Goal: Information Seeking & Learning: Compare options

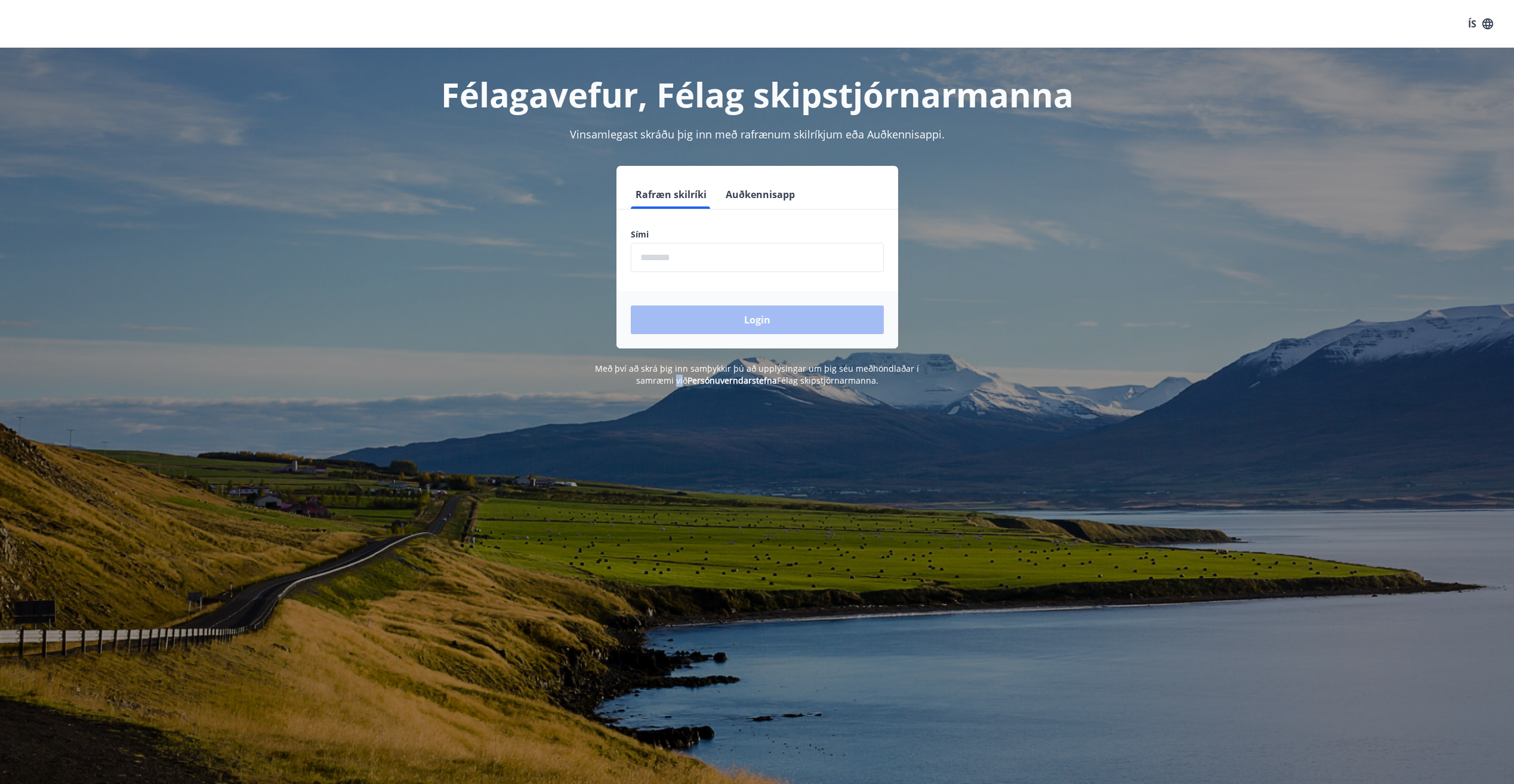
drag, startPoint x: 541, startPoint y: 462, endPoint x: 662, endPoint y: 426, distance: 126.2
click at [662, 426] on div "Félagavefur, Félag skipstjórnarmanna Vinsamlegast skráðu þig inn með rafrænum s…" at bounding box center [757, 439] width 1514 height 784
click at [641, 251] on input "phone" at bounding box center [757, 257] width 253 height 29
type input "********"
click at [747, 315] on button "Login" at bounding box center [757, 319] width 253 height 29
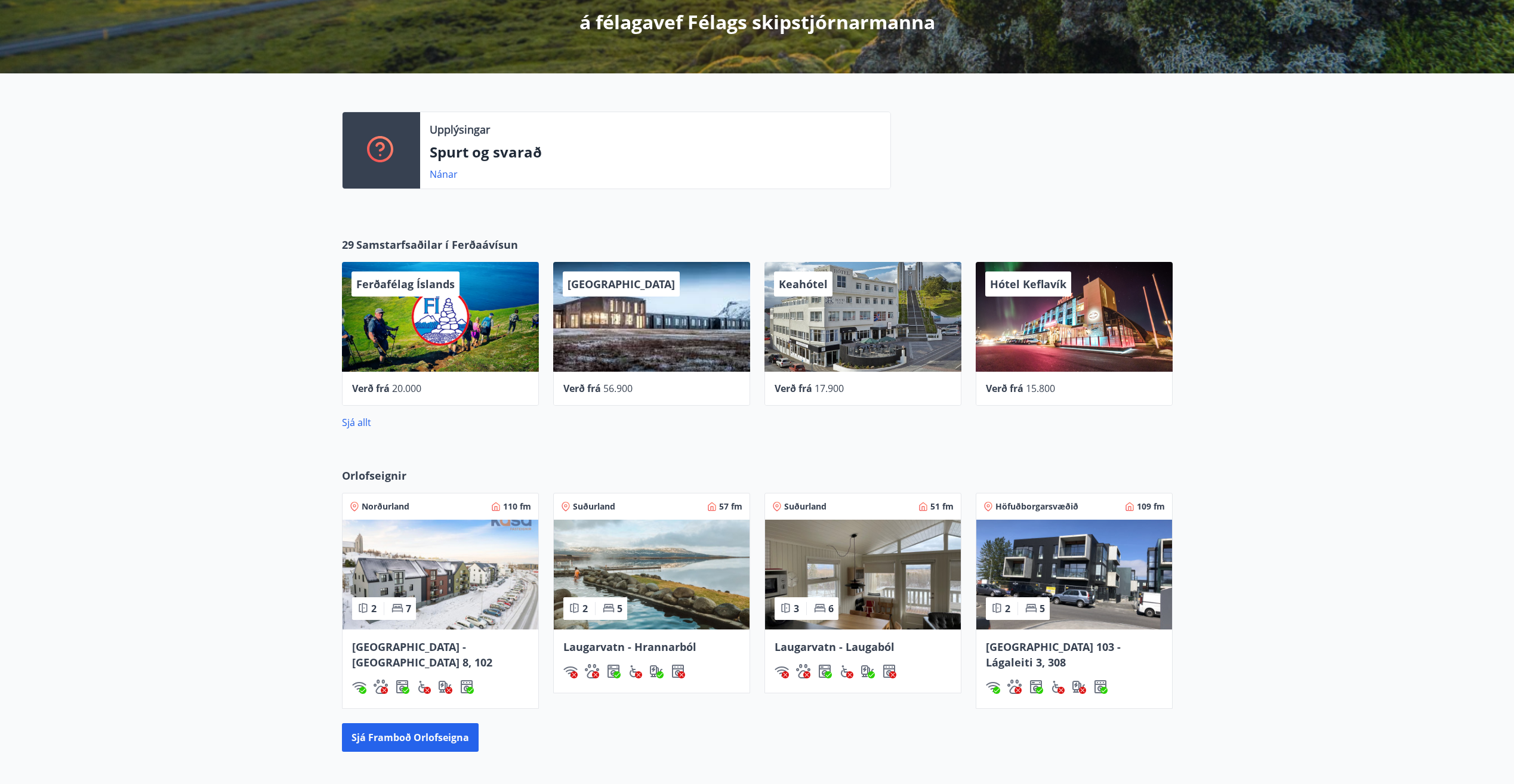
scroll to position [225, 0]
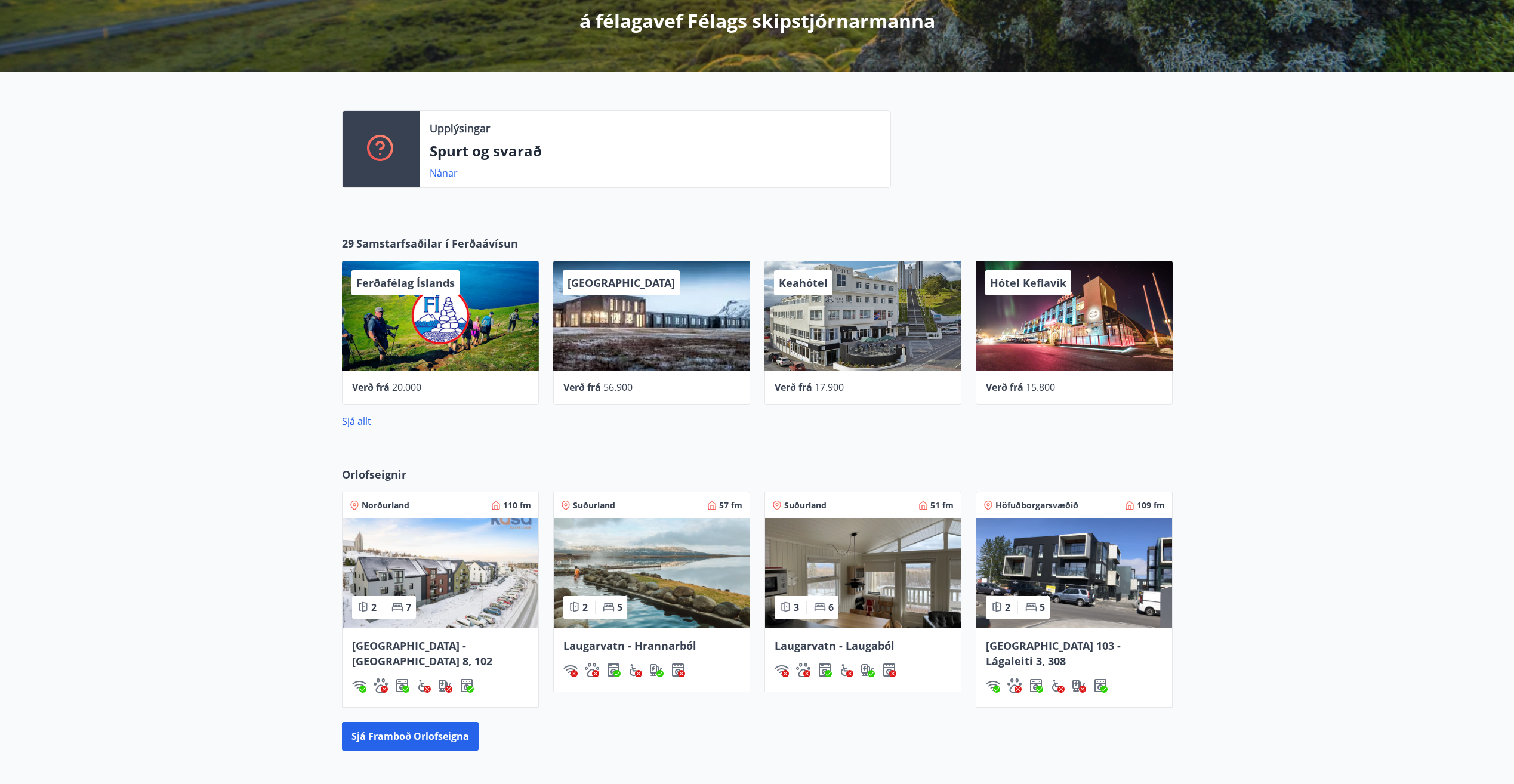
click at [840, 325] on div "Keahótel" at bounding box center [863, 315] width 197 height 110
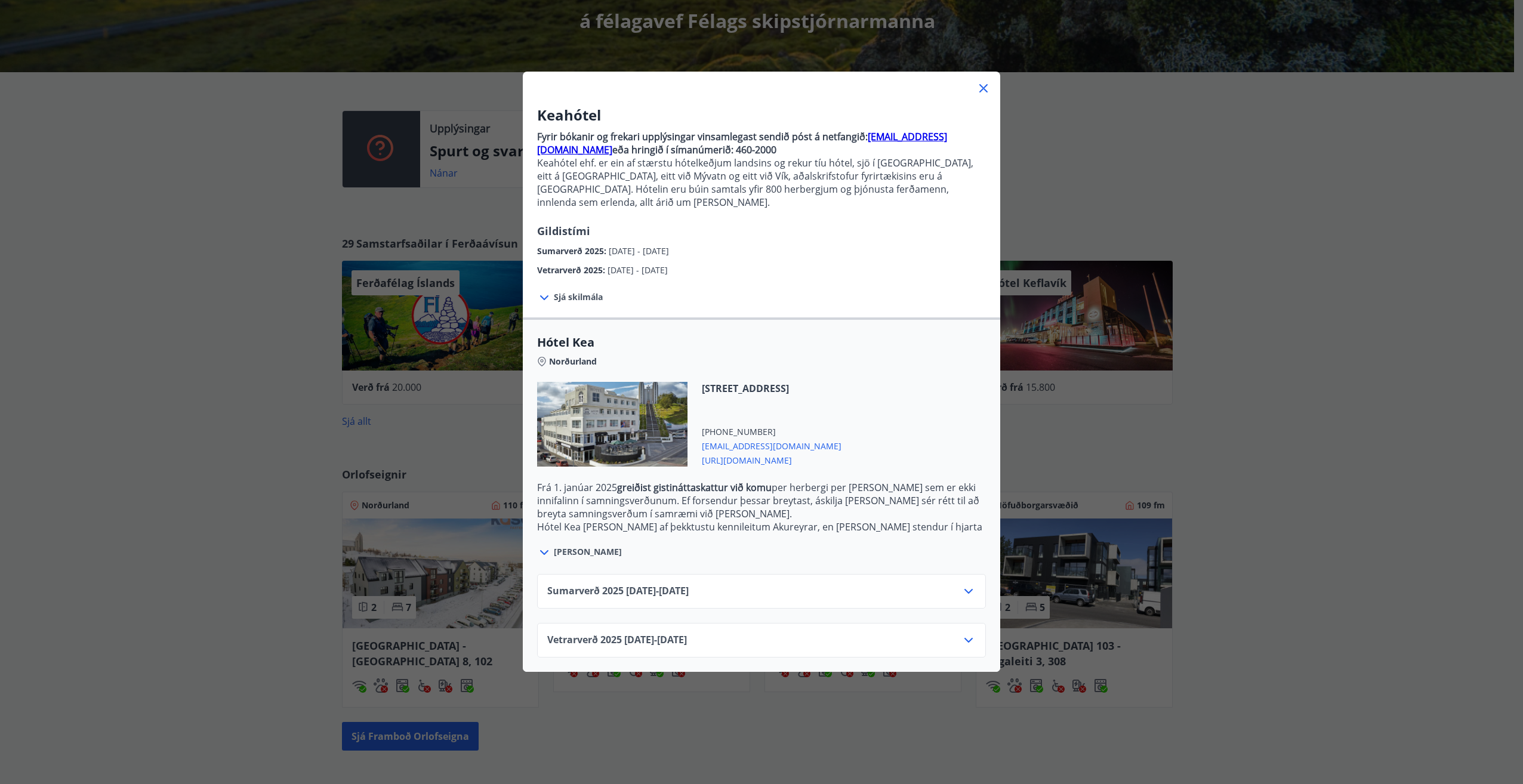
click at [982, 85] on icon at bounding box center [983, 88] width 14 height 14
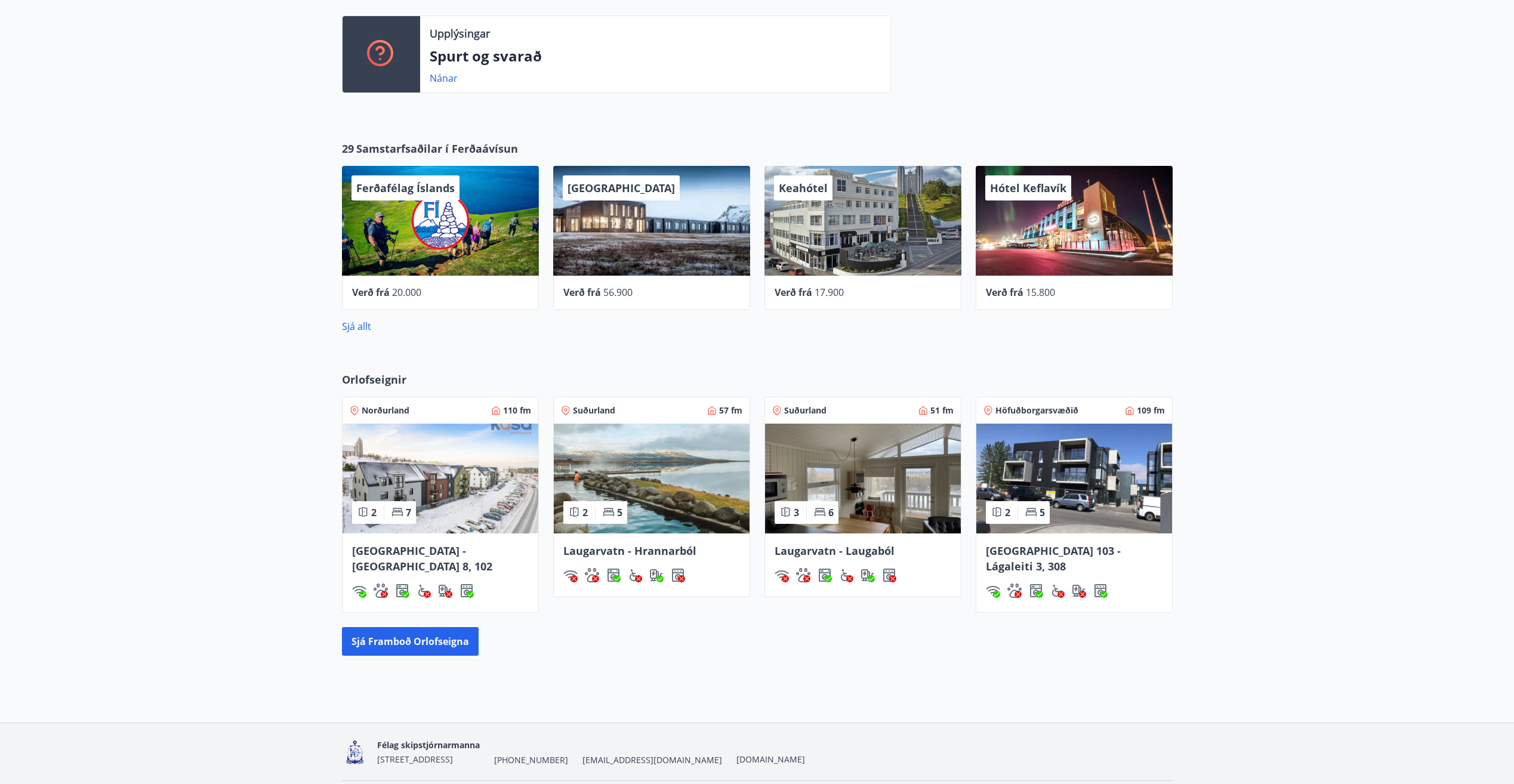
scroll to position [344, 0]
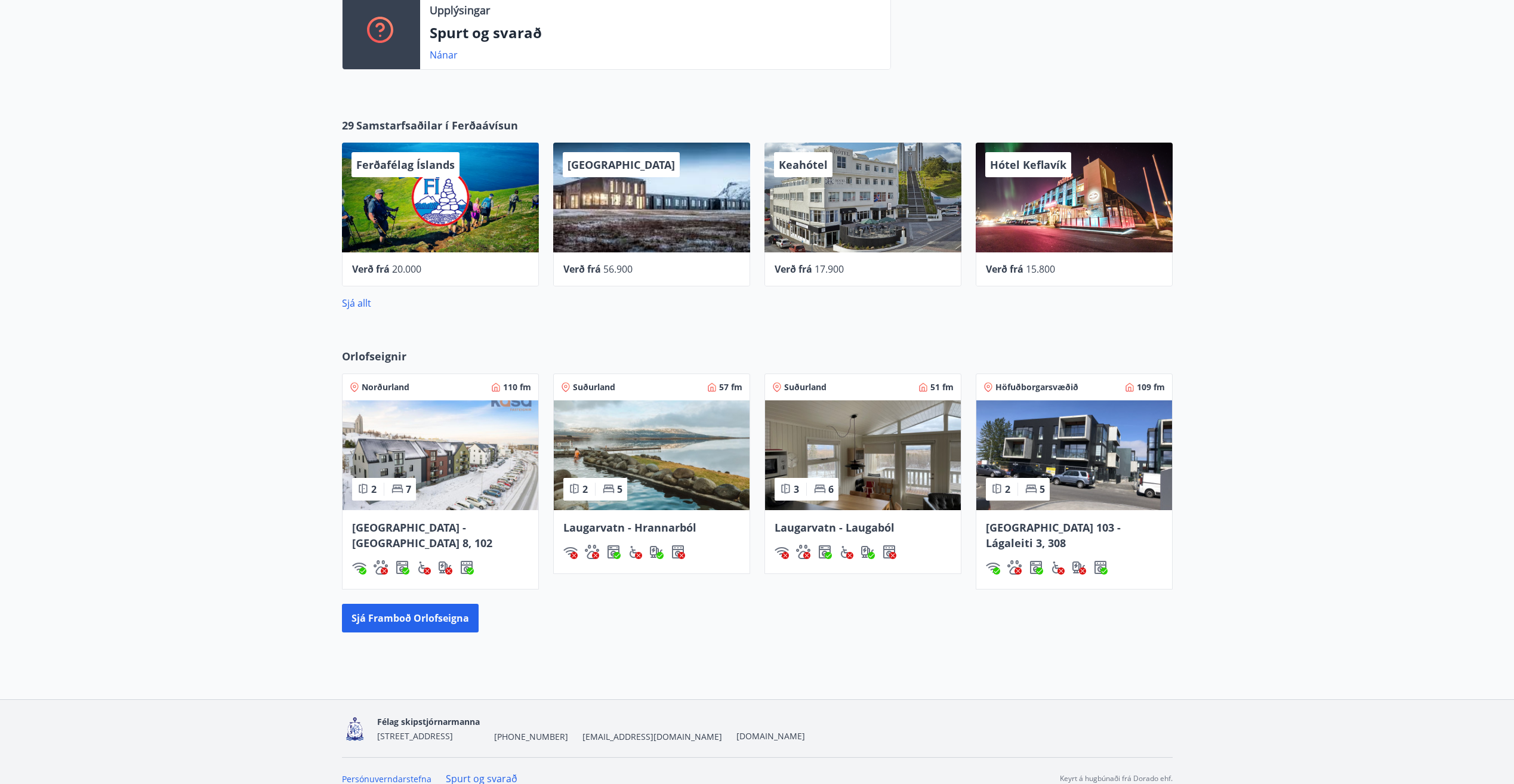
click at [450, 439] on img at bounding box center [440, 454] width 195 height 110
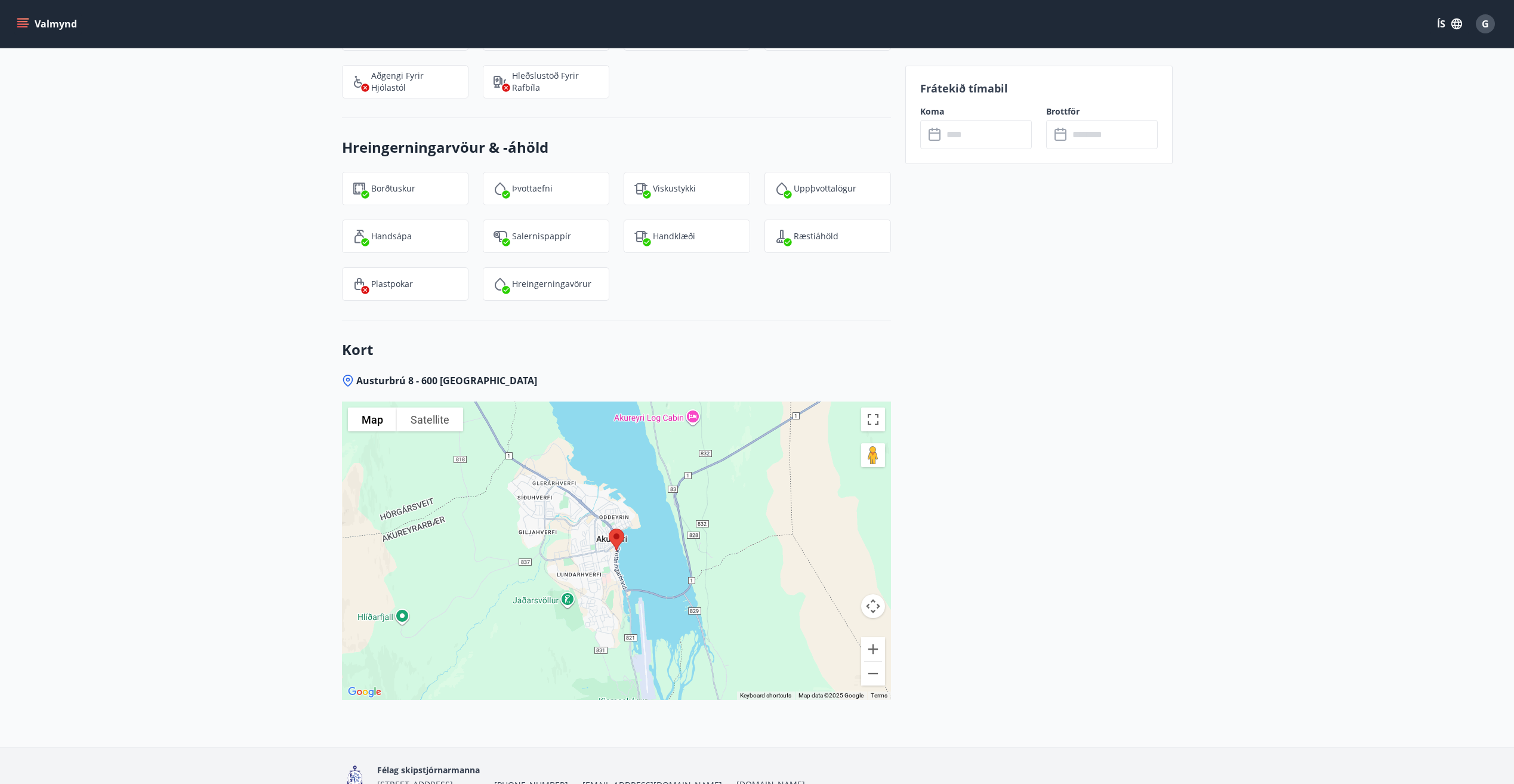
scroll to position [1521, 0]
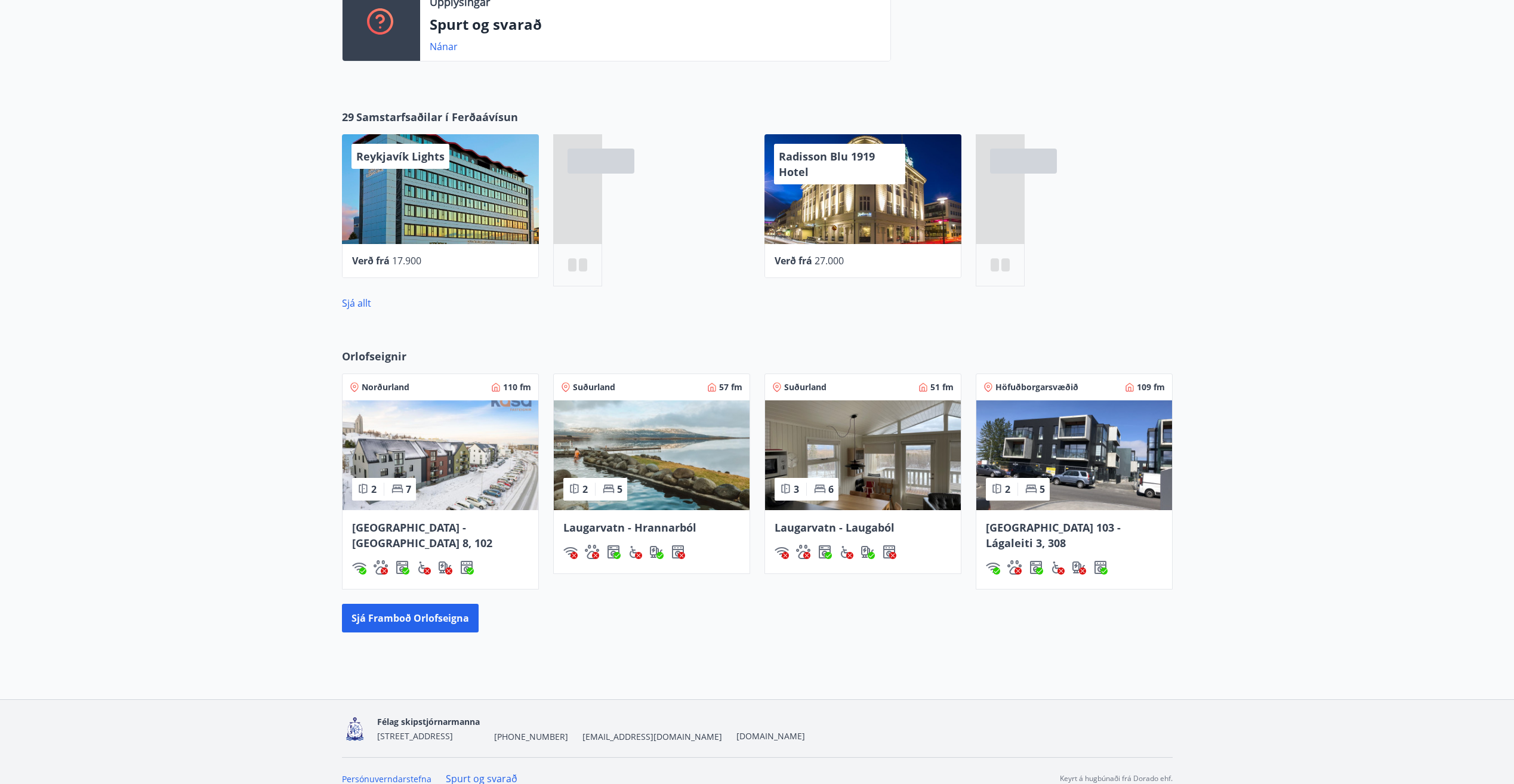
scroll to position [344, 0]
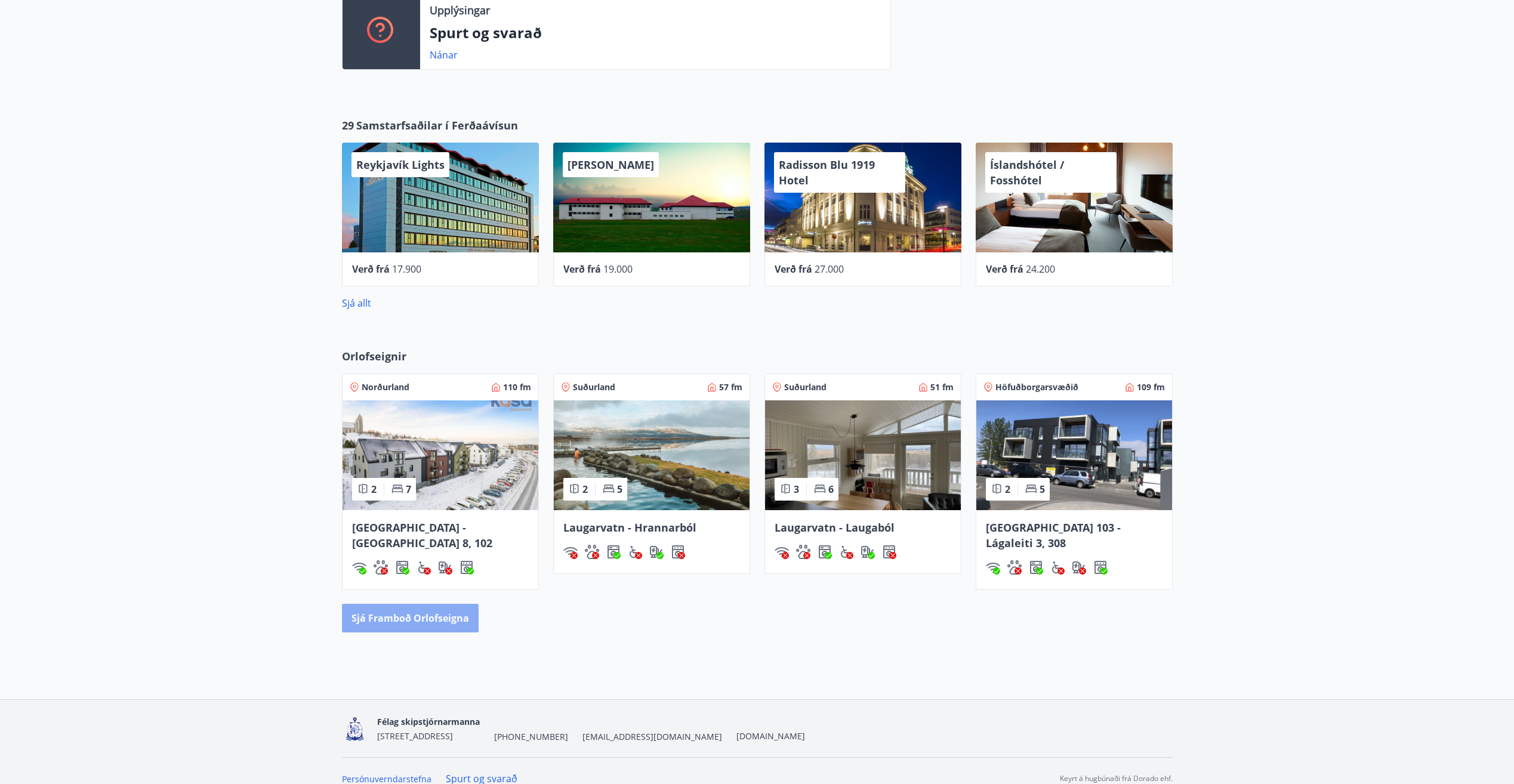
click at [390, 604] on button "Sjá framboð orlofseigna" at bounding box center [410, 618] width 136 height 29
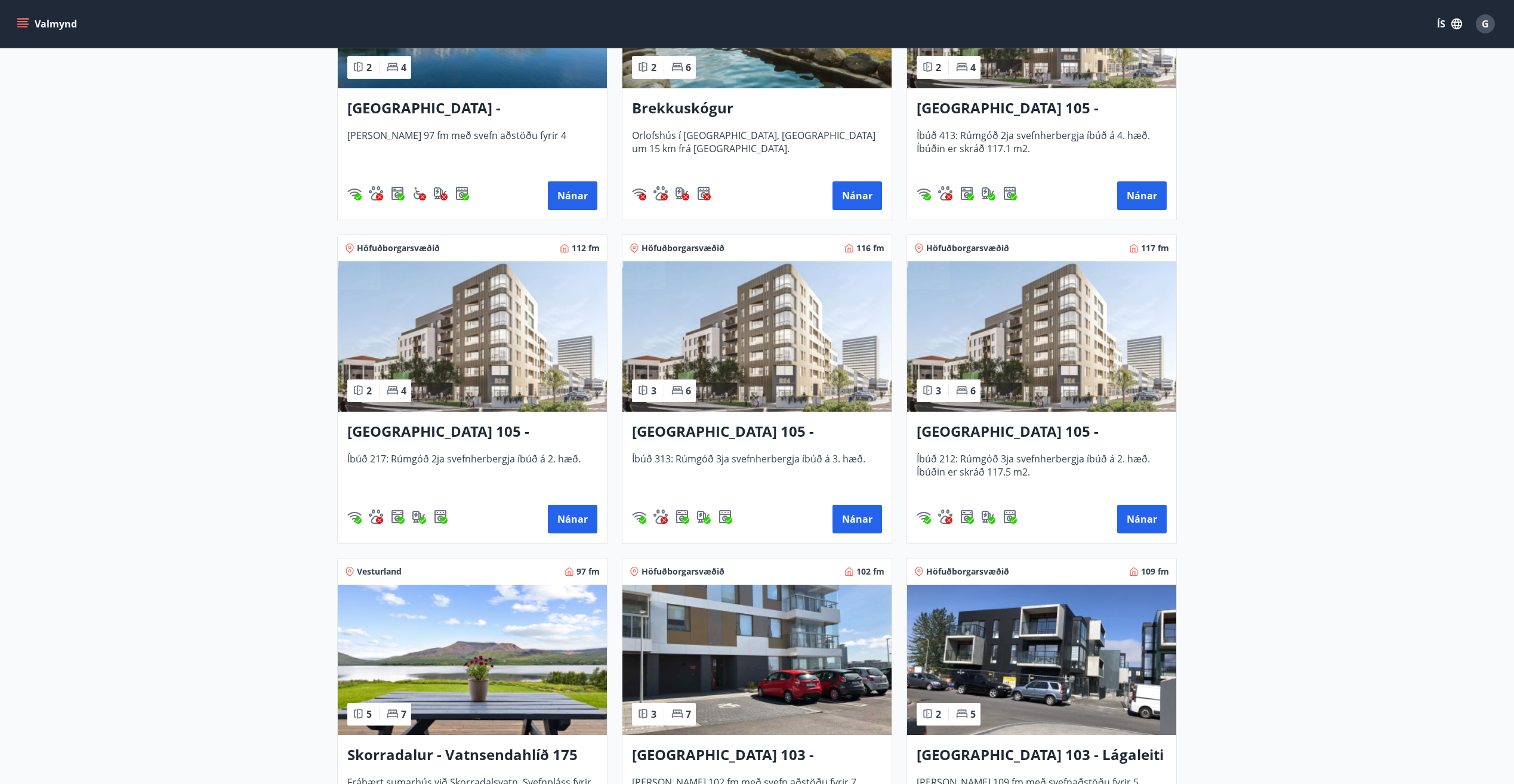
scroll to position [379, 0]
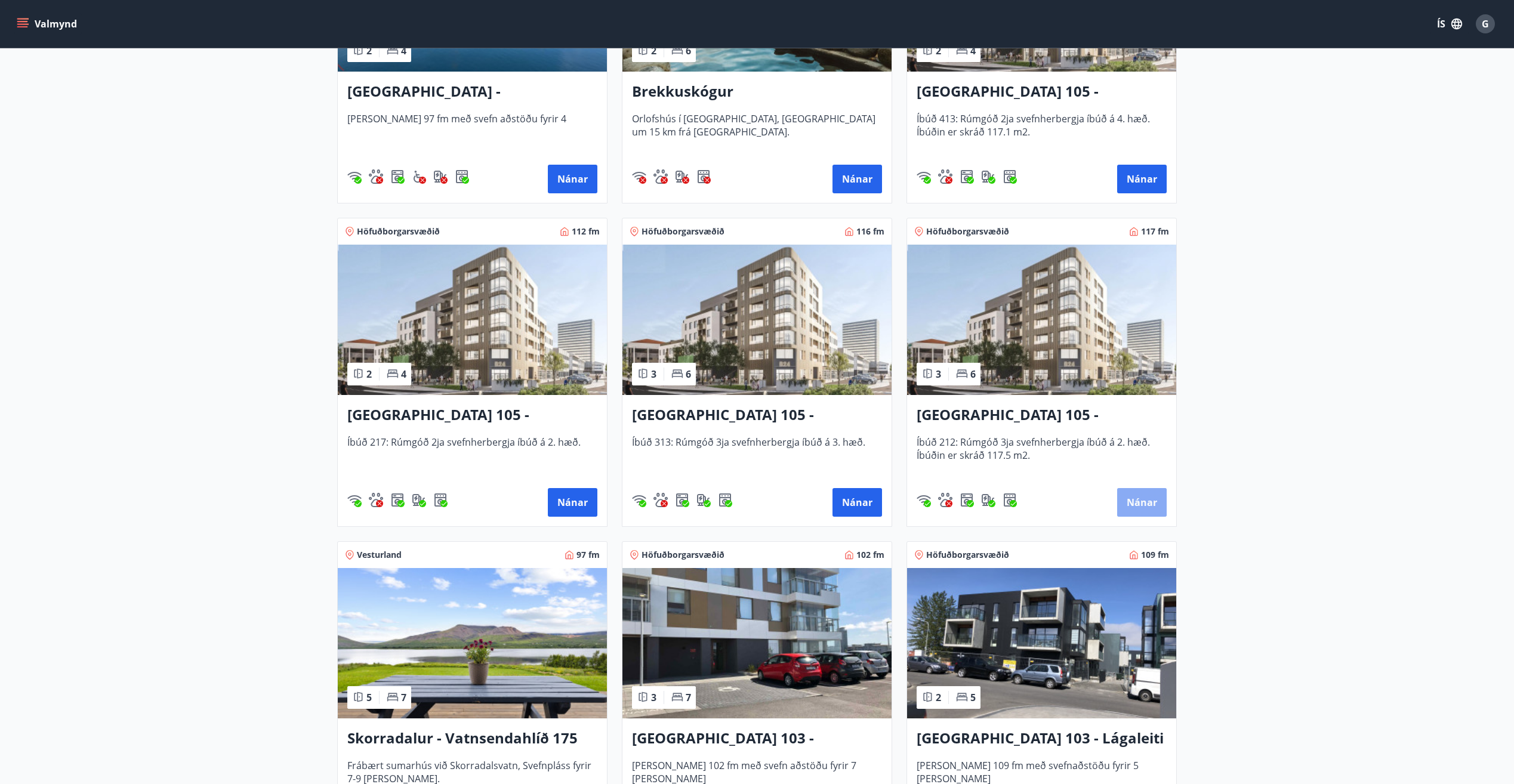
click at [1141, 497] on button "Nánar" at bounding box center [1141, 503] width 50 height 29
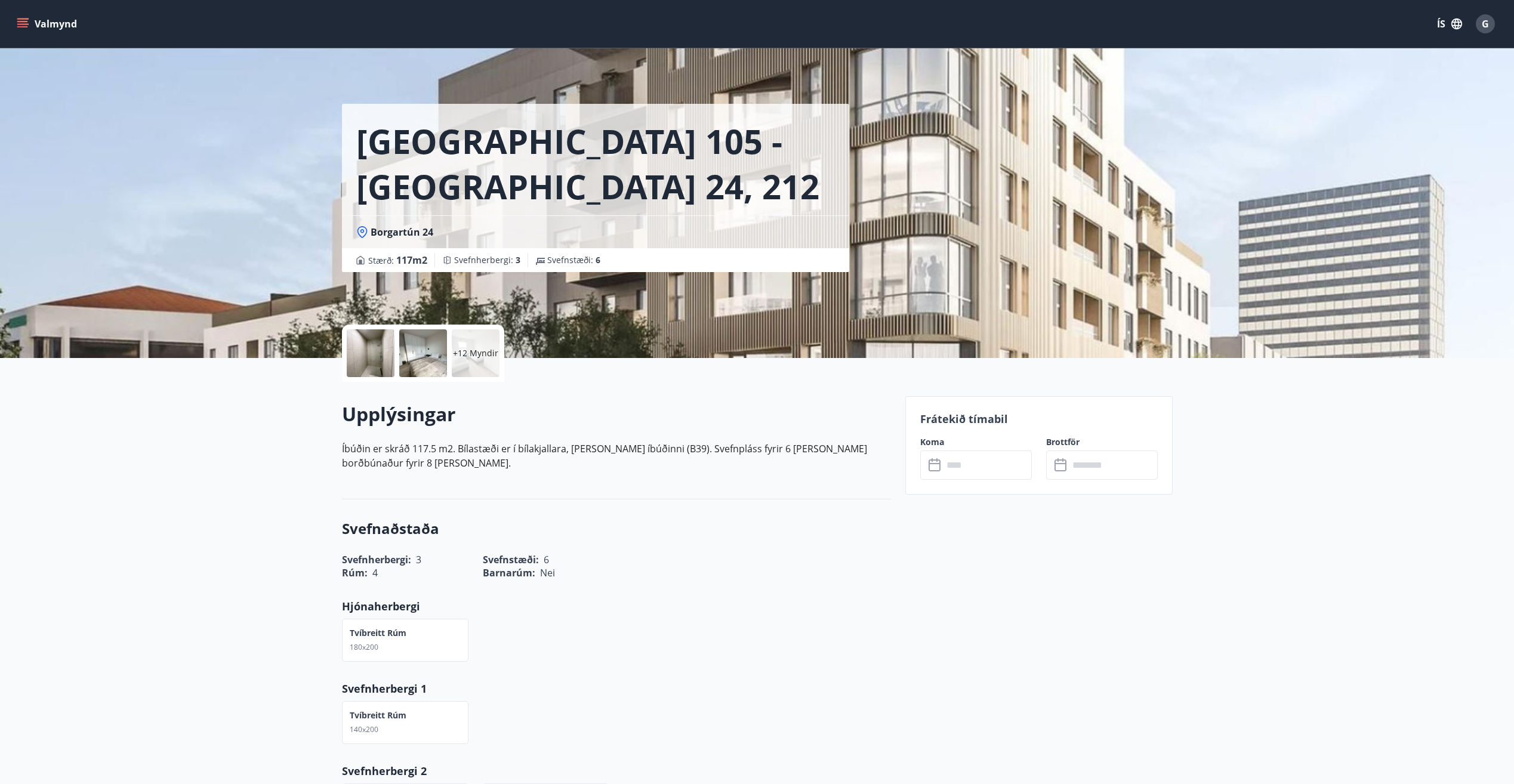
click at [468, 353] on p "+12 Myndir" at bounding box center [475, 353] width 45 height 12
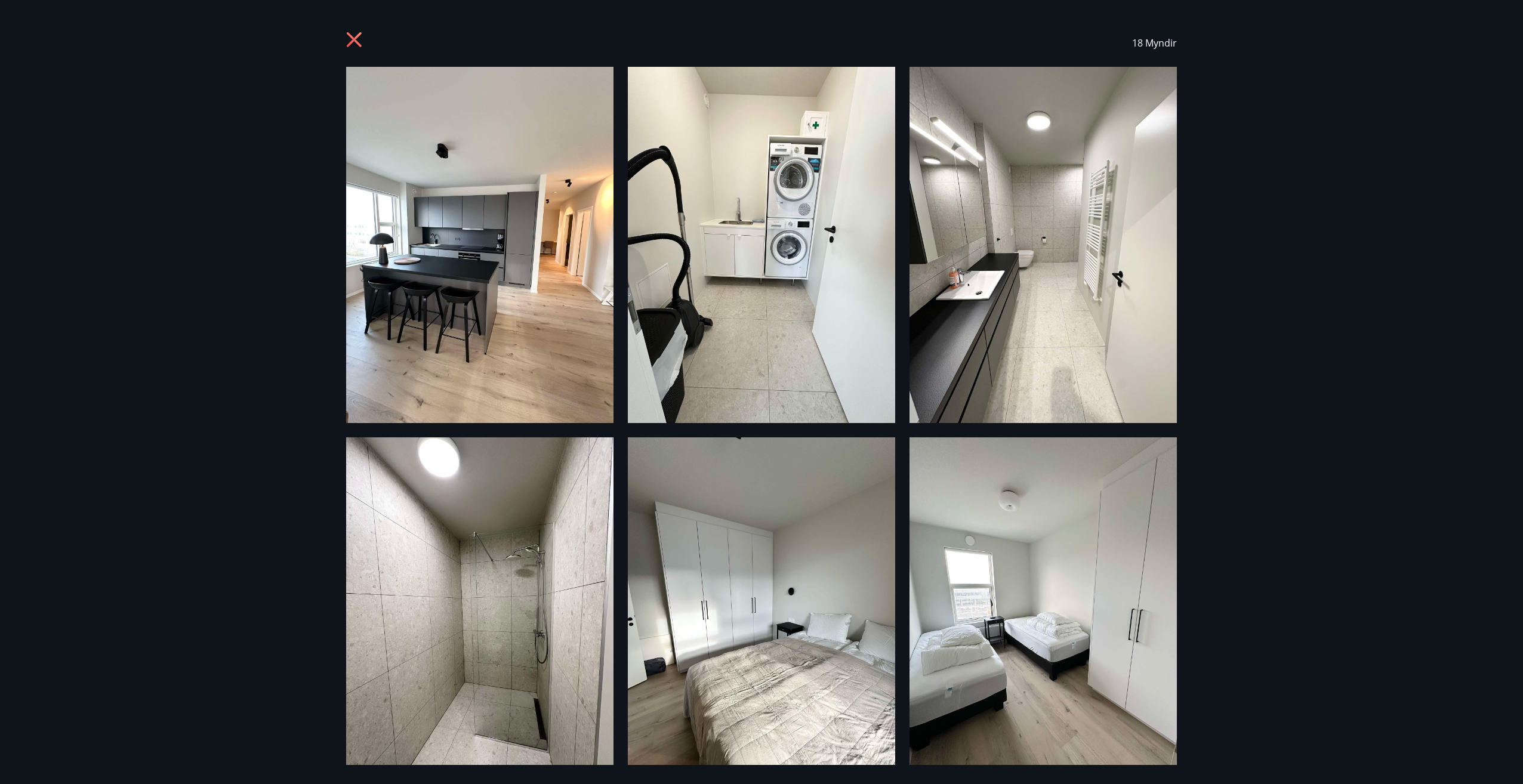
drag, startPoint x: 1220, startPoint y: 529, endPoint x: 1208, endPoint y: 305, distance: 224.3
click at [1201, 309] on div "18 Myndir" at bounding box center [762, 392] width 1523 height 784
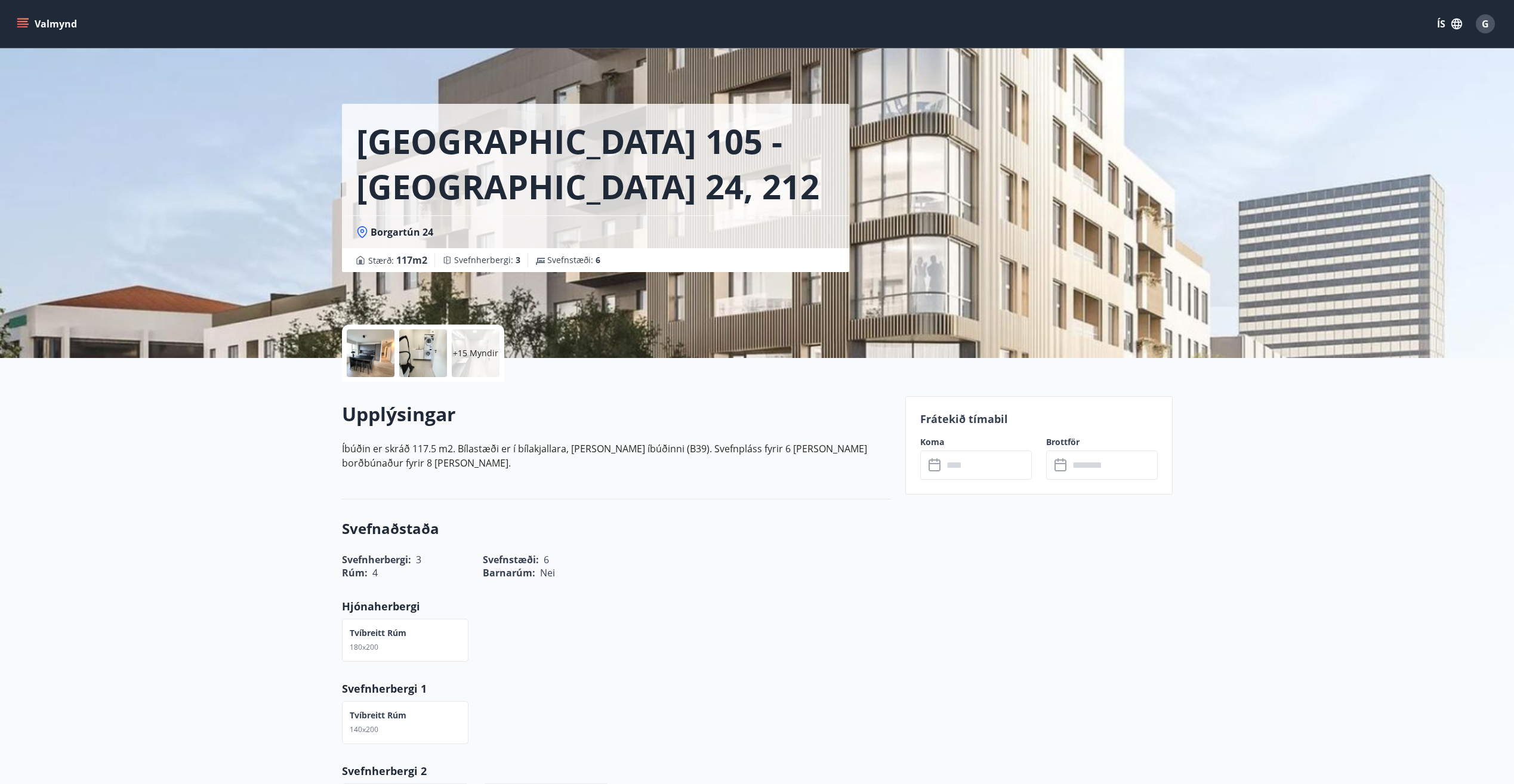
click at [472, 345] on div "+15 Myndir" at bounding box center [475, 353] width 47 height 47
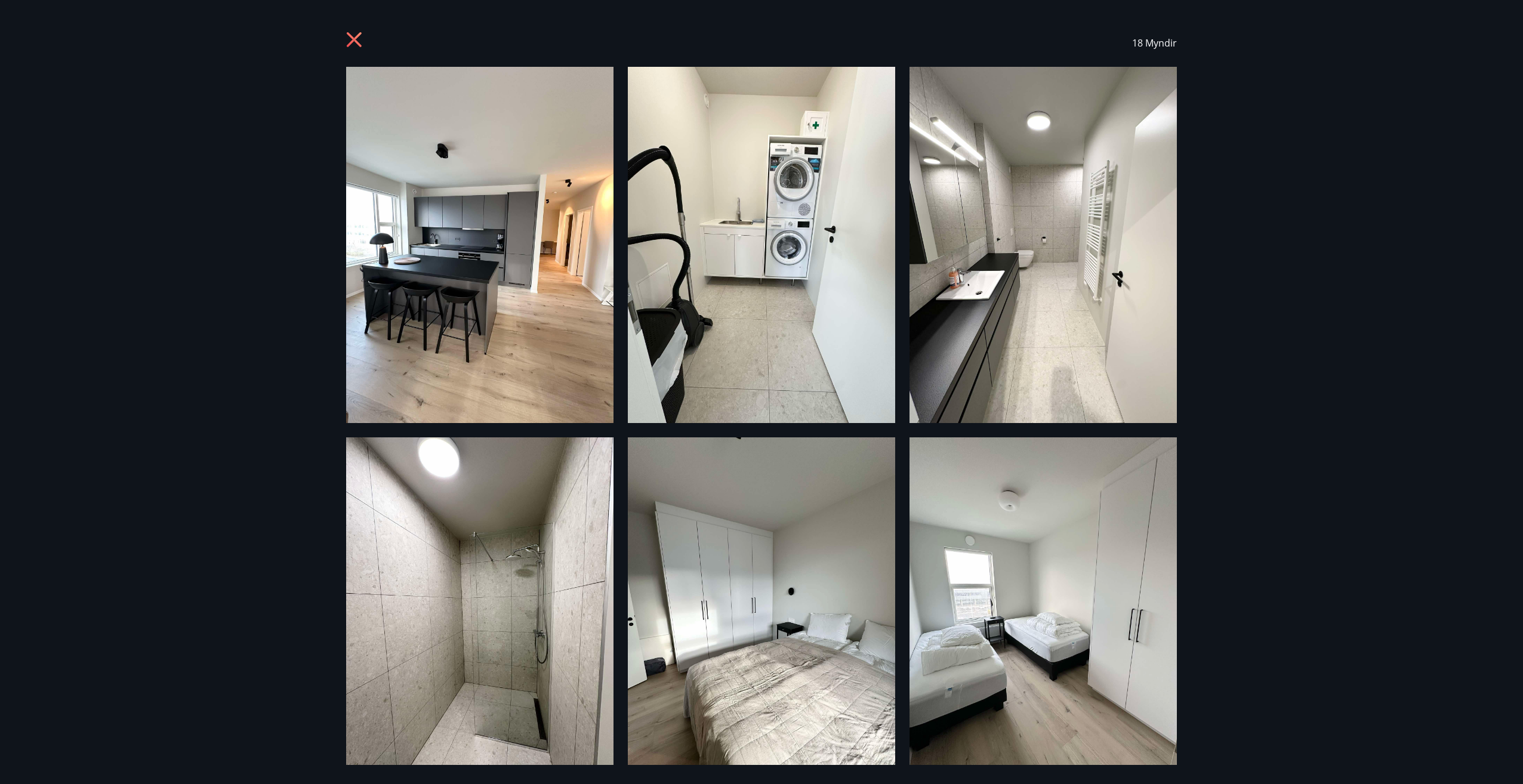
drag, startPoint x: 1219, startPoint y: 594, endPoint x: 1234, endPoint y: 406, distance: 188.6
click at [1232, 416] on div "18 Myndir" at bounding box center [762, 392] width 1523 height 784
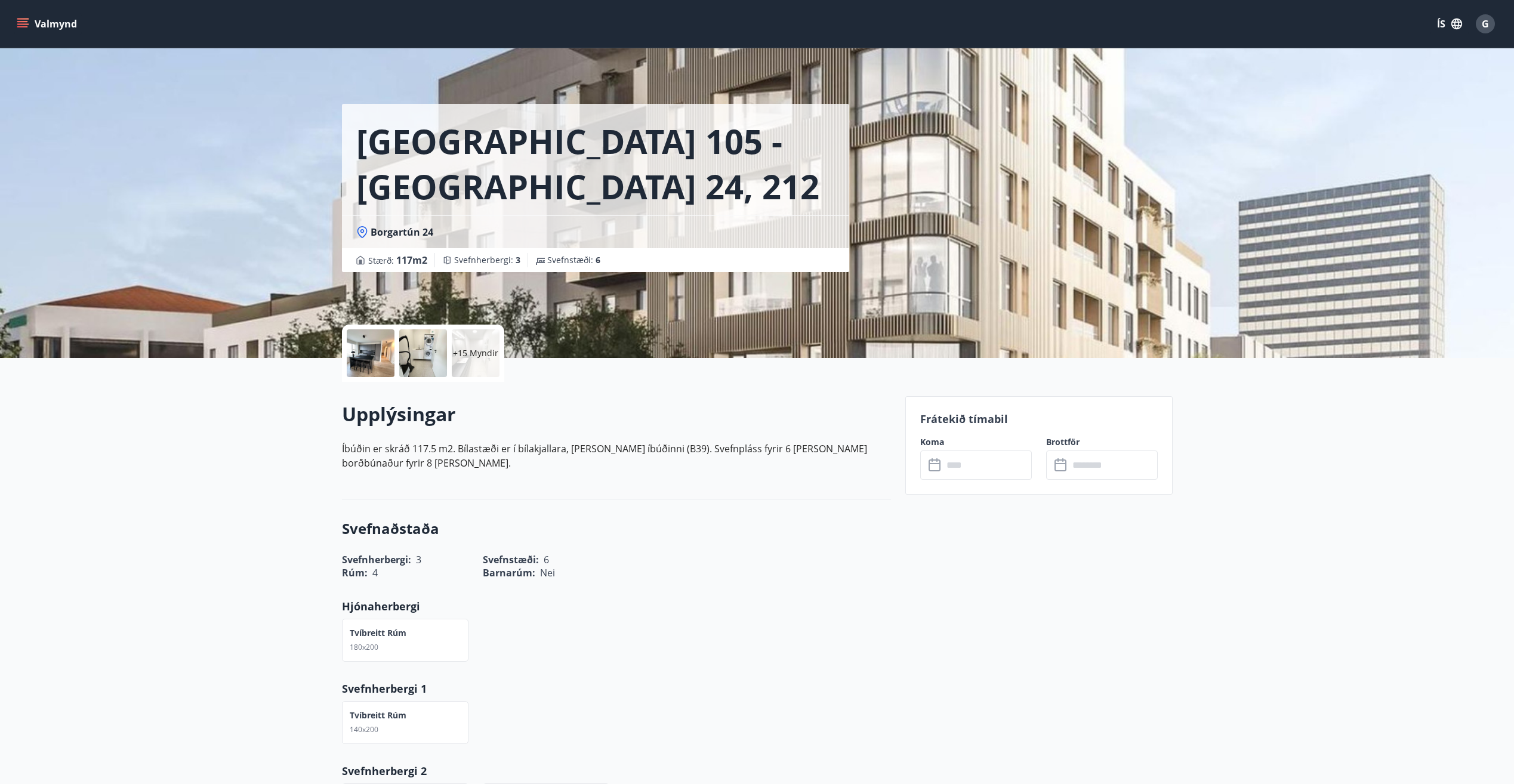
click at [485, 350] on p "+15 Myndir" at bounding box center [475, 353] width 45 height 12
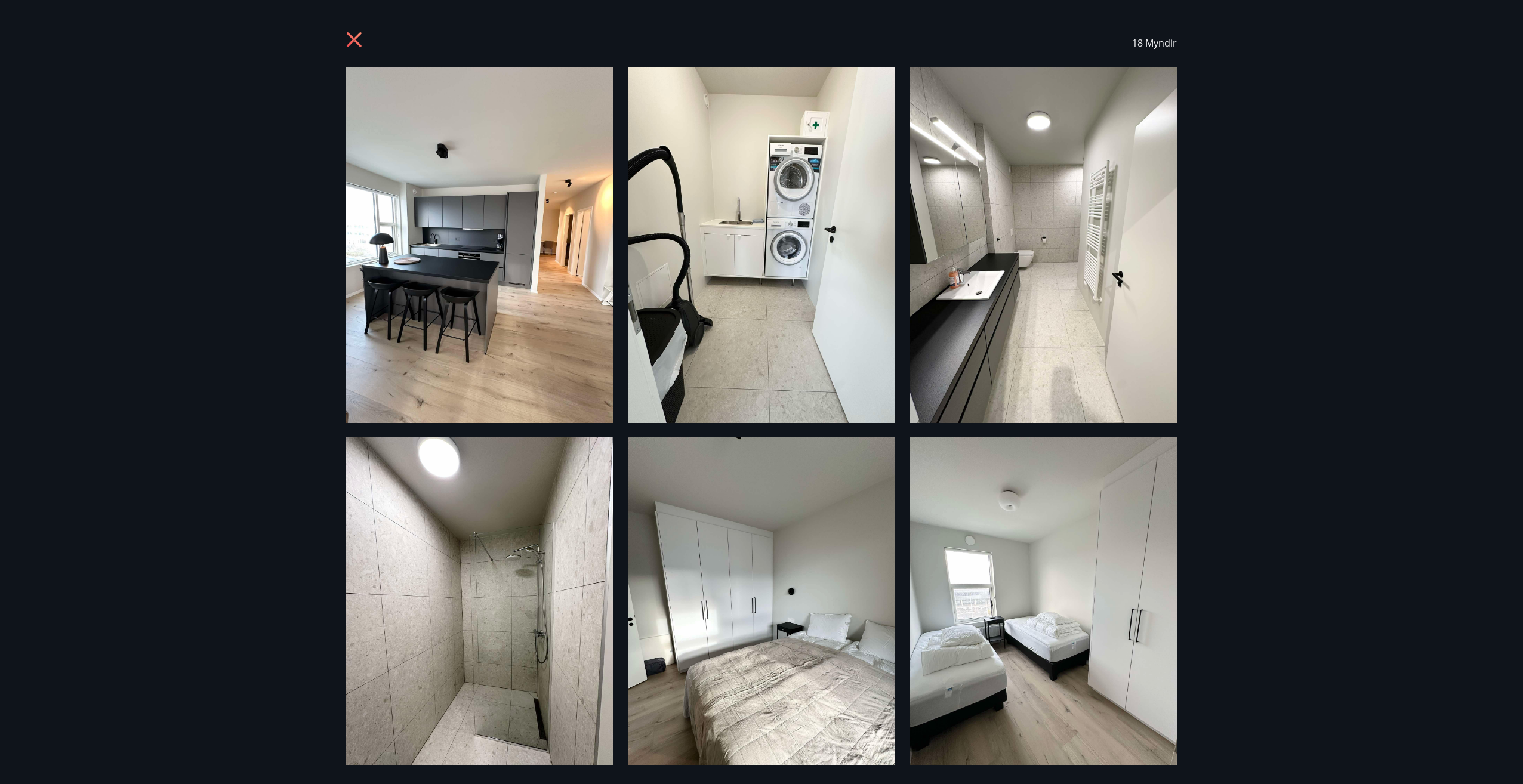
click at [1006, 488] on img at bounding box center [1043, 615] width 267 height 356
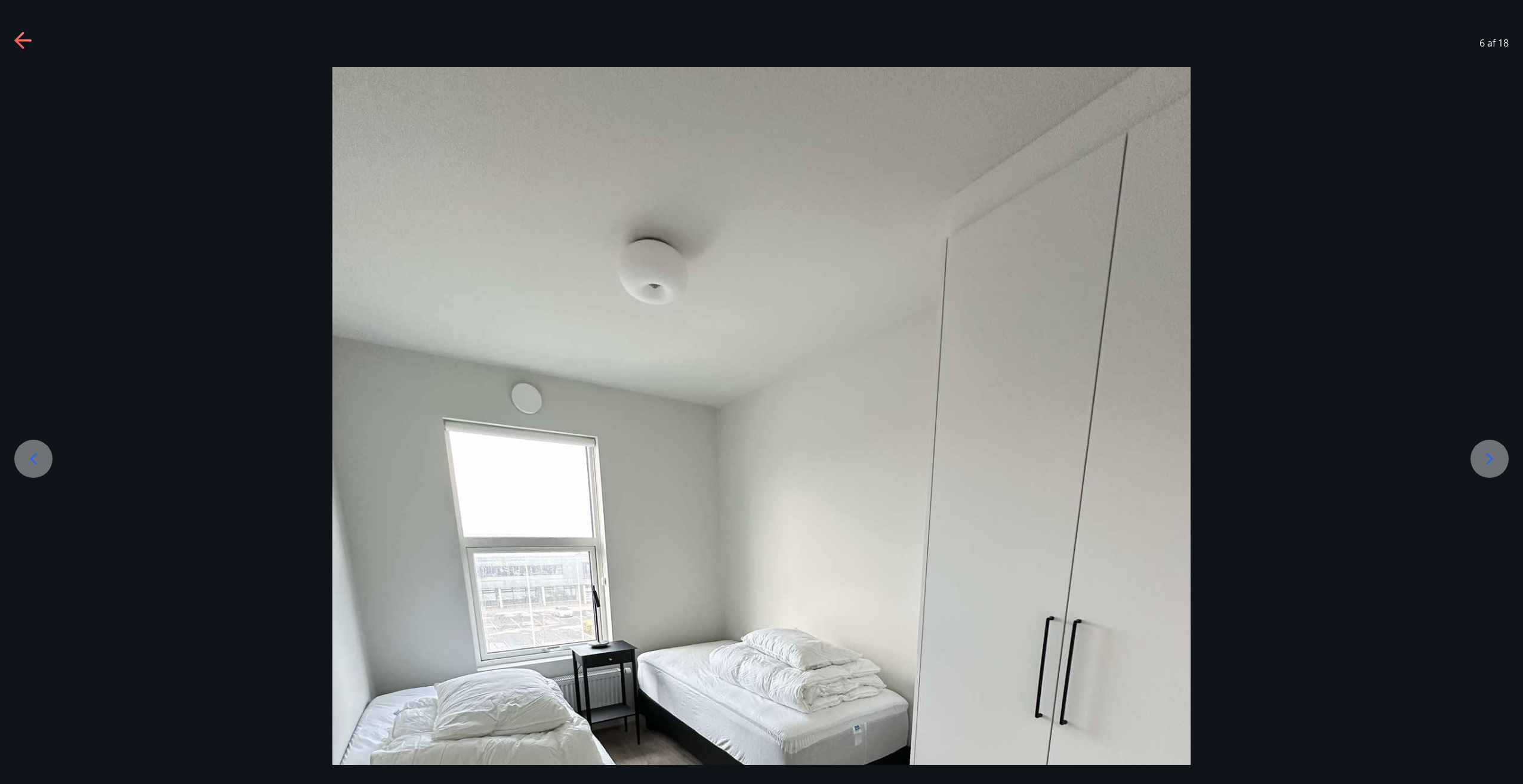
click at [1006, 488] on img at bounding box center [762, 638] width 858 height 1144
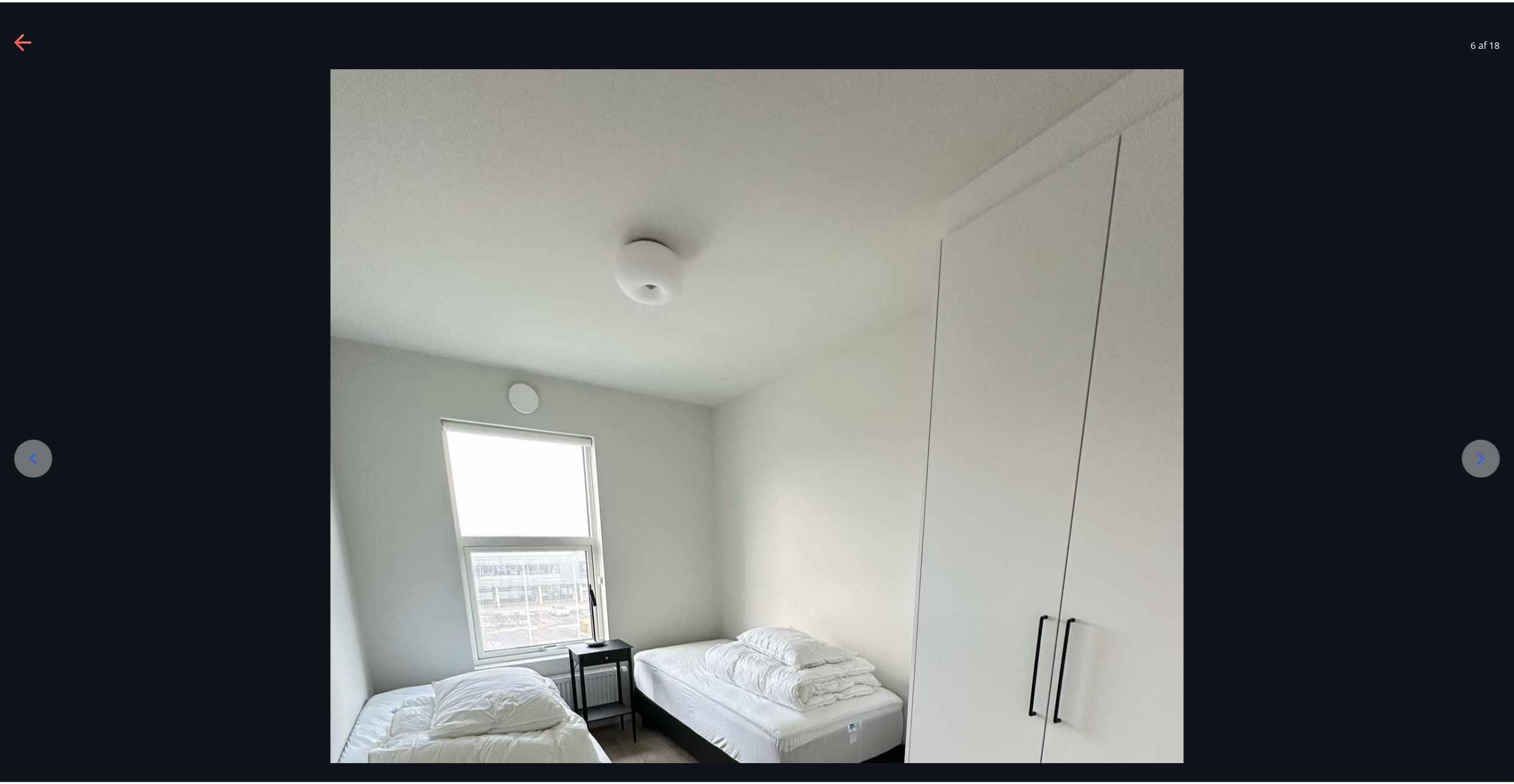
scroll to position [47, 0]
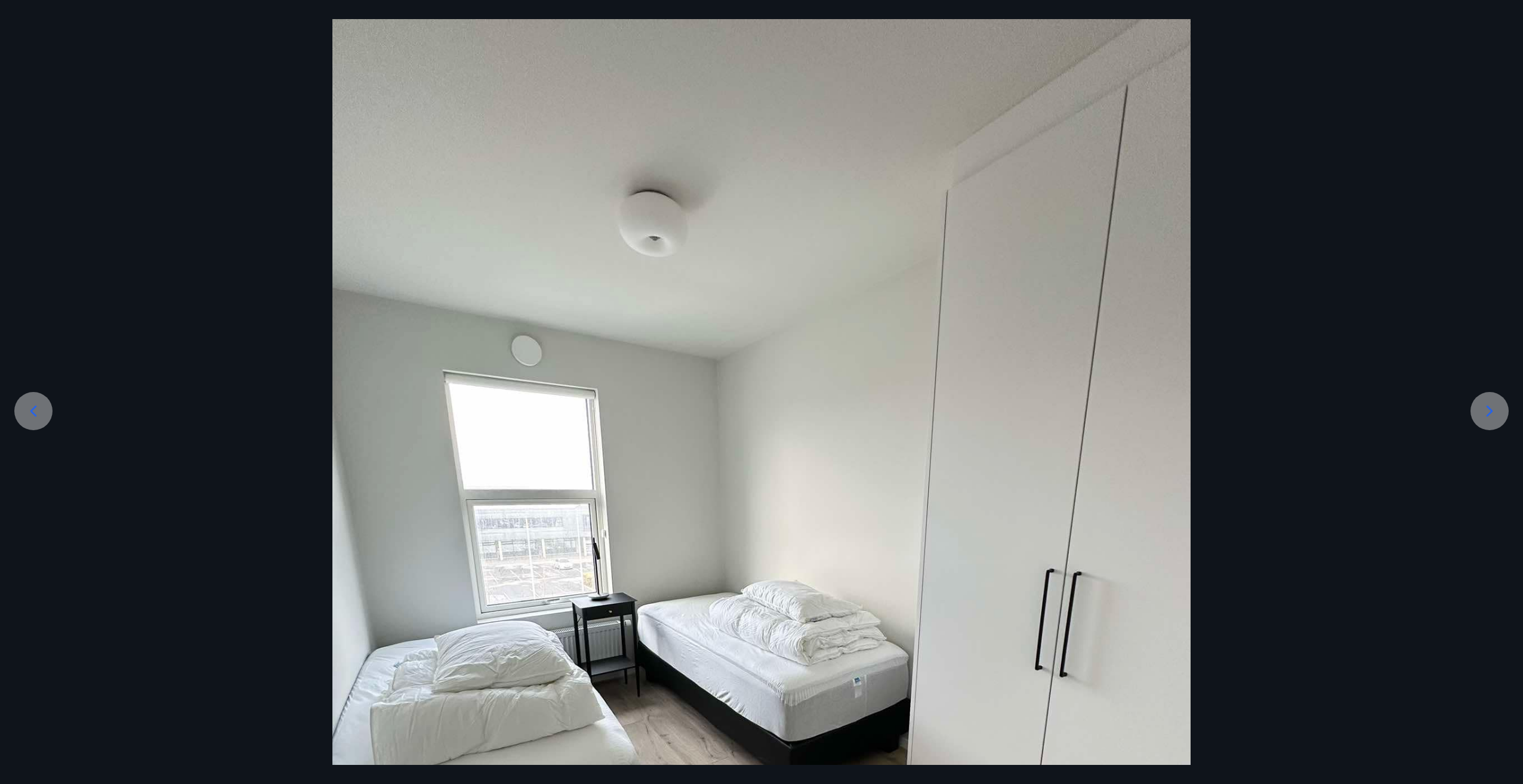
click at [1006, 488] on img at bounding box center [762, 591] width 858 height 1144
click at [585, 471] on img at bounding box center [762, 591] width 858 height 1144
click at [1488, 407] on icon at bounding box center [1489, 411] width 6 height 11
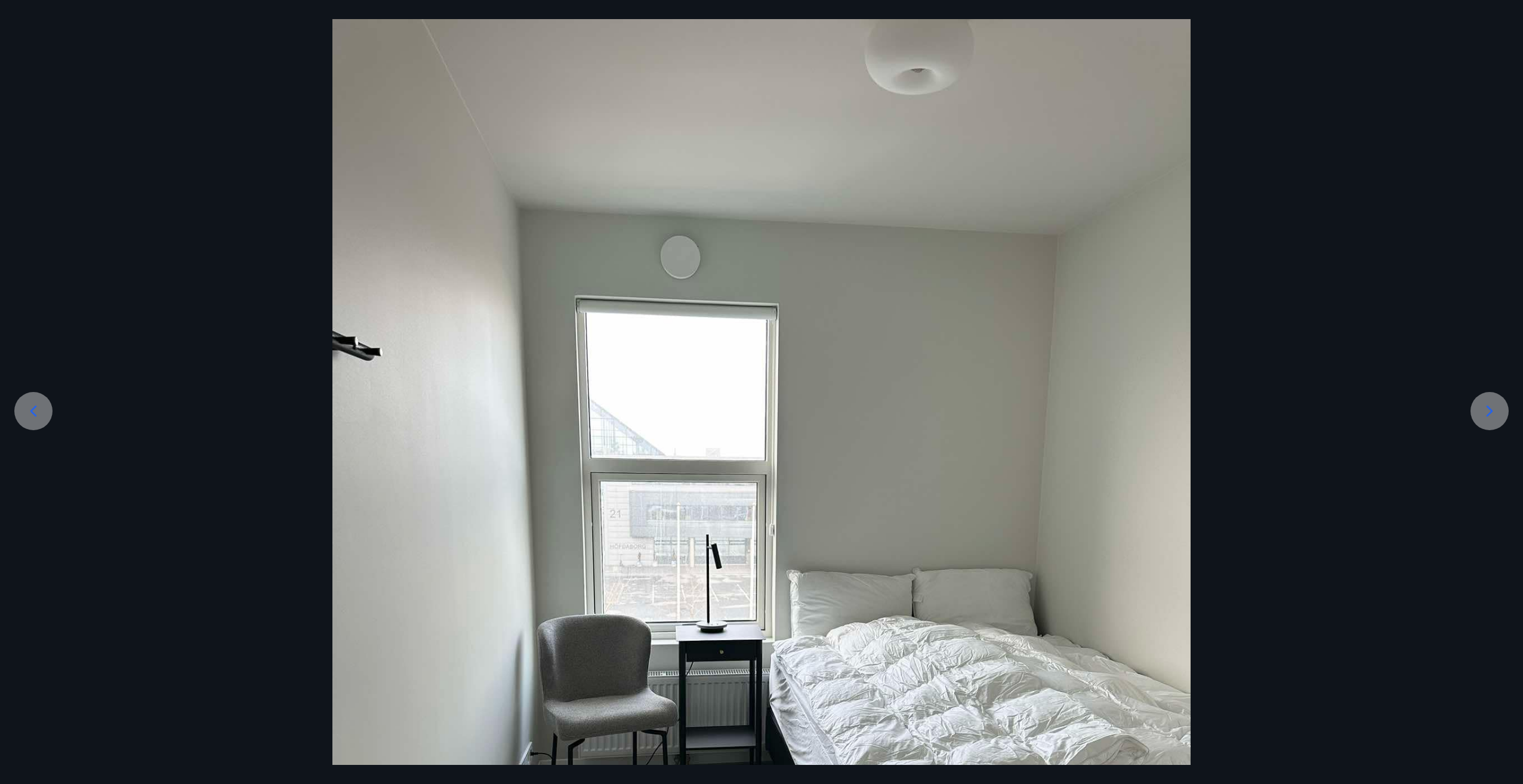
click at [1488, 407] on icon at bounding box center [1489, 411] width 6 height 11
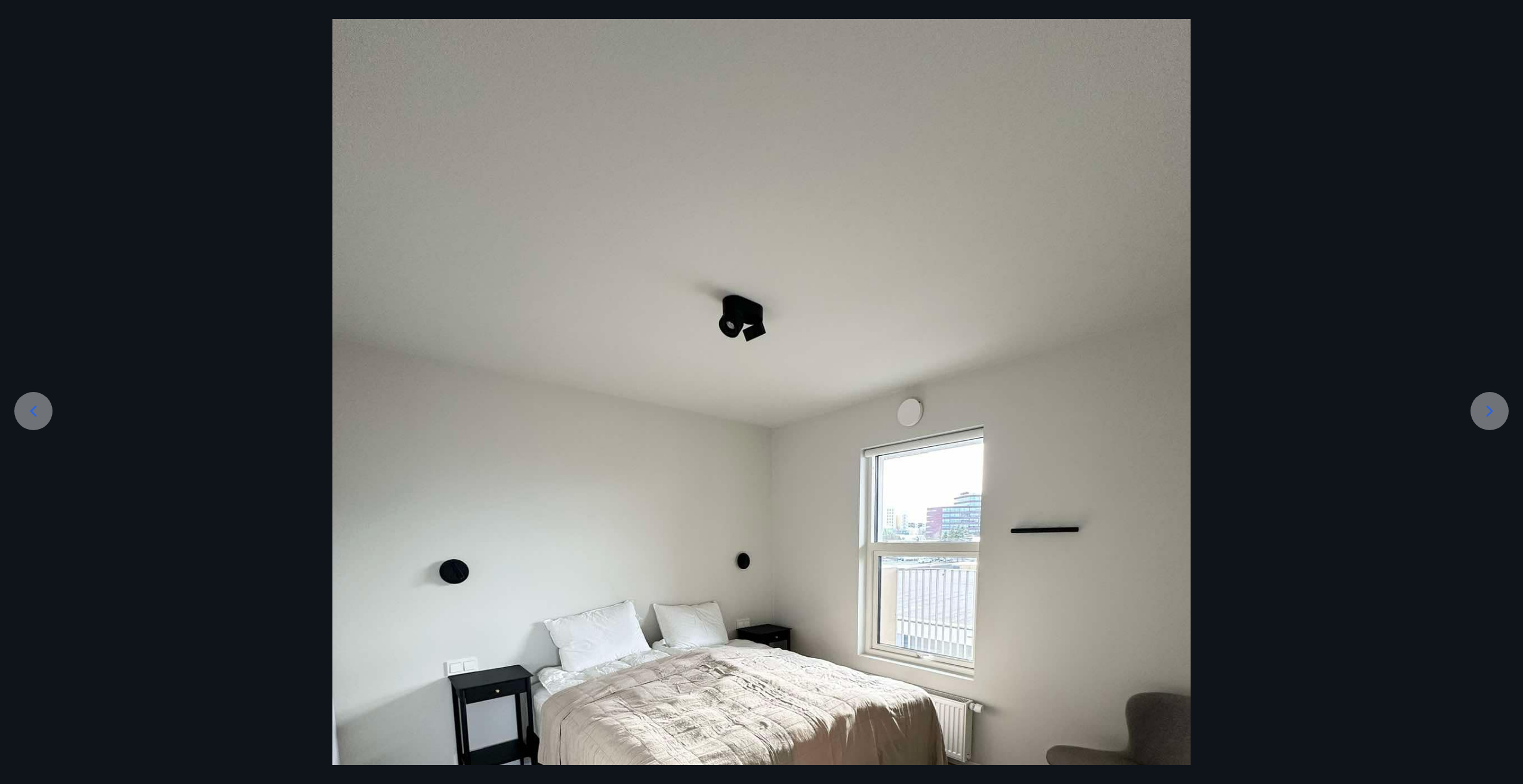
click at [1488, 407] on icon at bounding box center [1489, 411] width 6 height 11
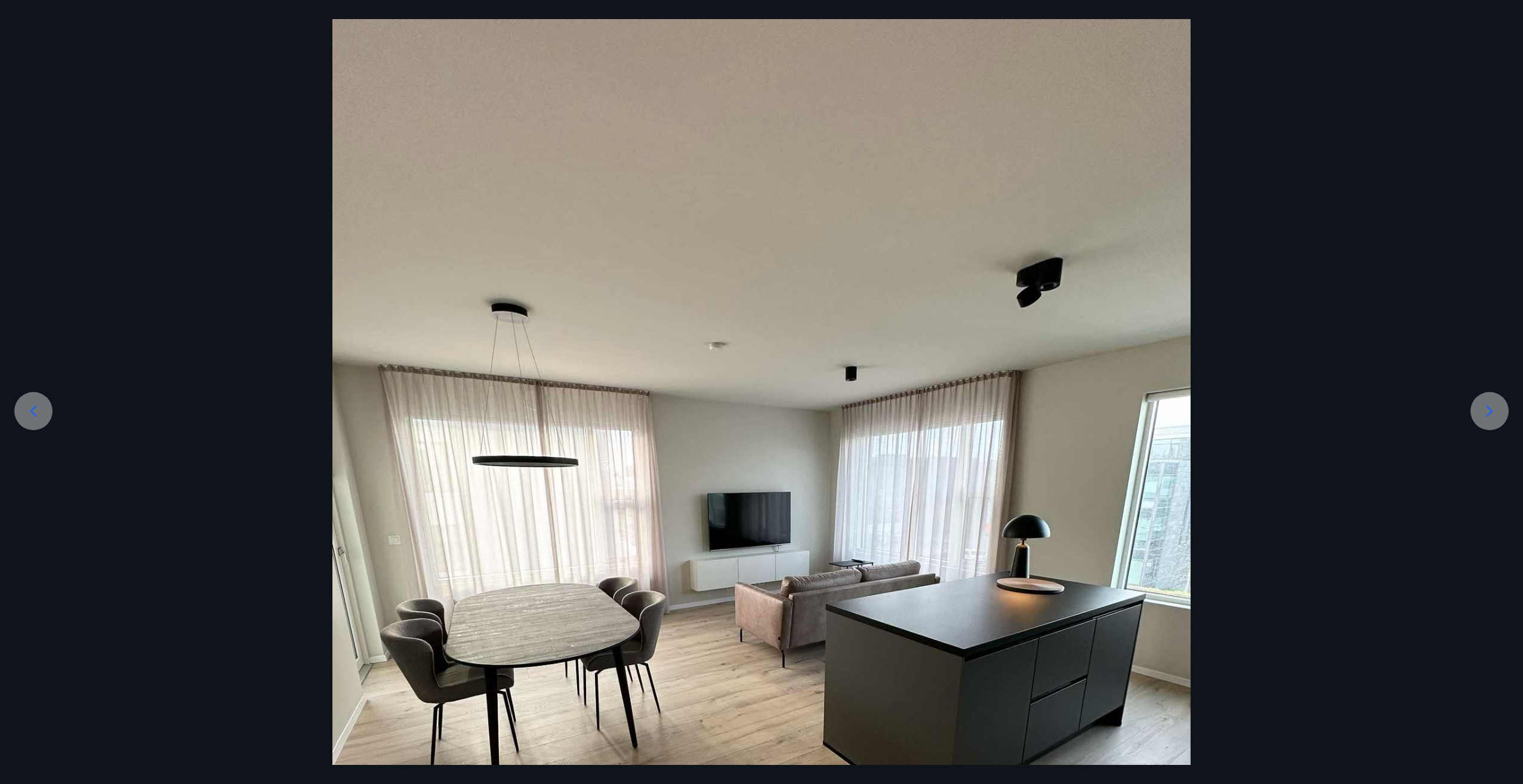
click at [1488, 407] on icon at bounding box center [1489, 411] width 6 height 11
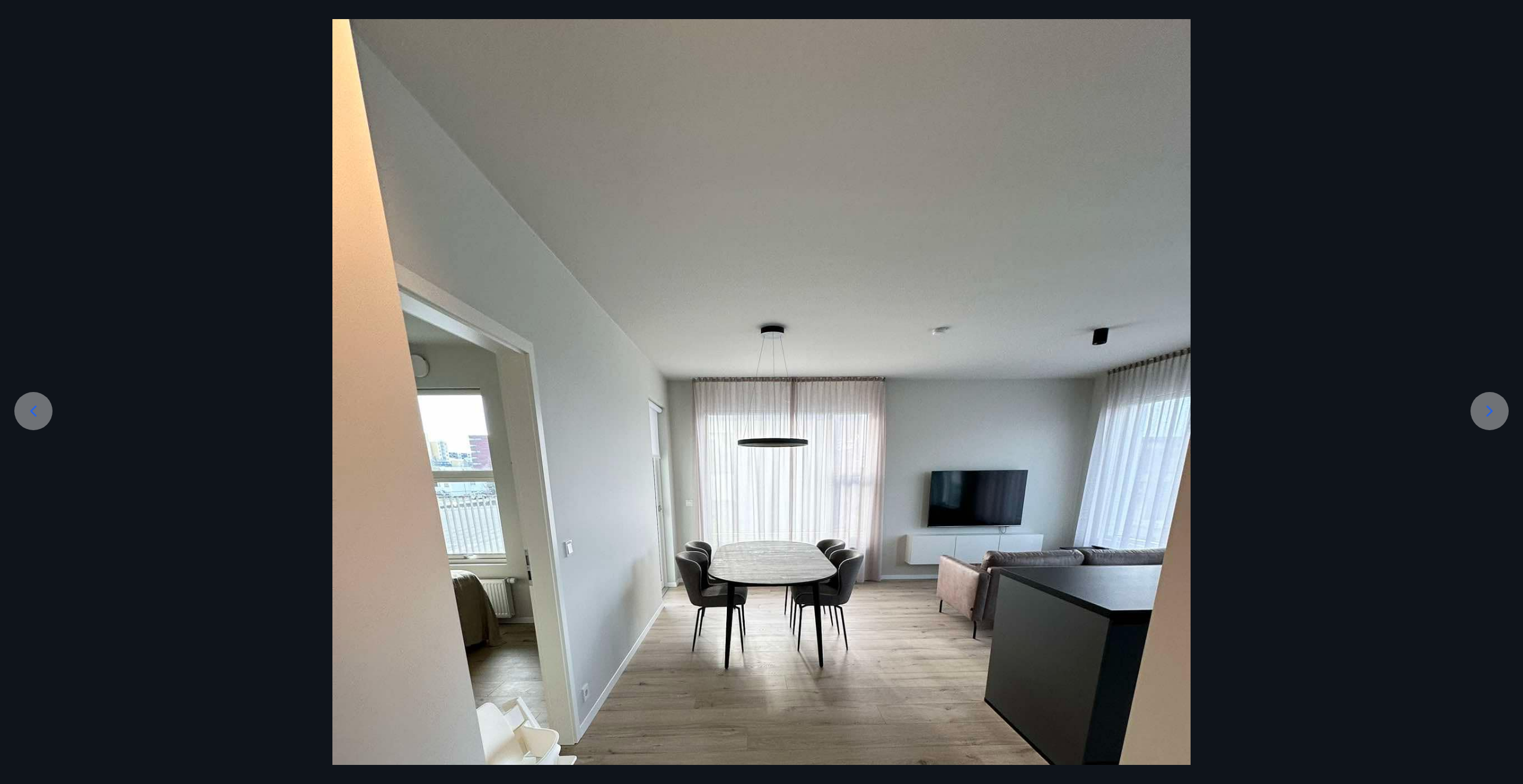
click at [1488, 407] on icon at bounding box center [1489, 411] width 6 height 11
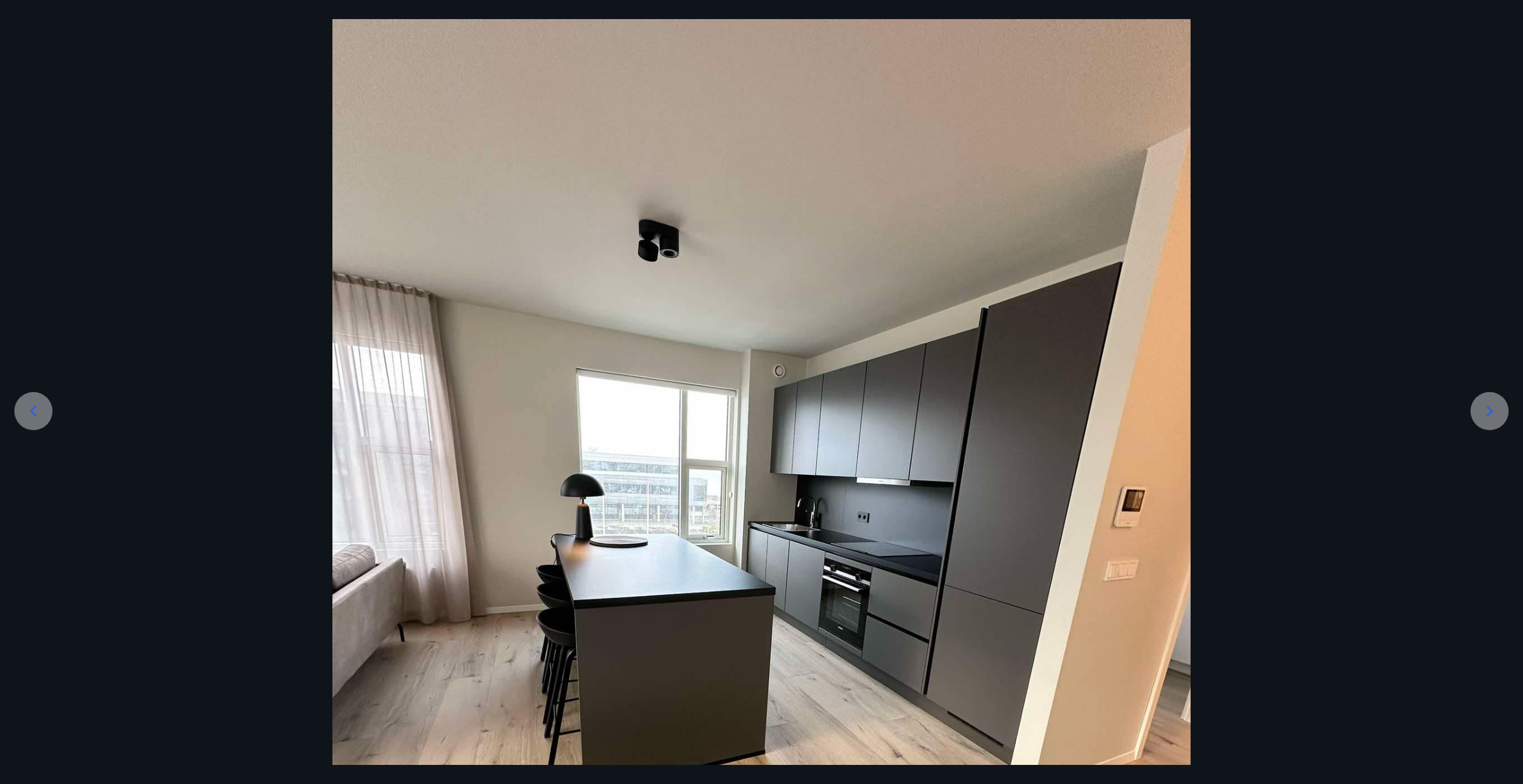
click at [1488, 407] on icon at bounding box center [1489, 411] width 6 height 11
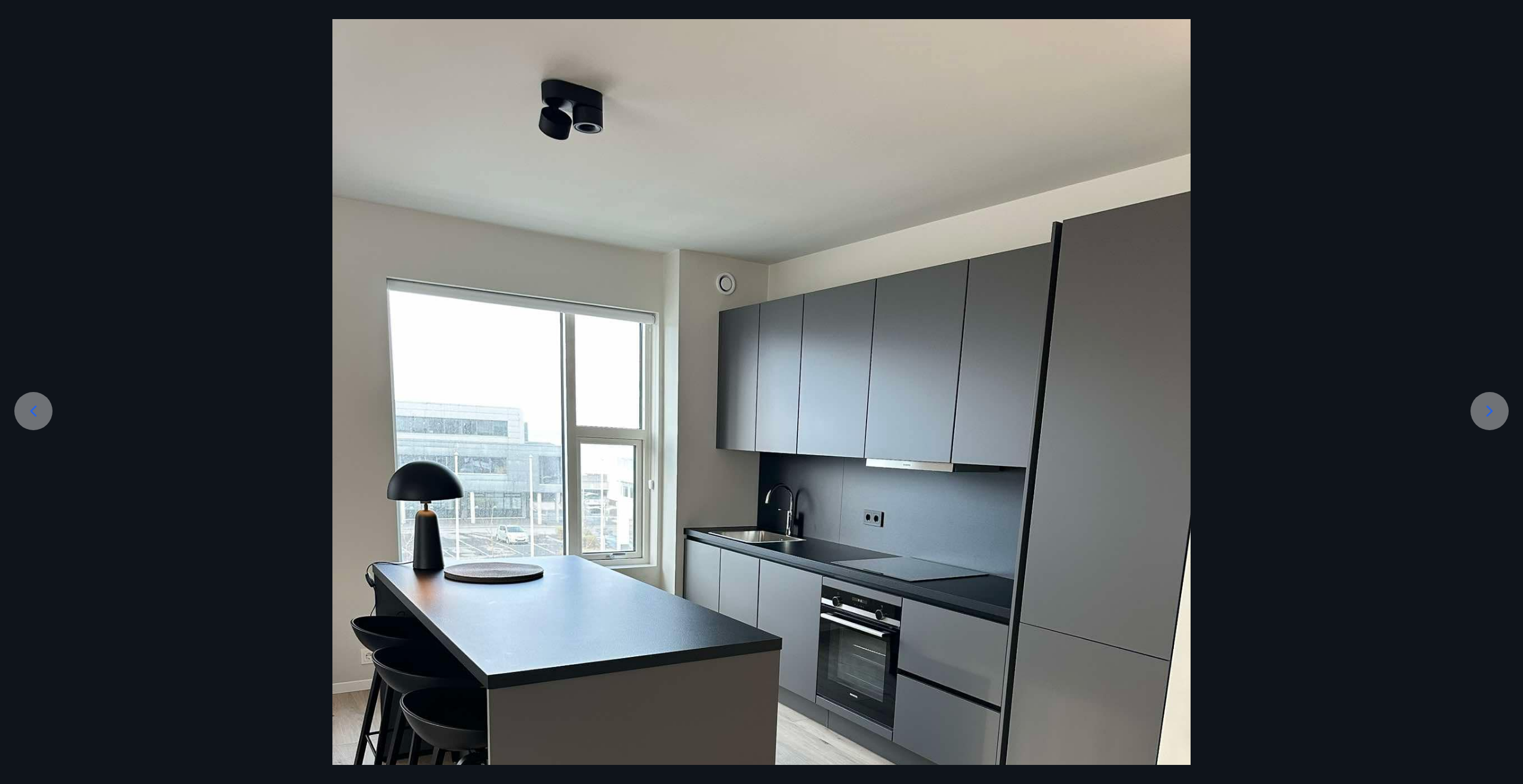
click at [1488, 407] on icon at bounding box center [1489, 411] width 6 height 11
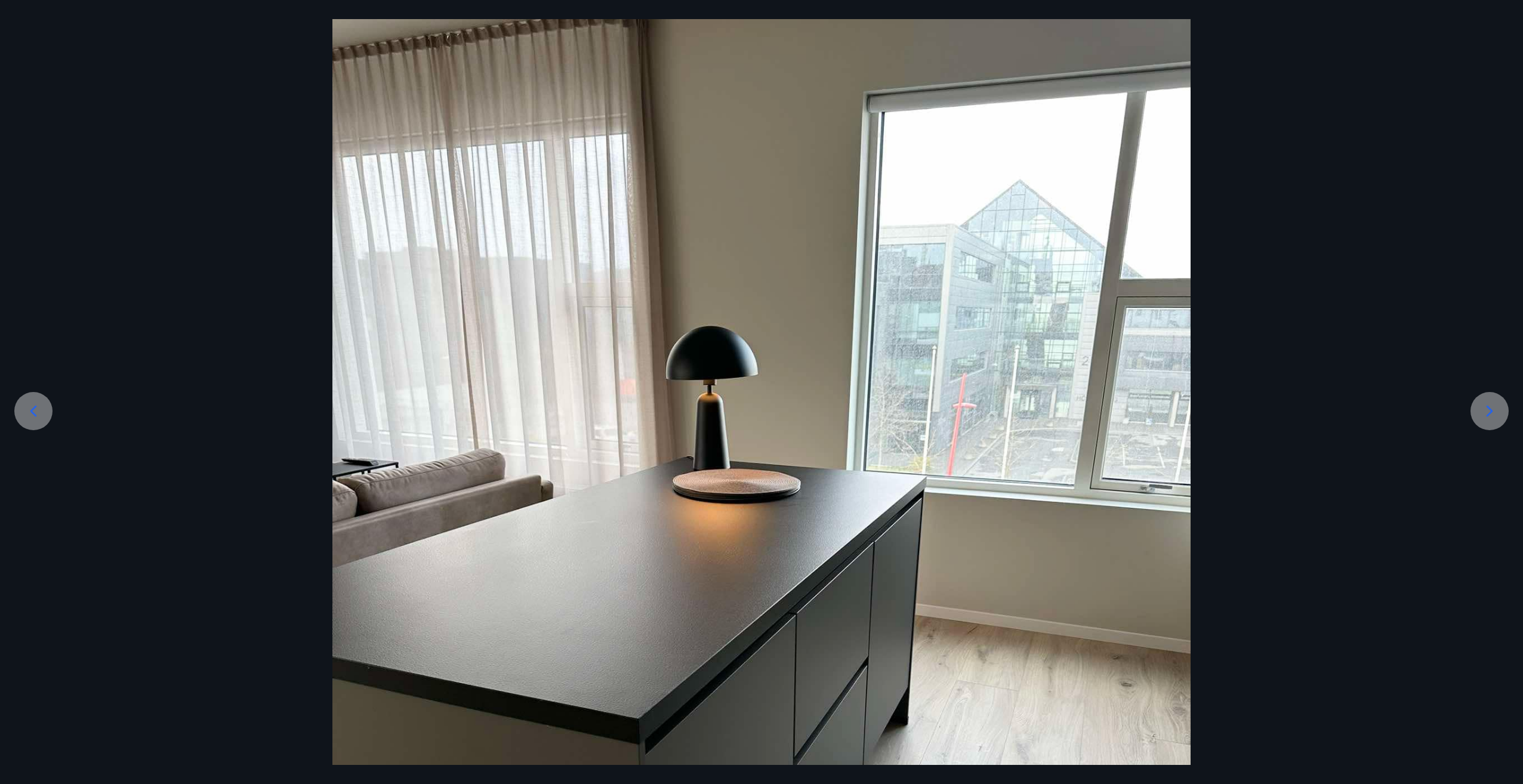
click at [1488, 407] on icon at bounding box center [1489, 411] width 6 height 11
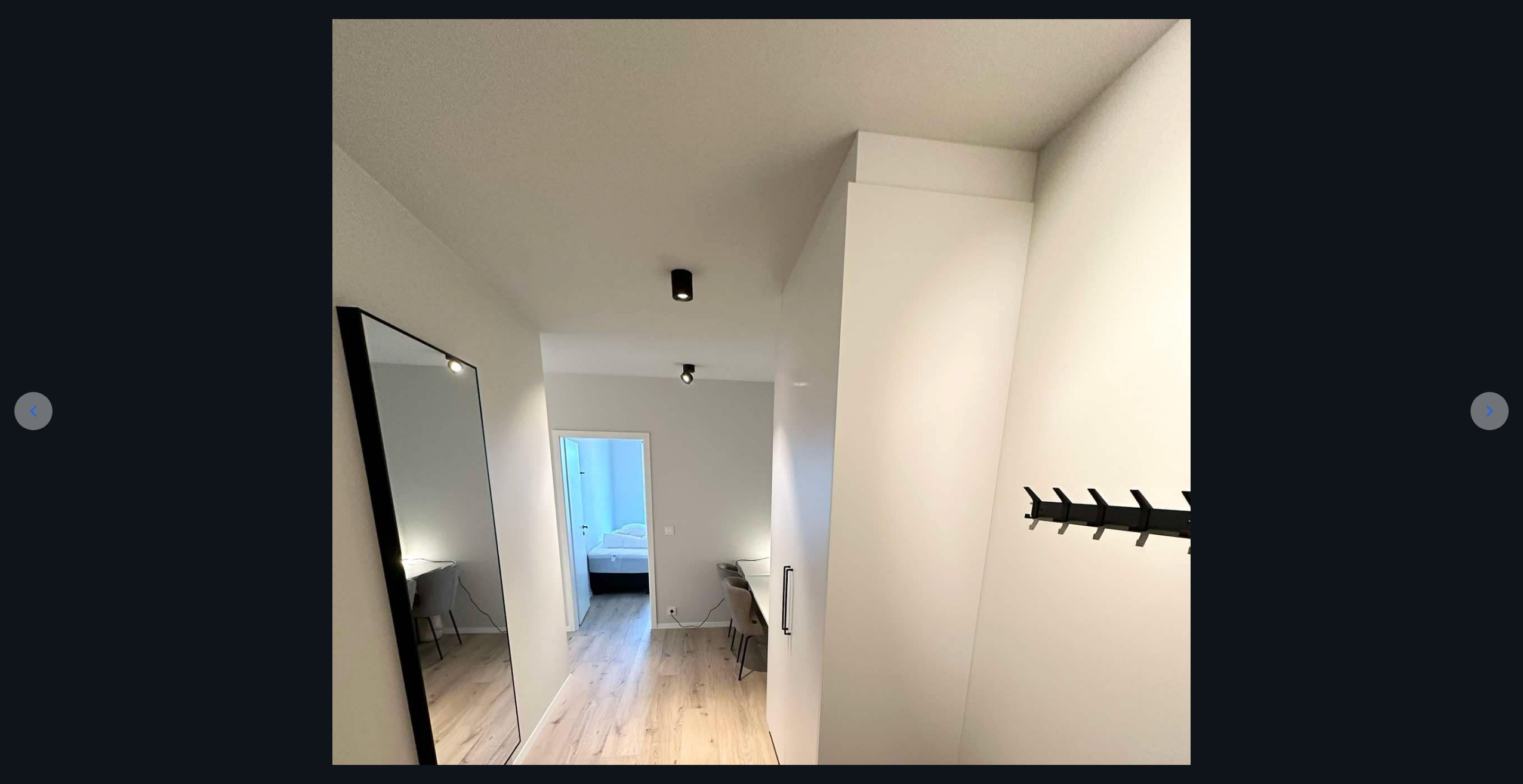
click at [1488, 407] on icon at bounding box center [1489, 411] width 6 height 11
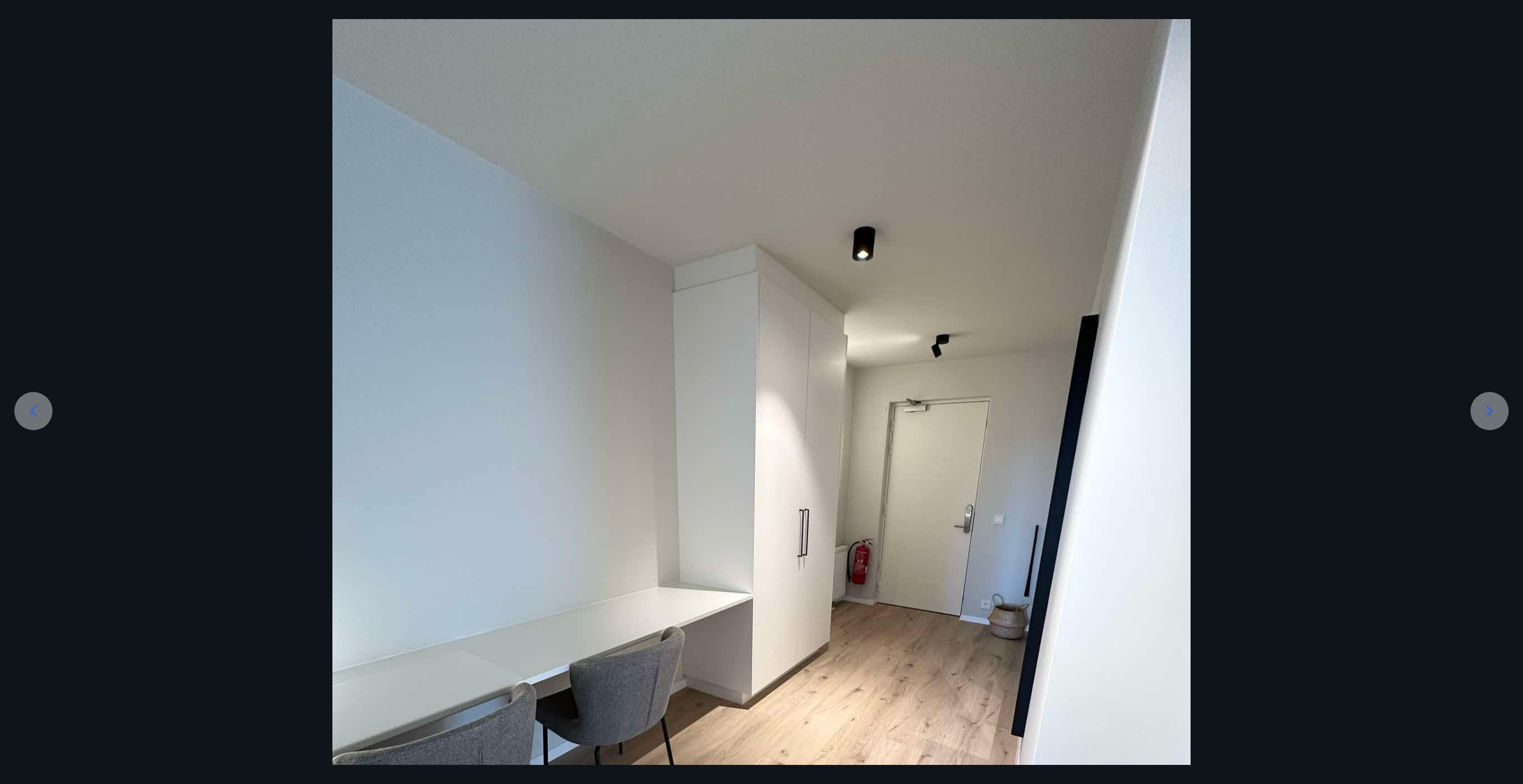
click at [1487, 406] on icon at bounding box center [1489, 411] width 6 height 11
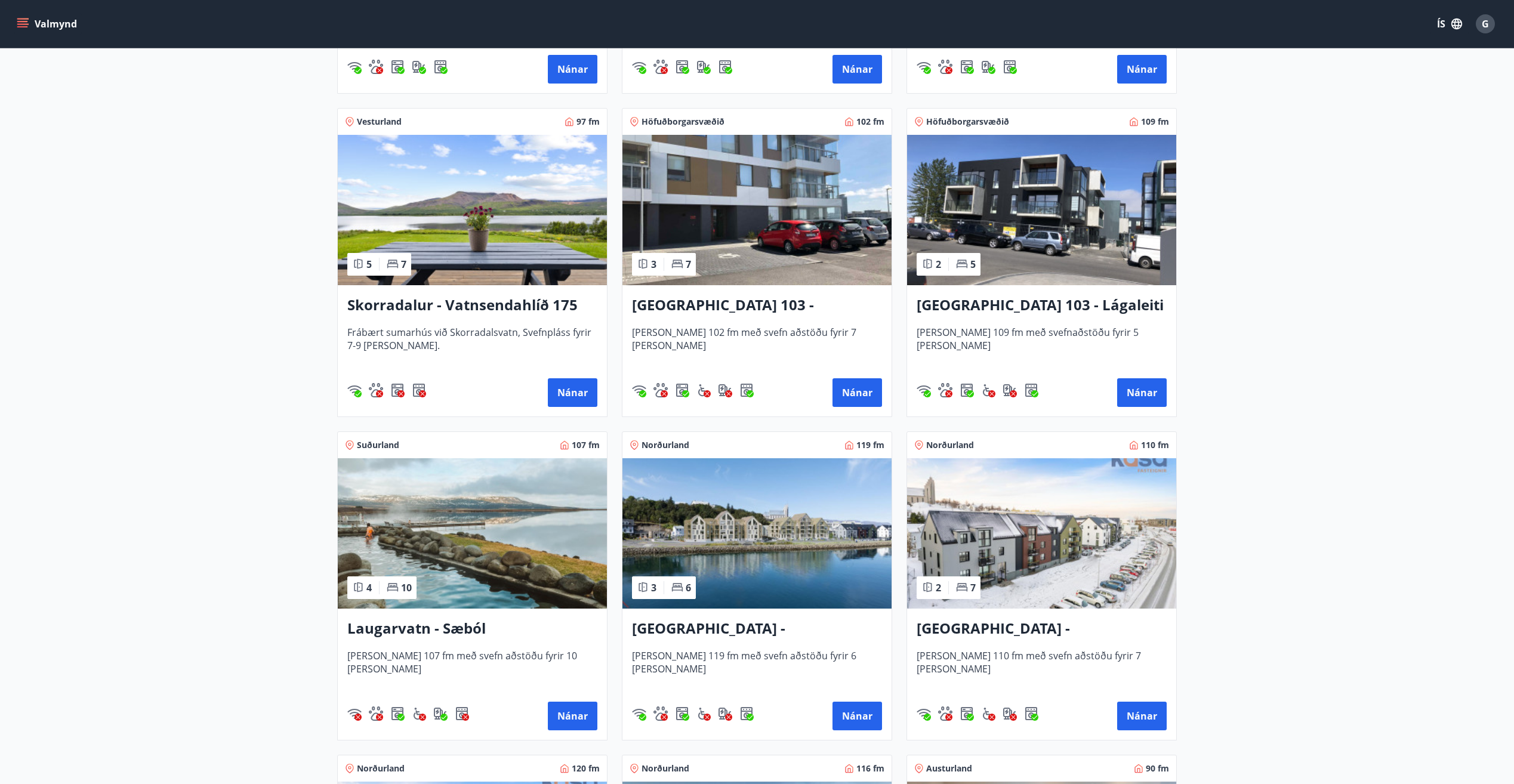
scroll to position [816, 0]
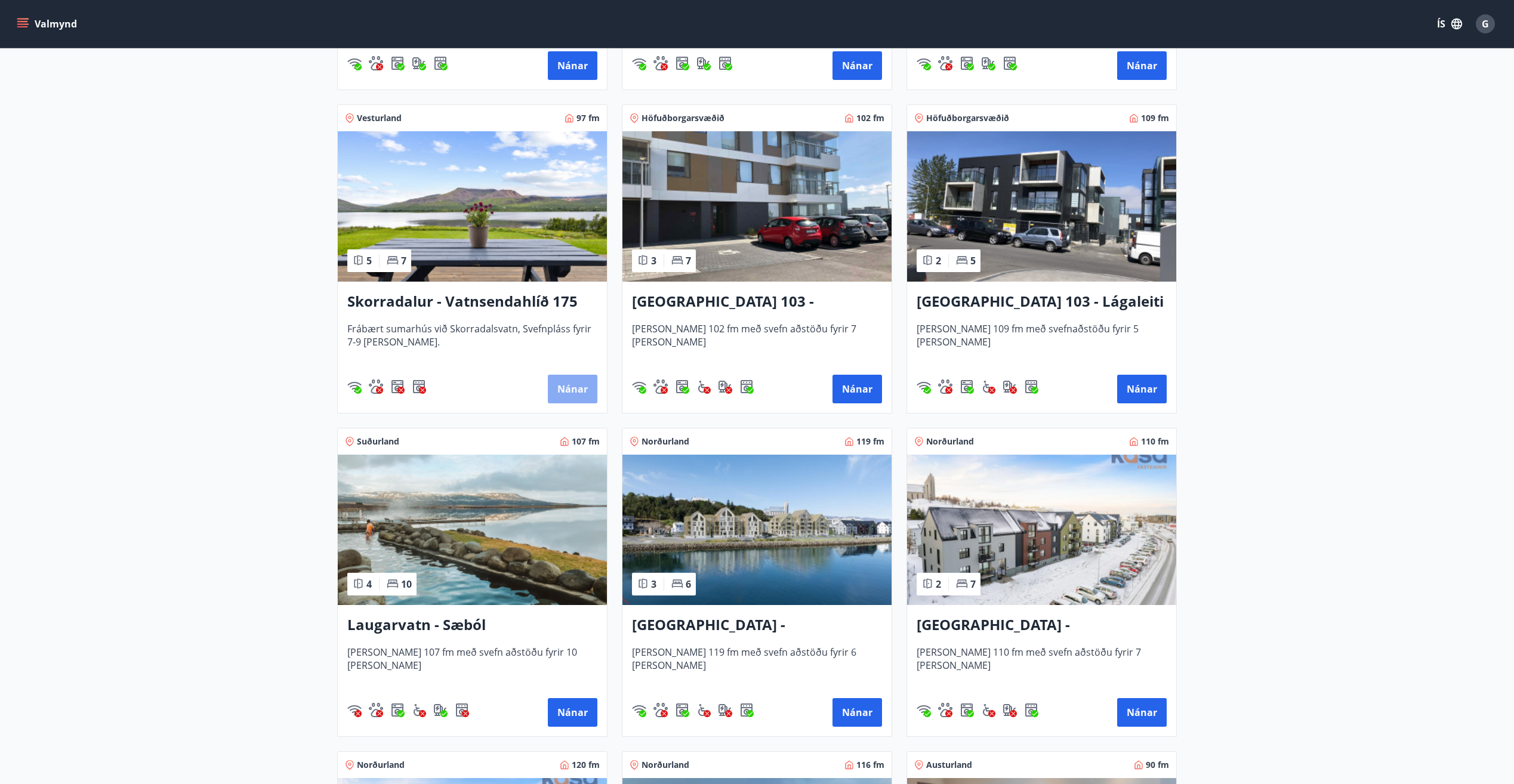
click at [572, 383] on button "Nánar" at bounding box center [572, 389] width 50 height 29
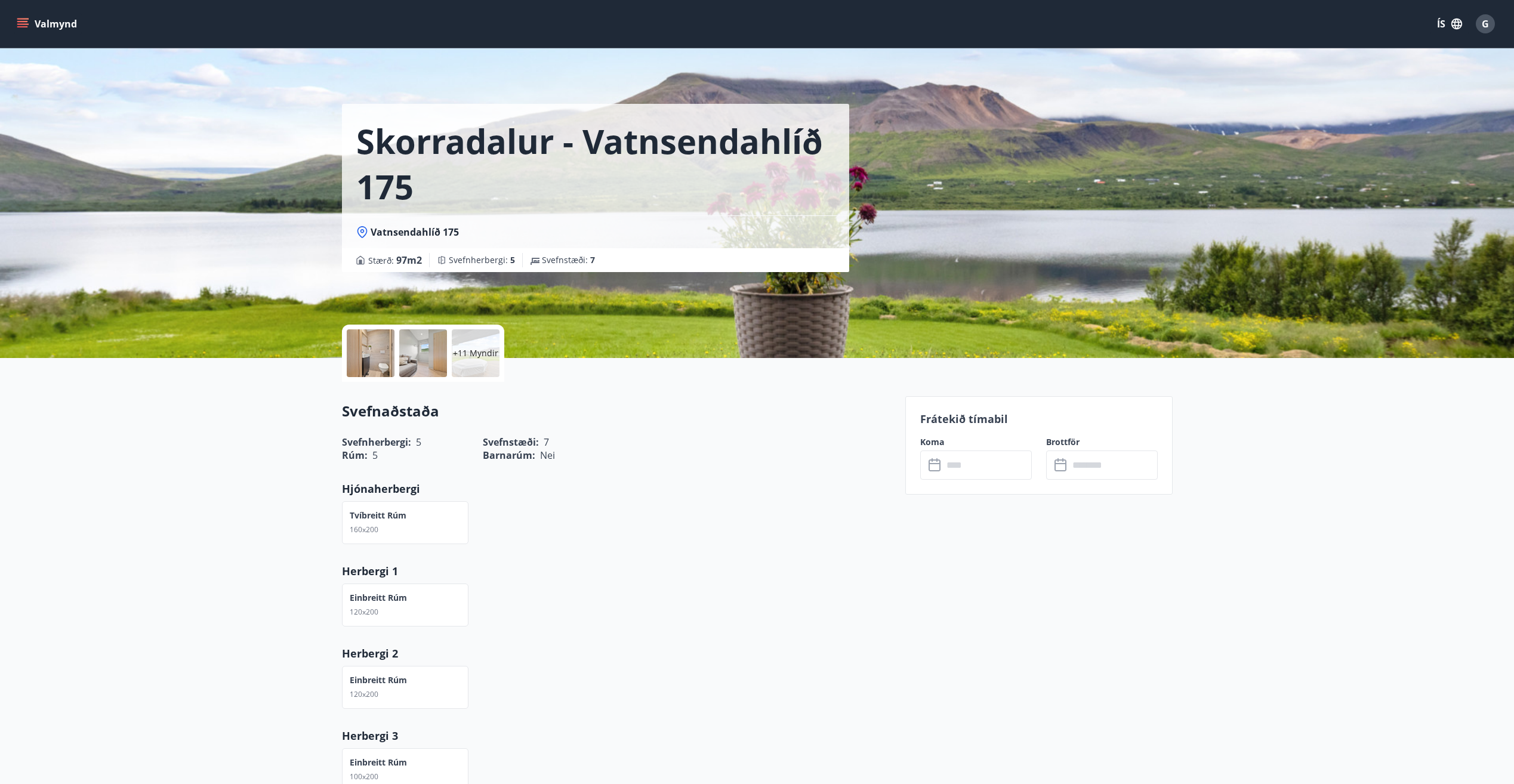
click at [466, 352] on p "+11 Myndir" at bounding box center [475, 353] width 45 height 12
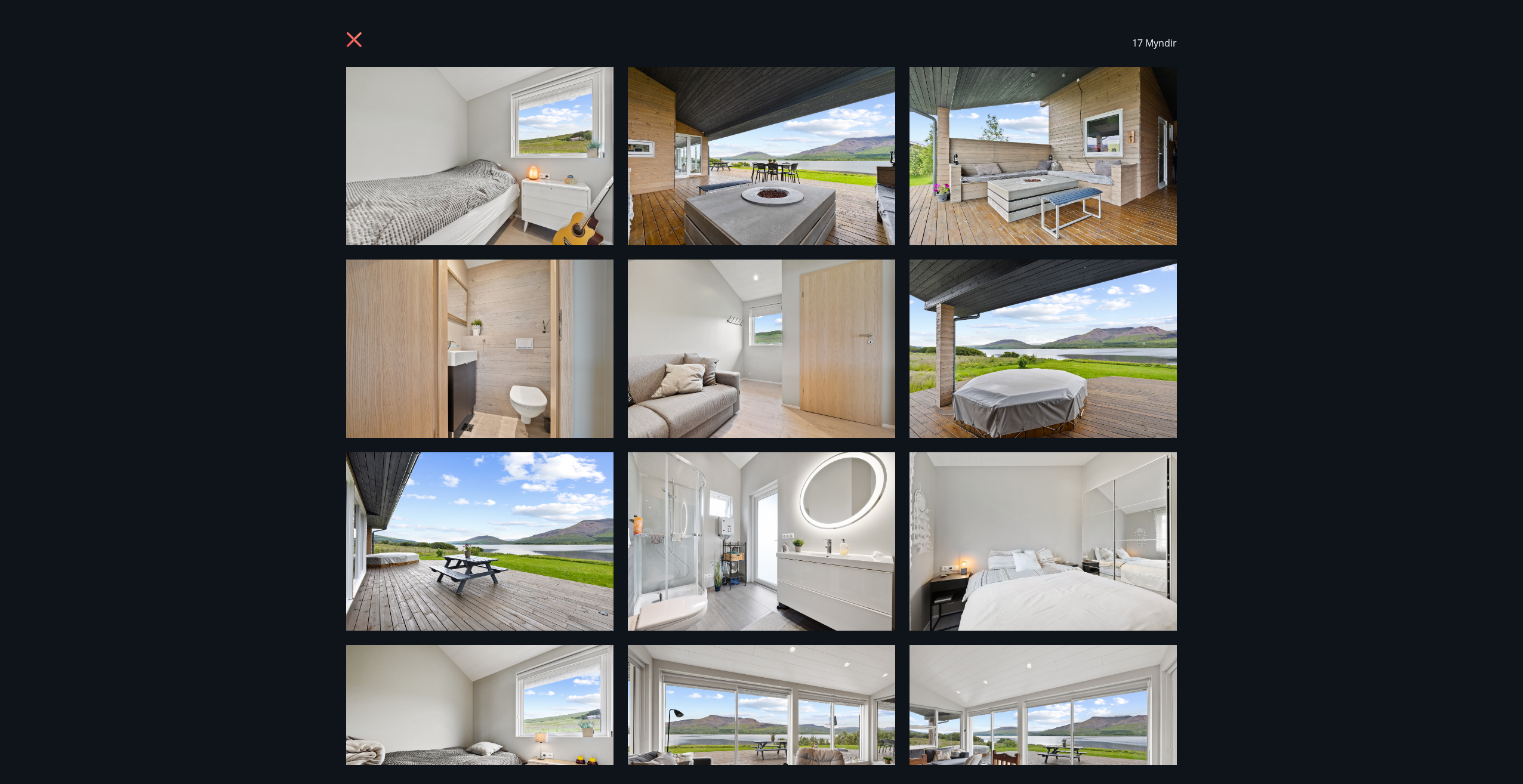
click at [485, 159] on img at bounding box center [480, 156] width 267 height 178
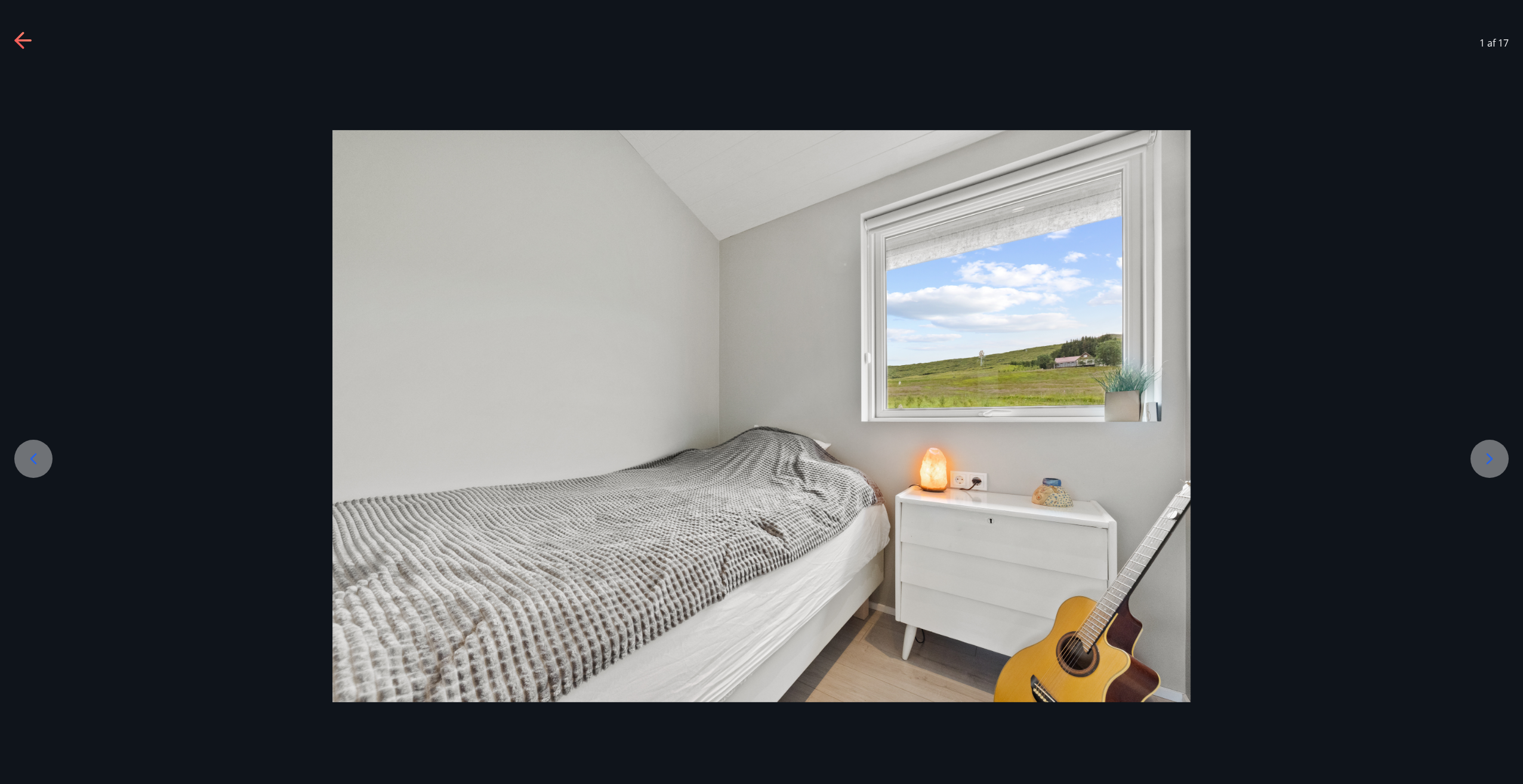
click at [1489, 457] on icon at bounding box center [1489, 459] width 19 height 19
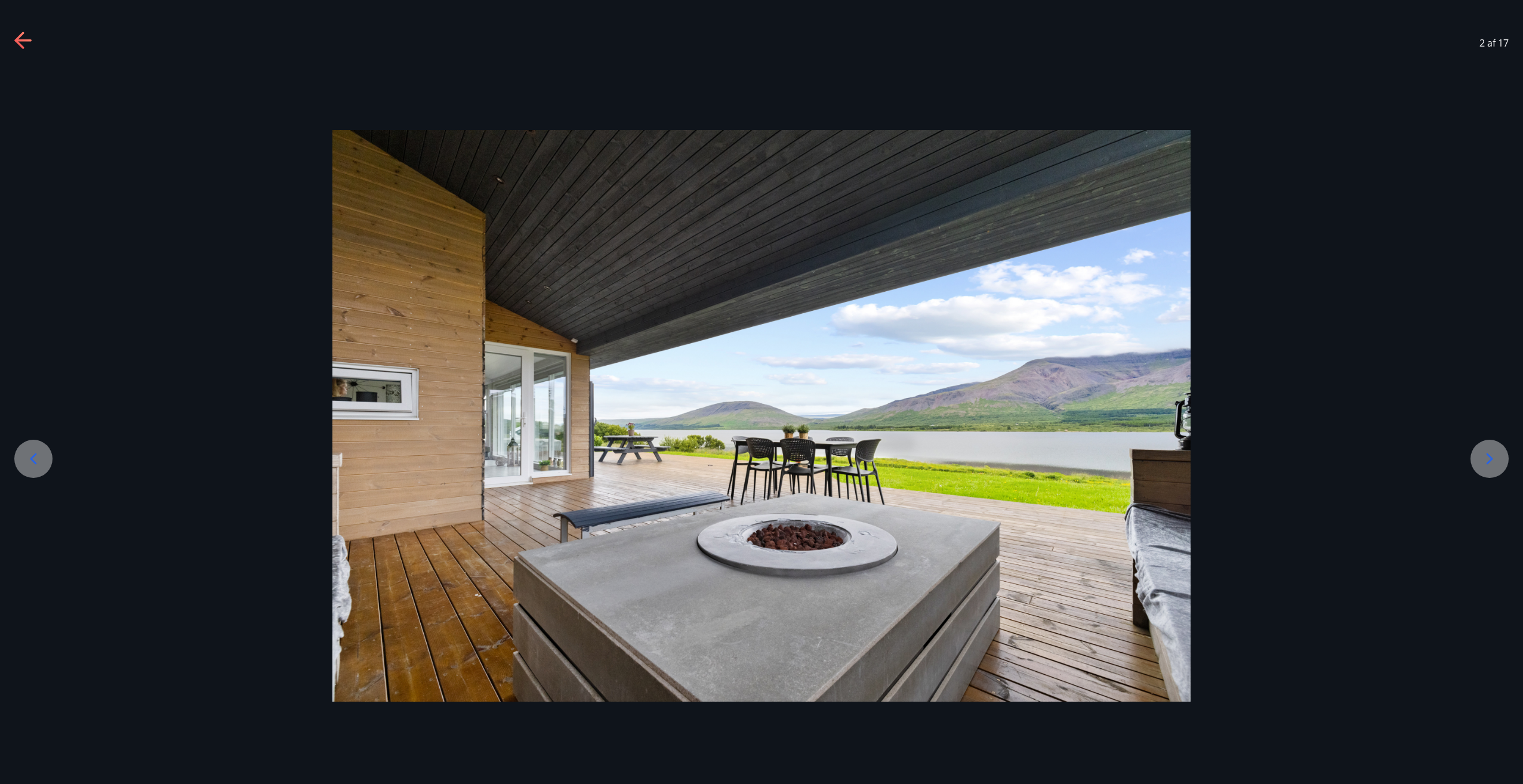
click at [1489, 456] on icon at bounding box center [1489, 459] width 6 height 11
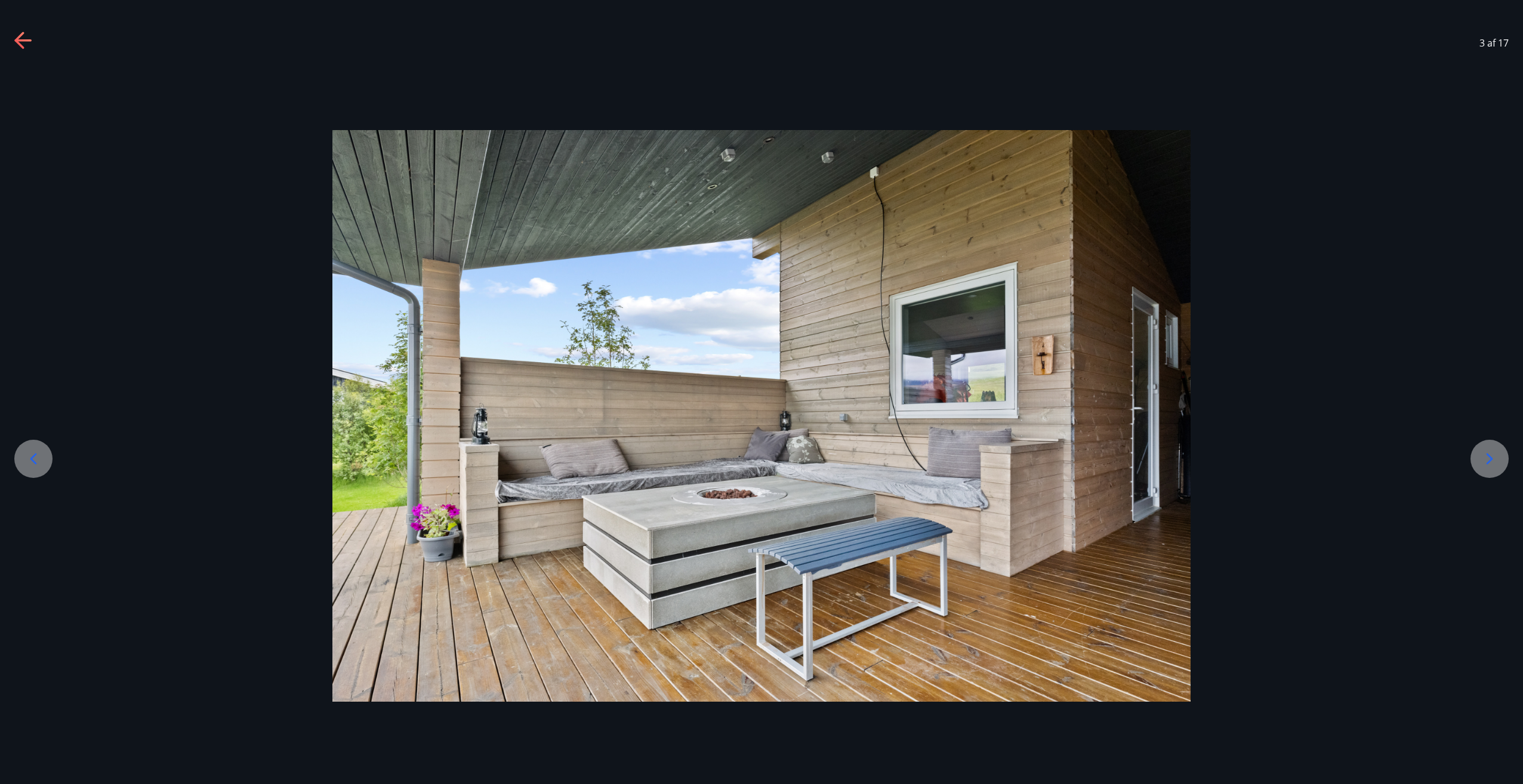
click at [1489, 456] on icon at bounding box center [1489, 459] width 6 height 11
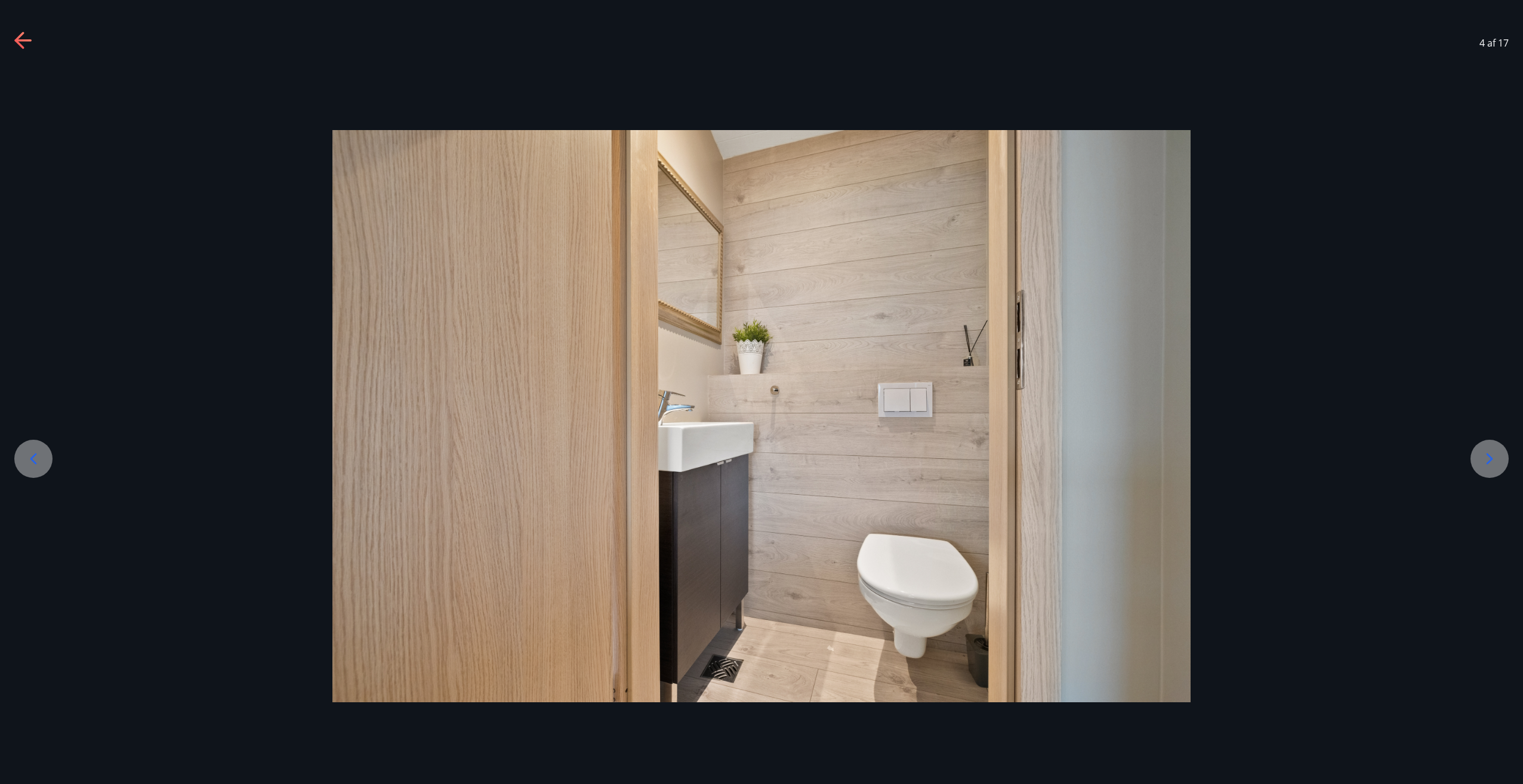
click at [1489, 456] on icon at bounding box center [1489, 459] width 6 height 11
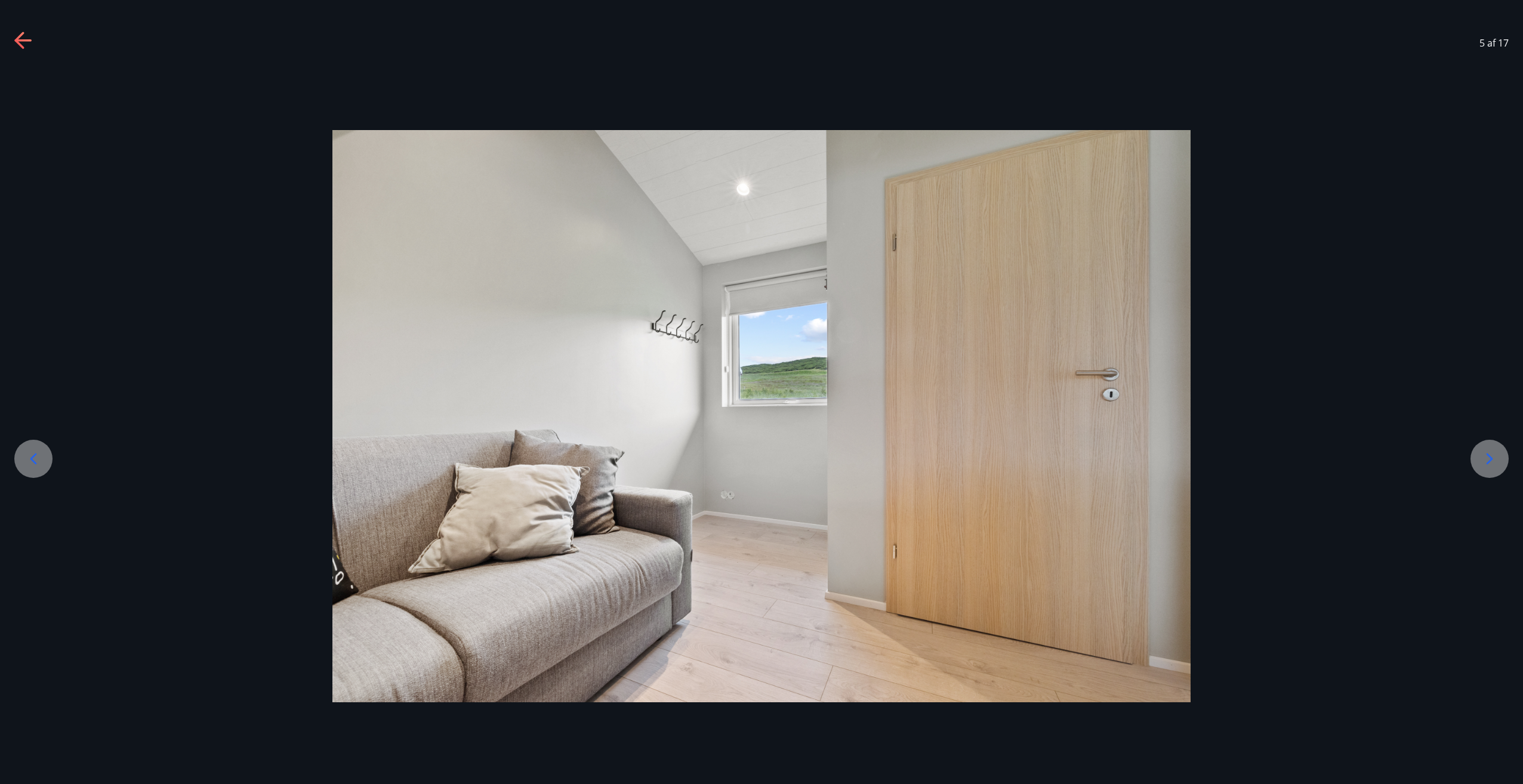
click at [1489, 456] on icon at bounding box center [1489, 459] width 6 height 11
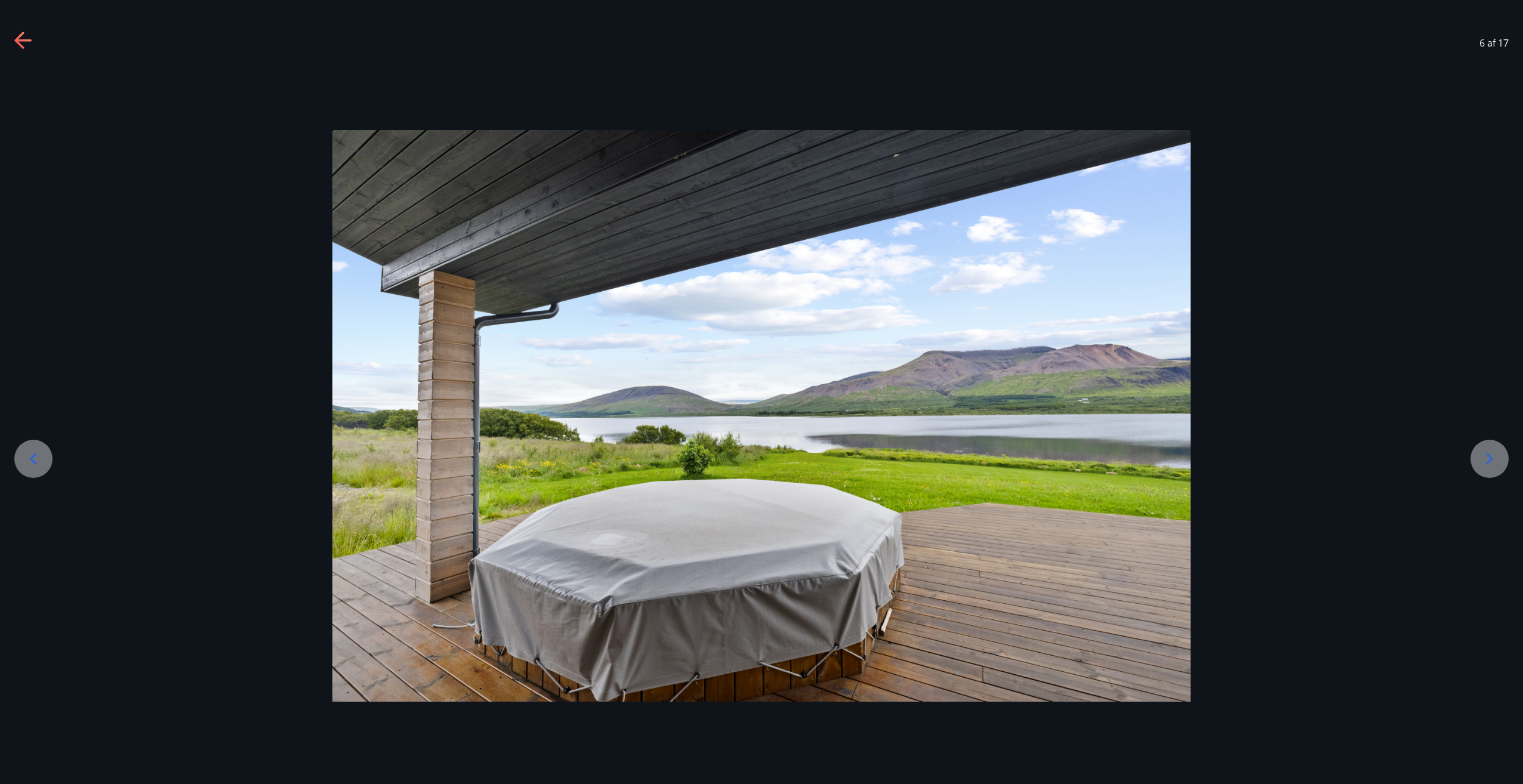
click at [1489, 456] on icon at bounding box center [1489, 459] width 6 height 11
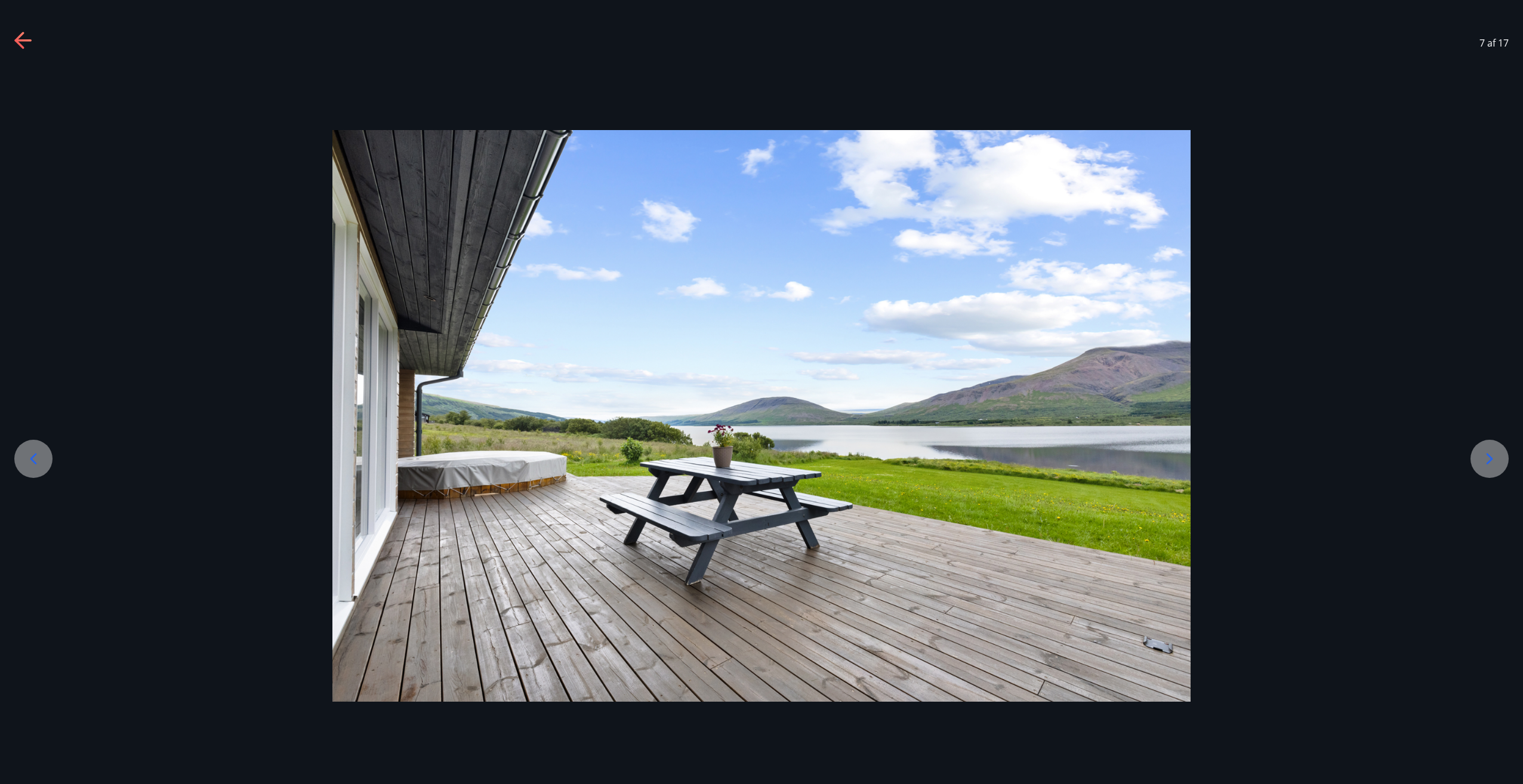
click at [1489, 456] on icon at bounding box center [1489, 459] width 6 height 11
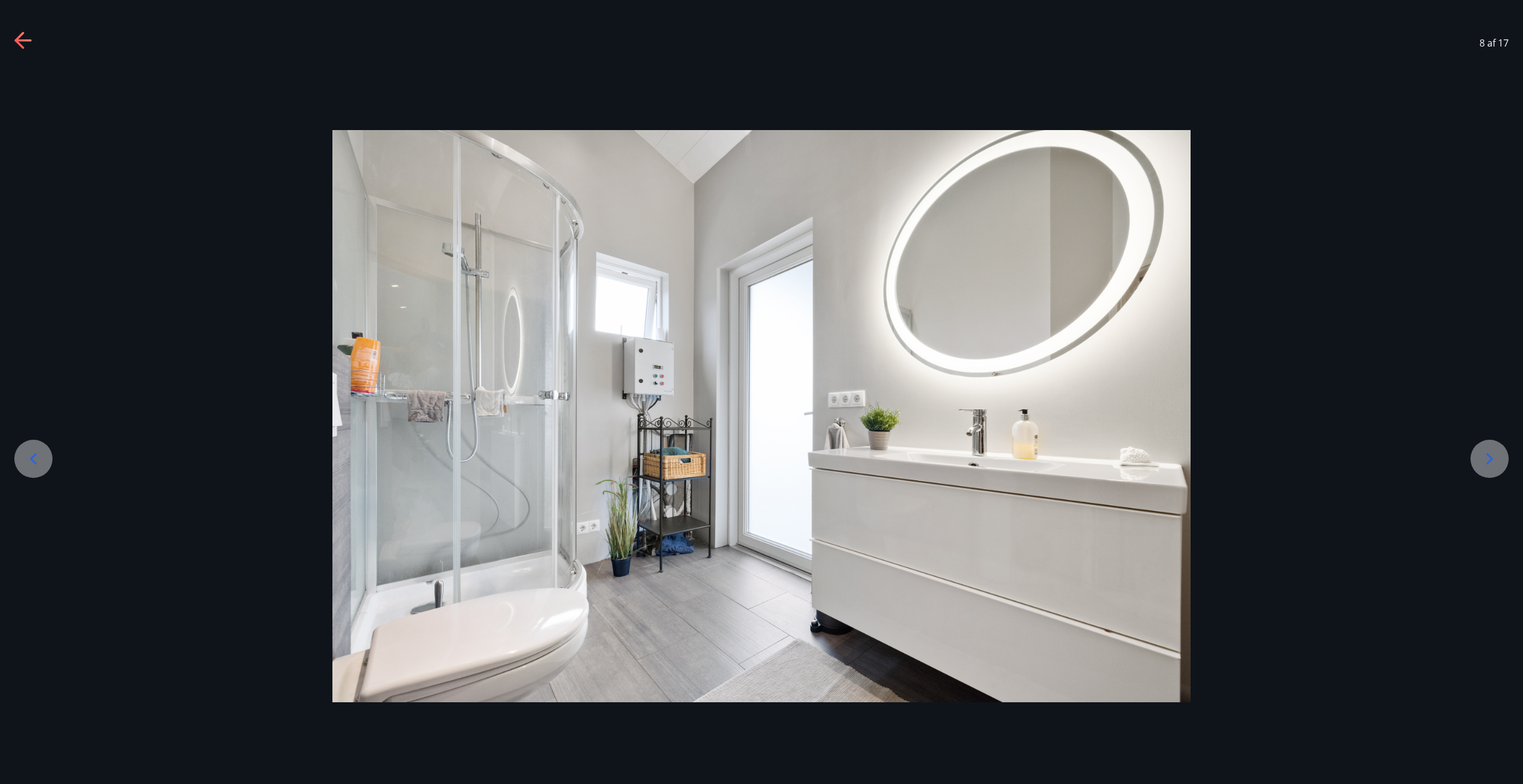
click at [1489, 456] on icon at bounding box center [1489, 459] width 6 height 11
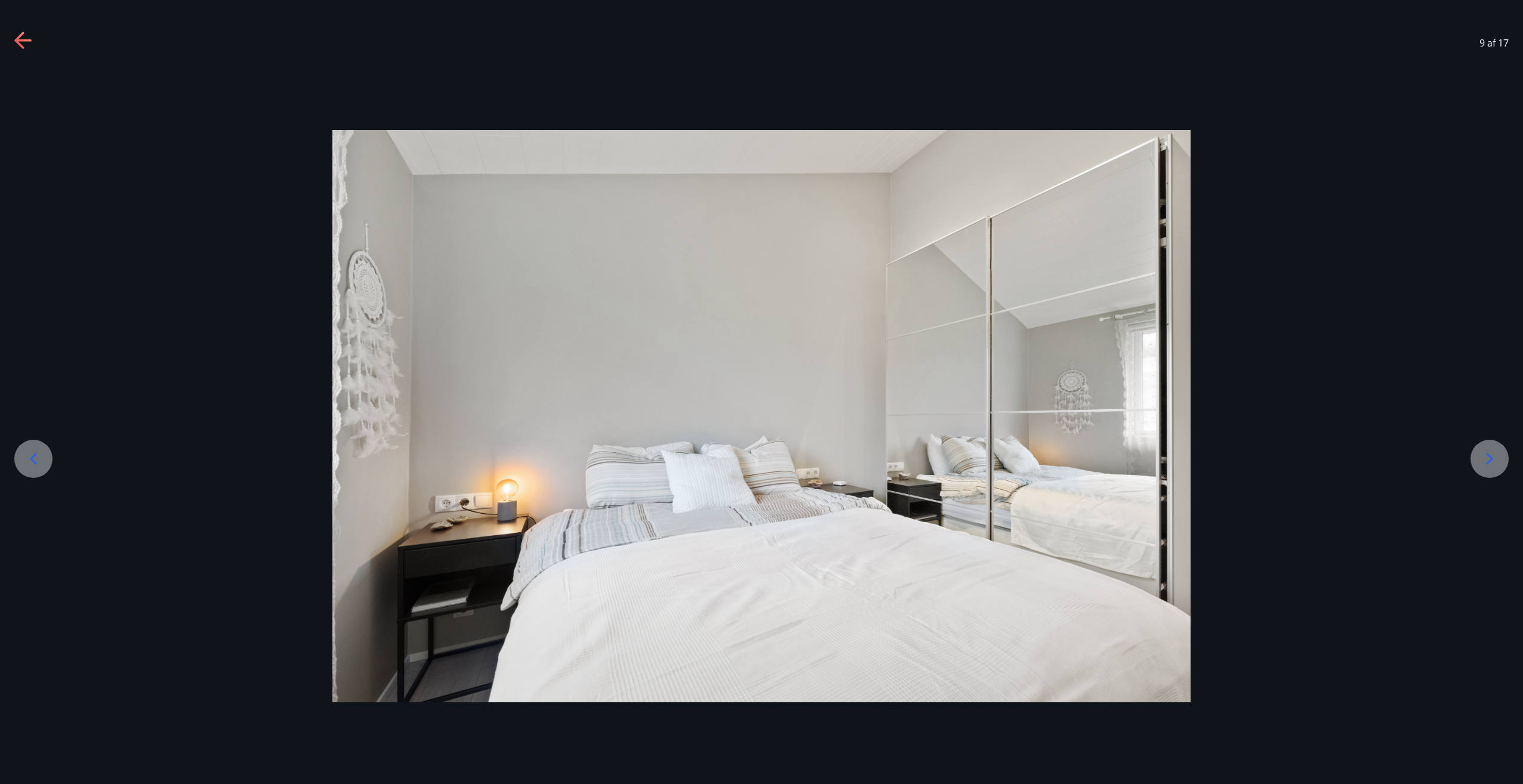
click at [1489, 456] on icon at bounding box center [1489, 459] width 6 height 11
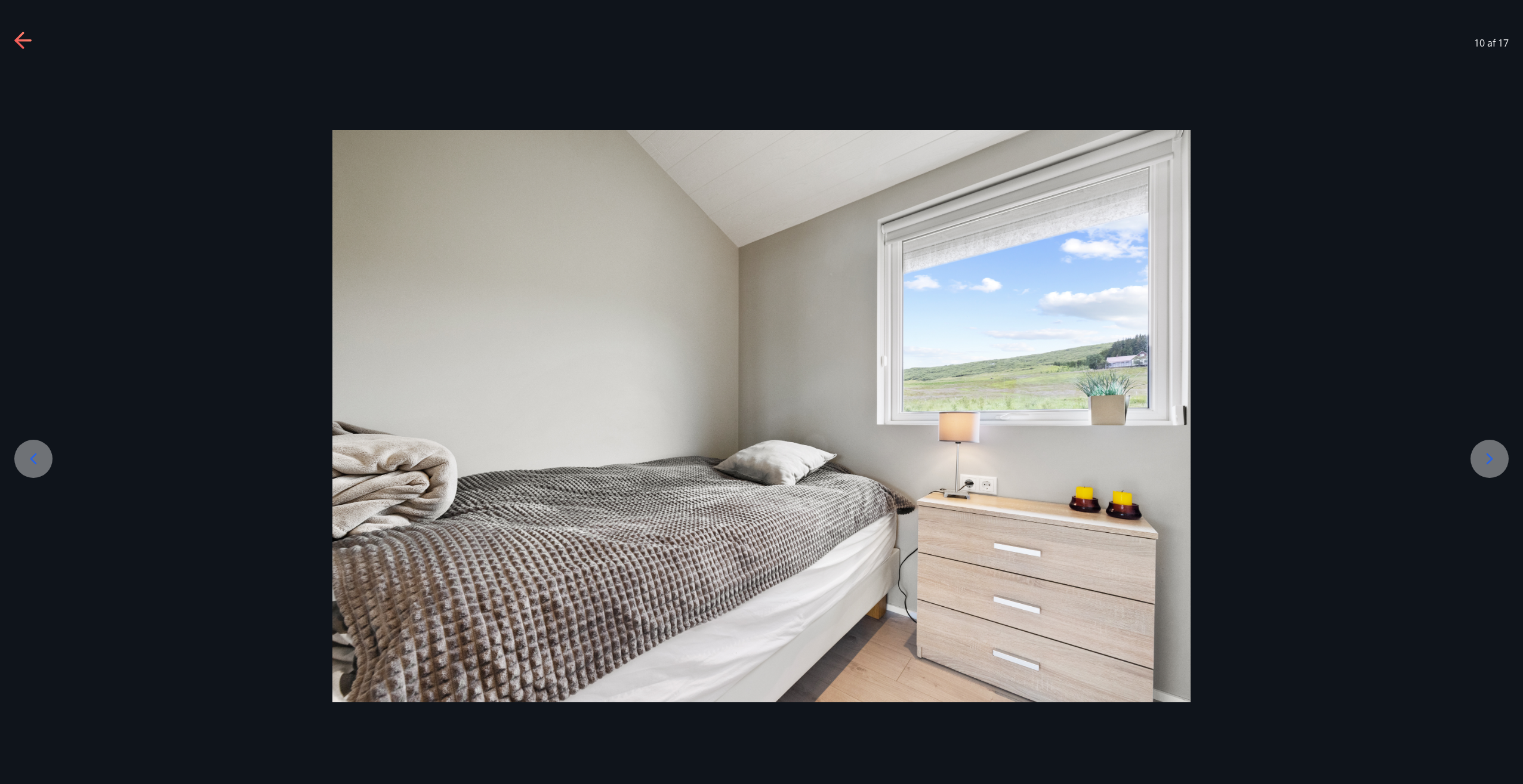
click at [1489, 456] on icon at bounding box center [1489, 459] width 6 height 11
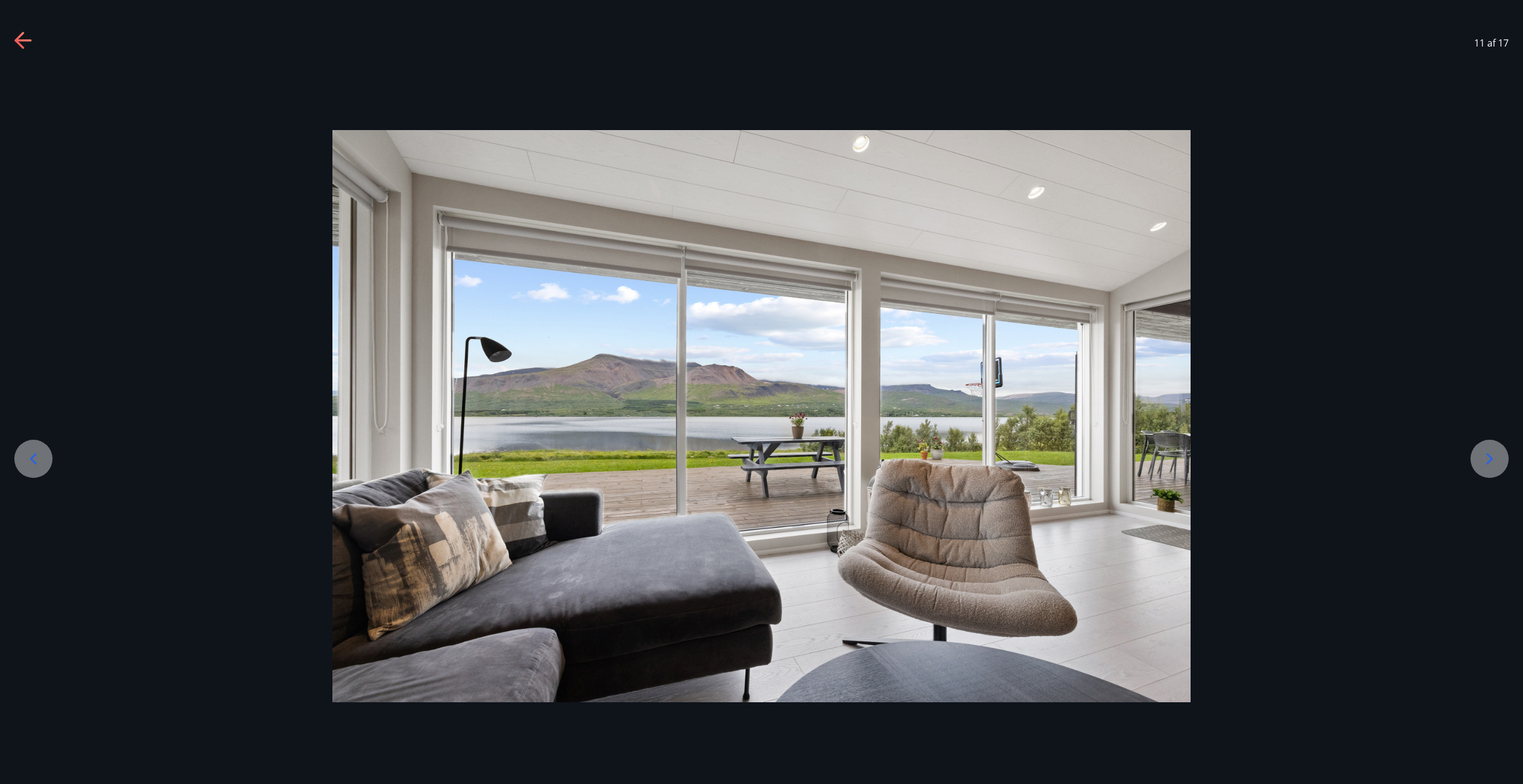
click at [1489, 456] on icon at bounding box center [1489, 459] width 6 height 11
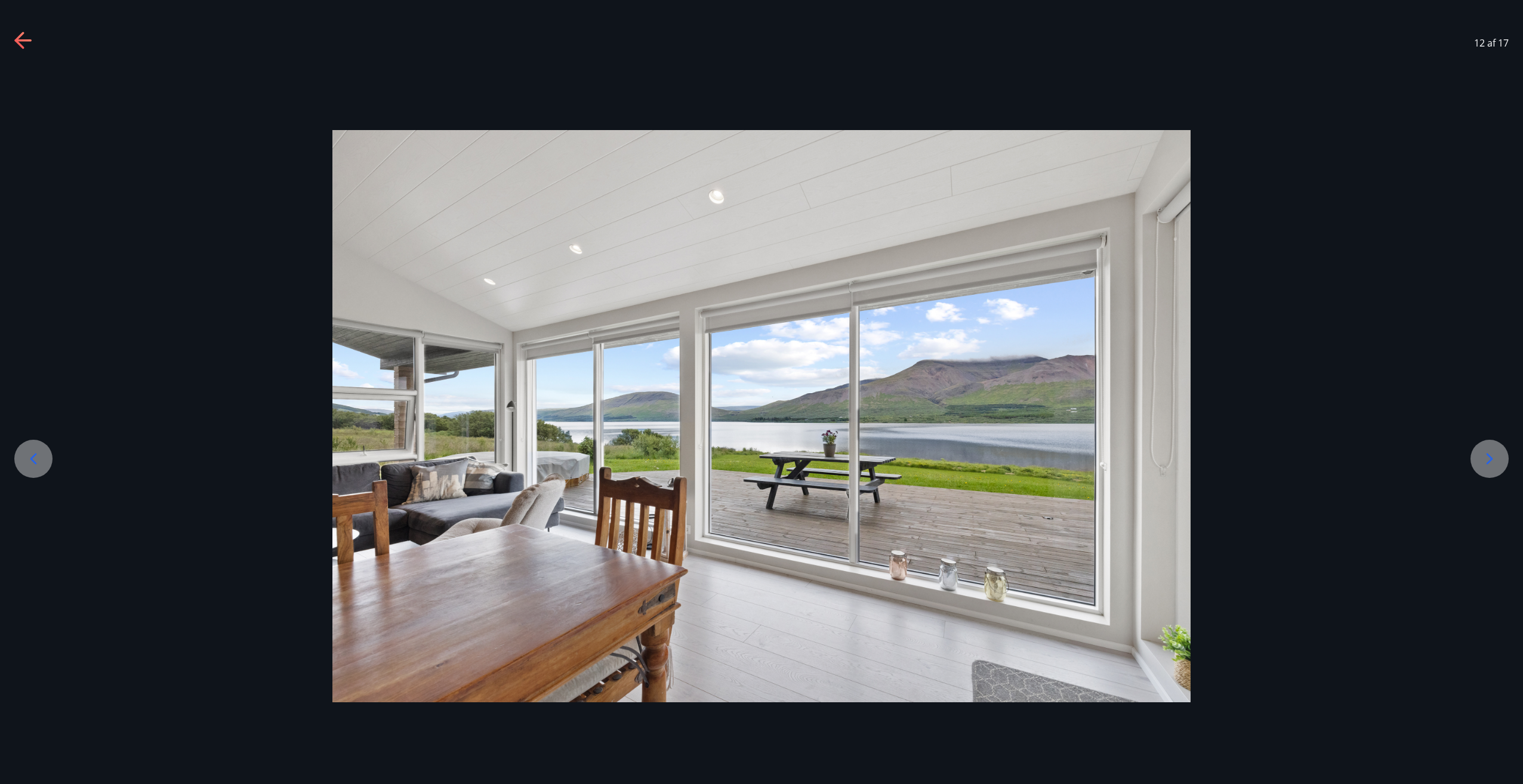
click at [1489, 456] on icon at bounding box center [1489, 459] width 6 height 11
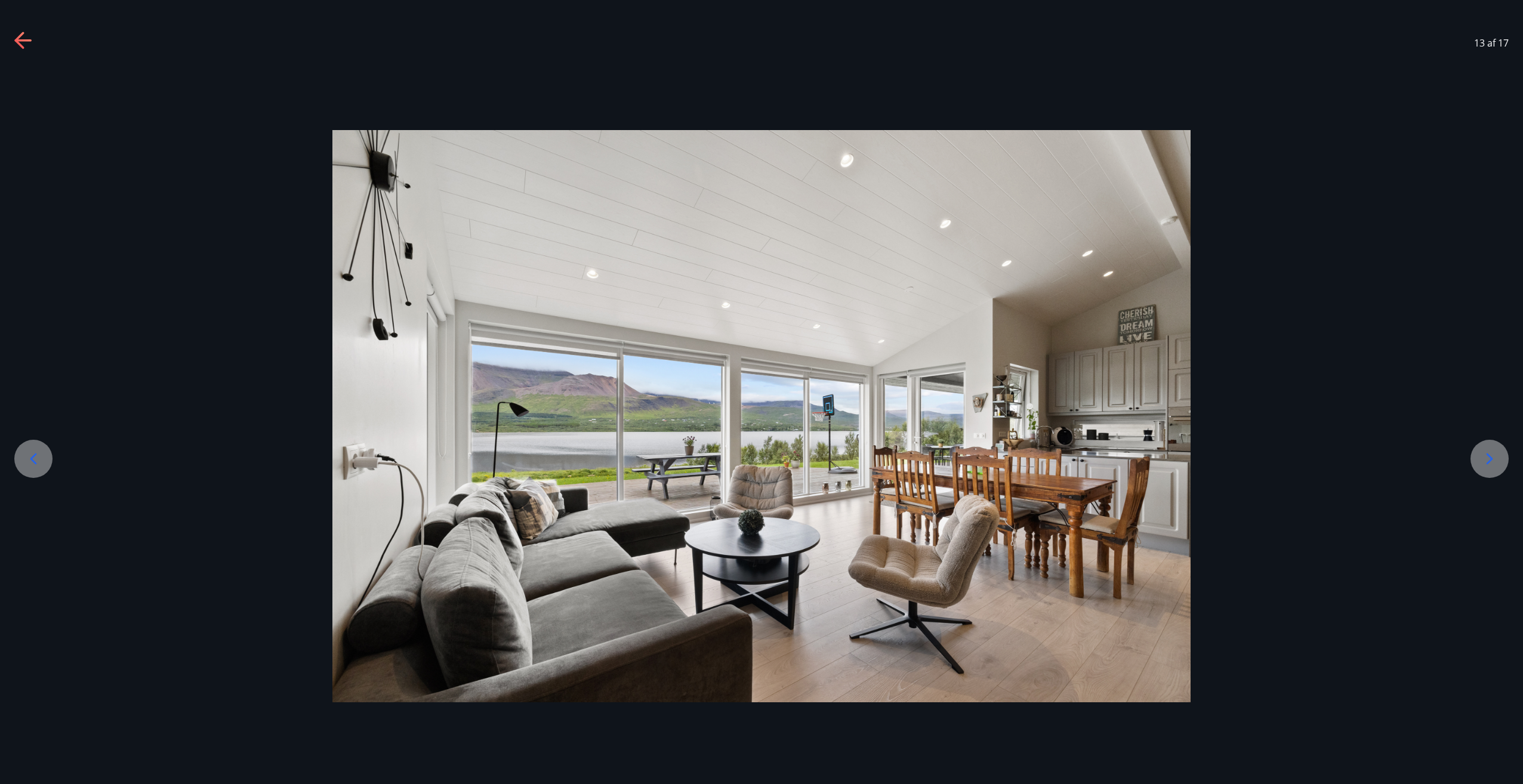
click at [1489, 456] on icon at bounding box center [1489, 459] width 6 height 11
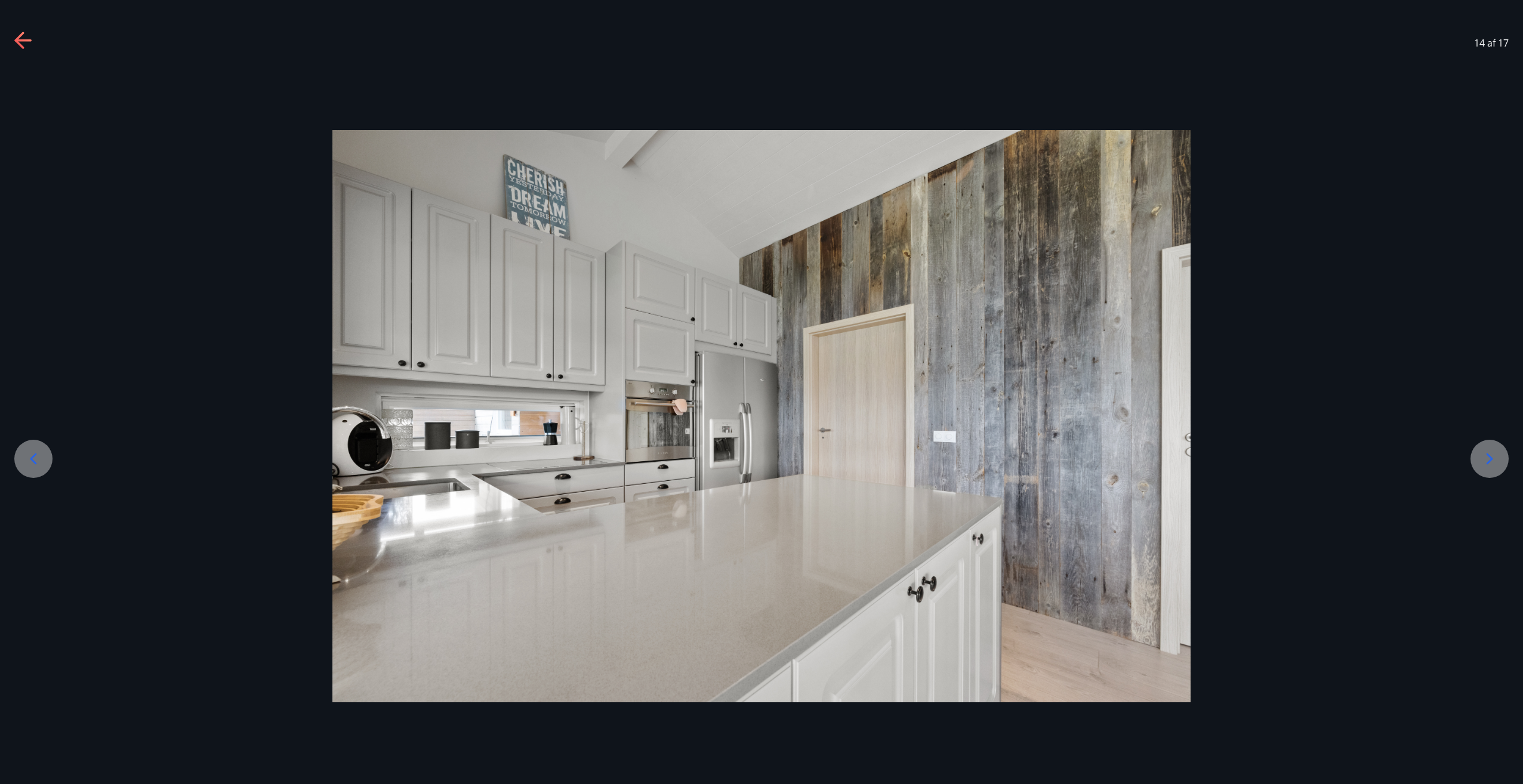
click at [1489, 456] on icon at bounding box center [1489, 459] width 6 height 11
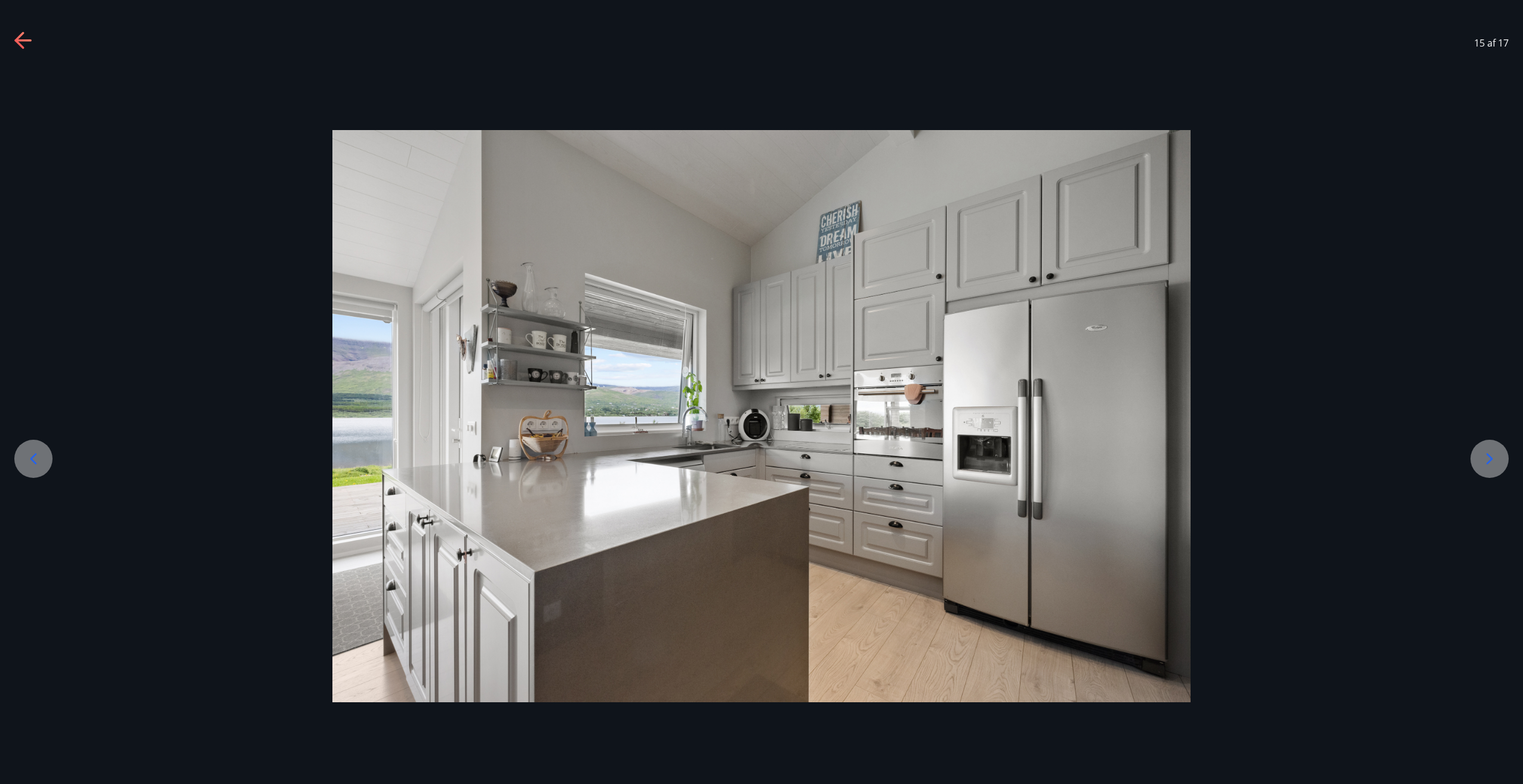
click at [1489, 454] on icon at bounding box center [1489, 459] width 6 height 11
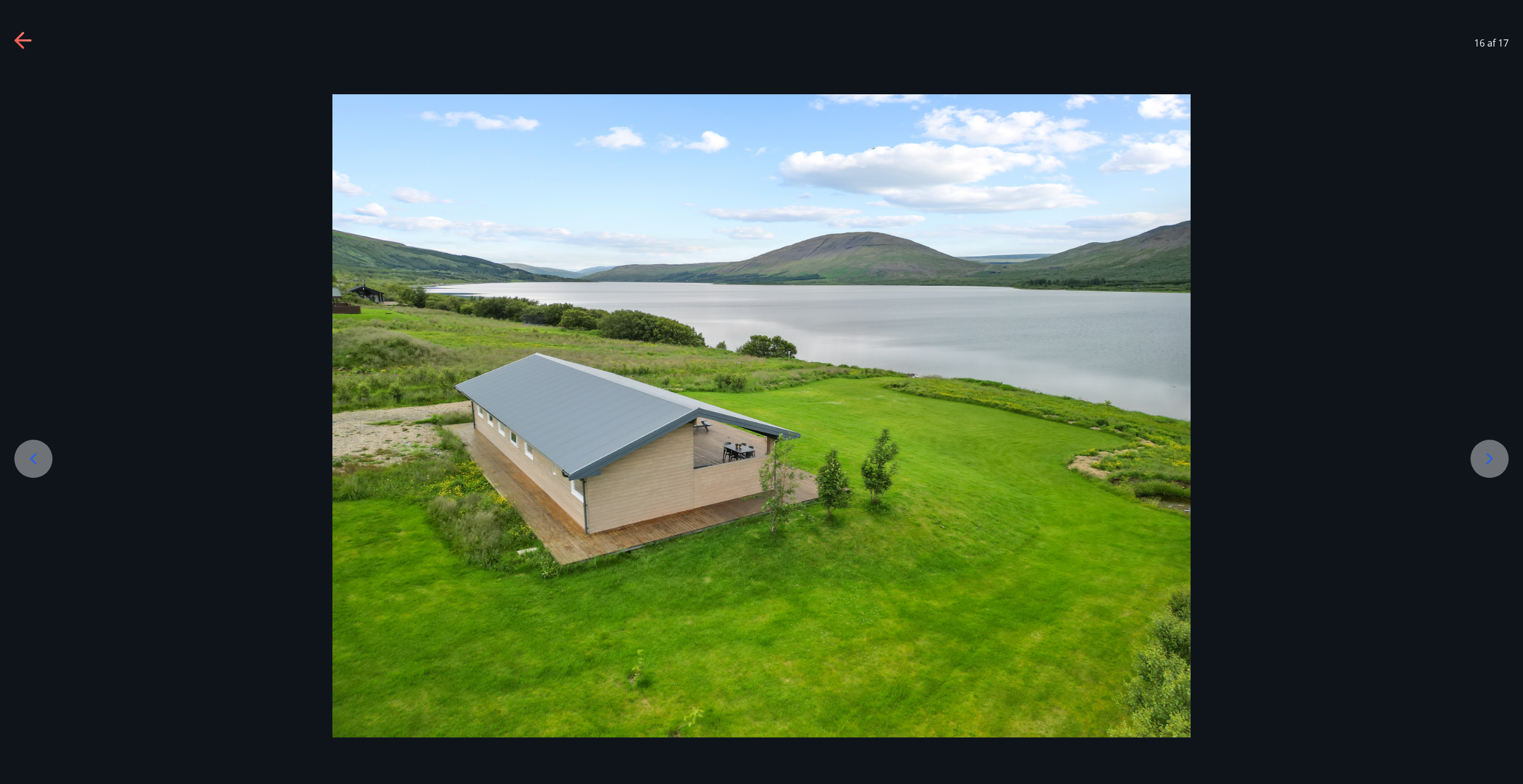
click at [1489, 454] on icon at bounding box center [1489, 459] width 6 height 11
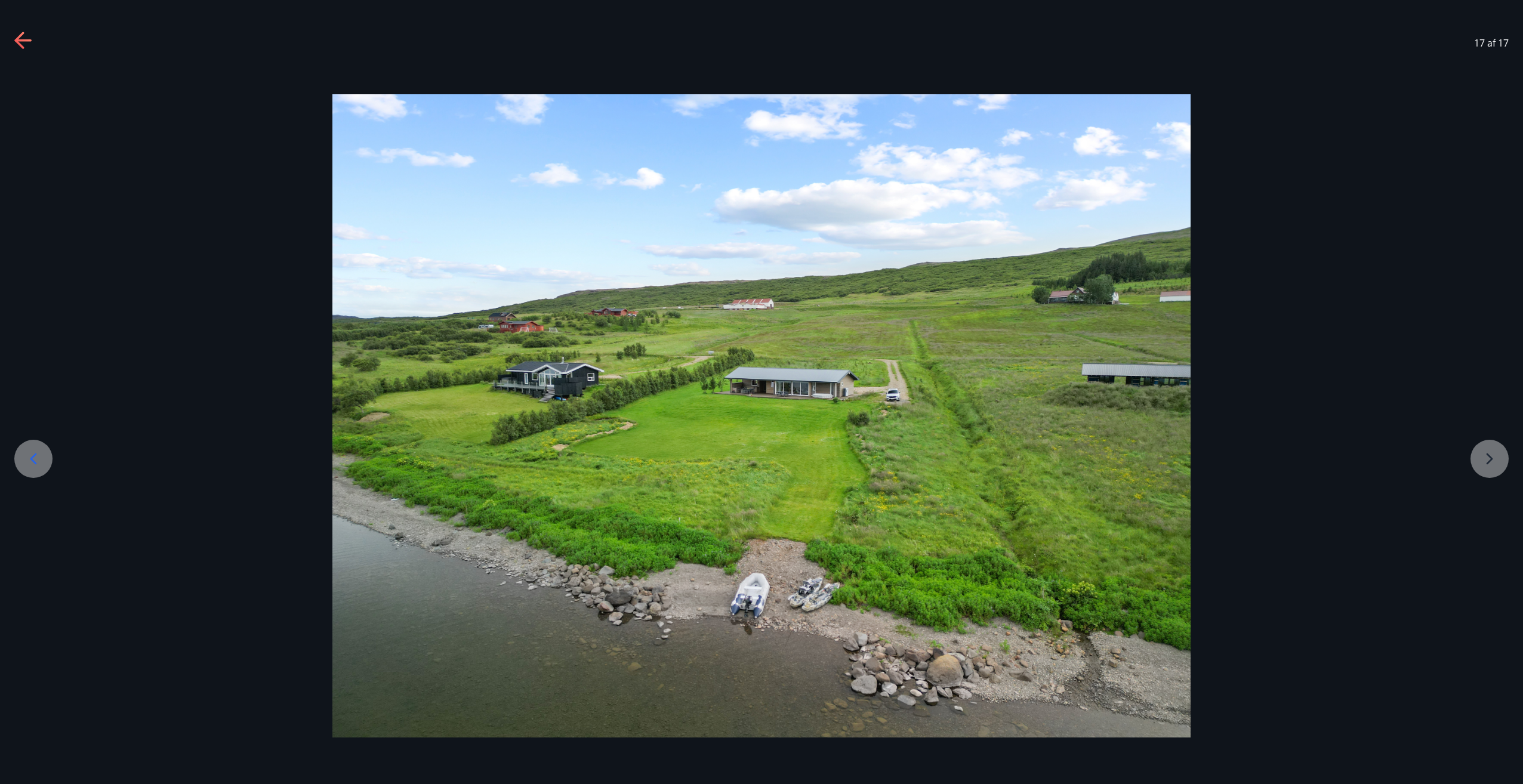
click at [1489, 454] on div at bounding box center [762, 416] width 1523 height 643
click at [1490, 458] on div at bounding box center [762, 416] width 1523 height 643
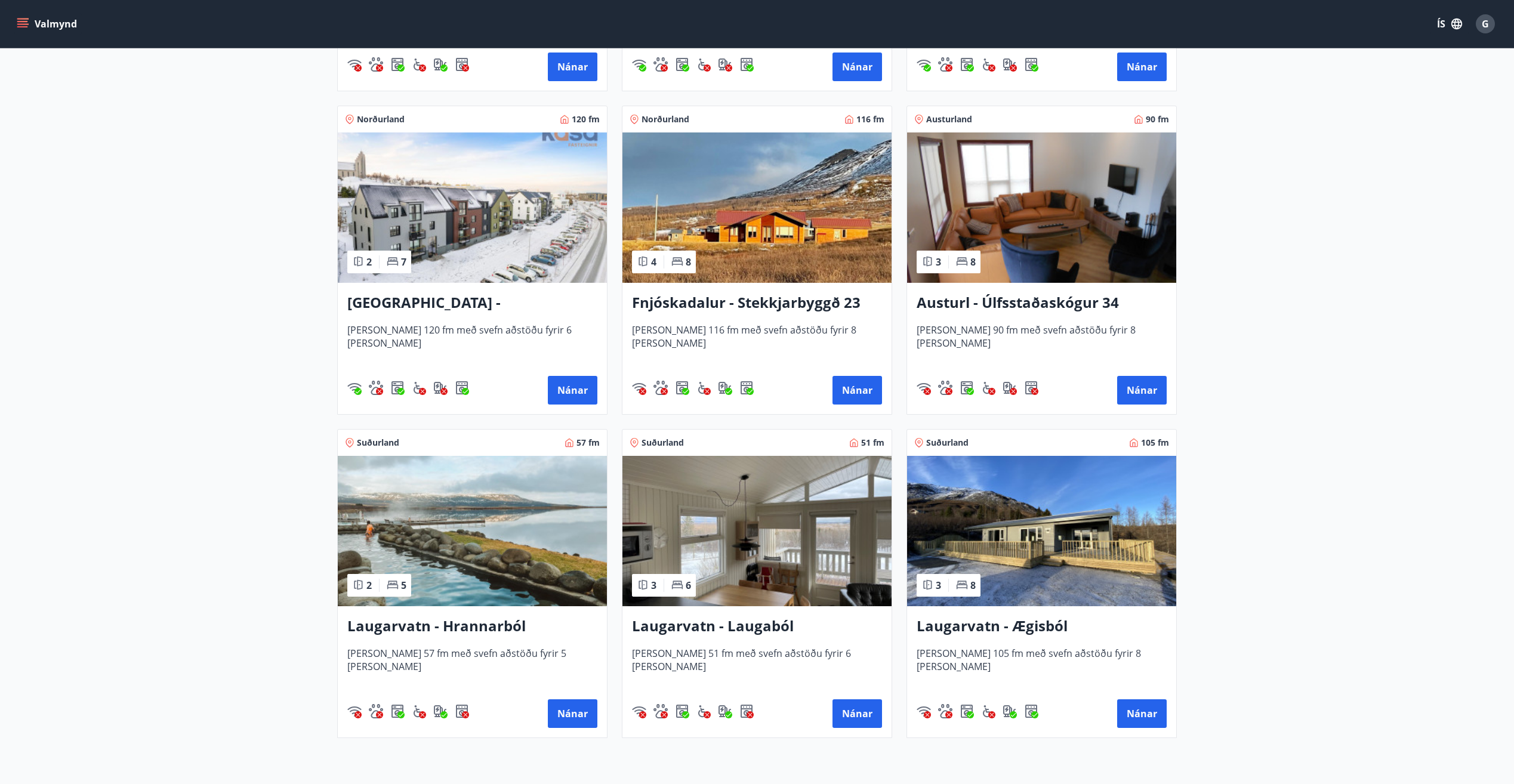
scroll to position [1463, 0]
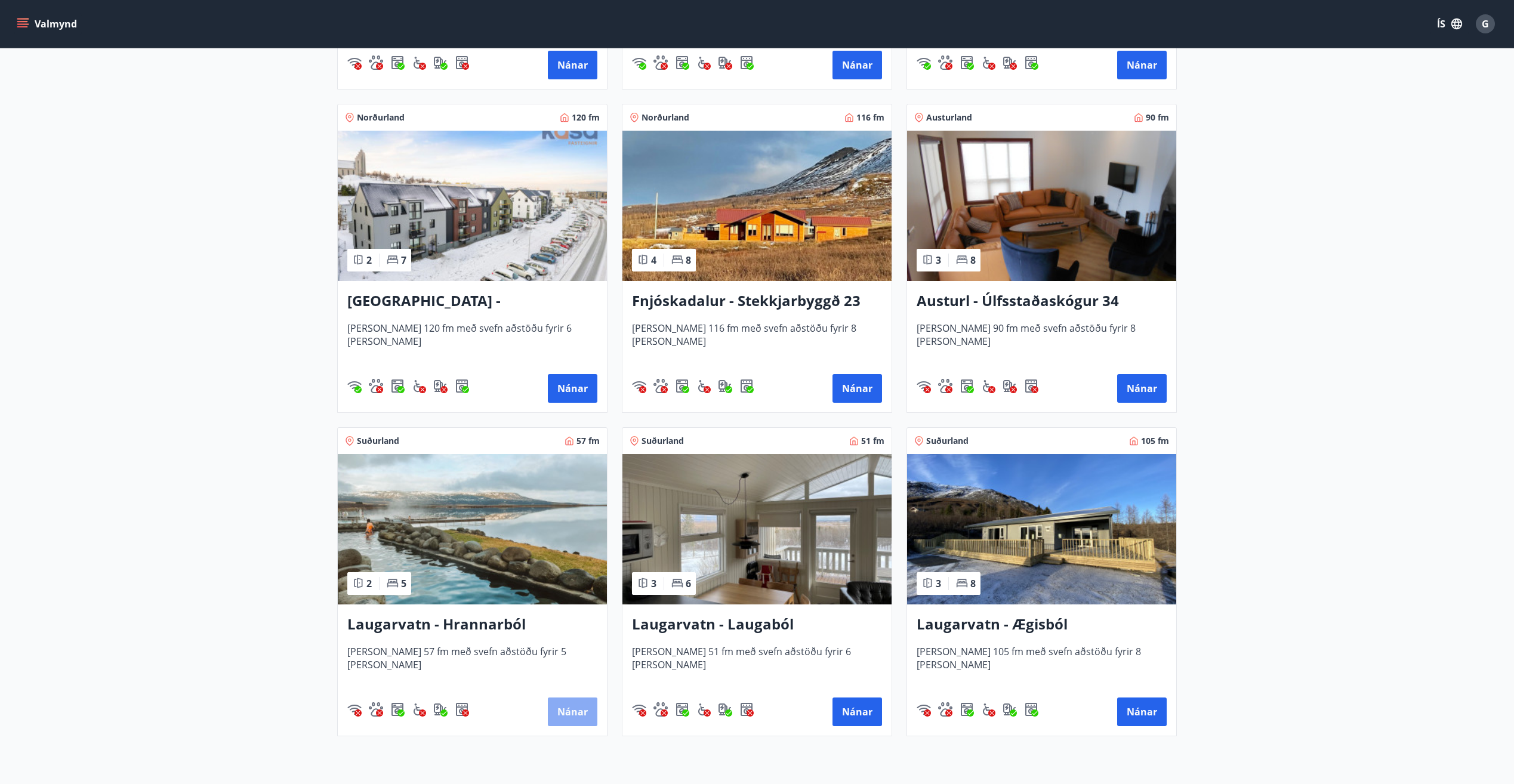
click at [570, 709] on button "Nánar" at bounding box center [572, 711] width 50 height 29
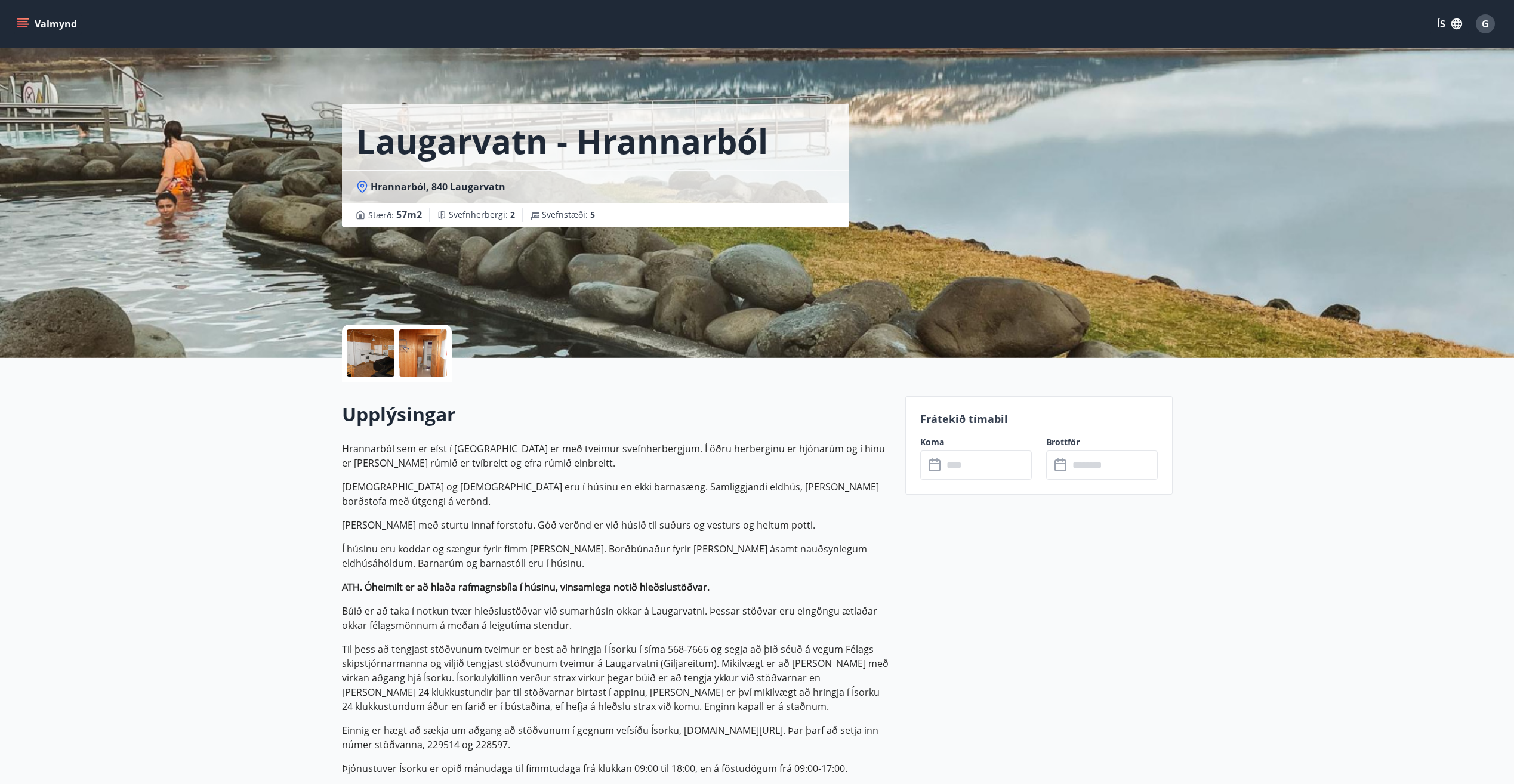
click at [414, 350] on div at bounding box center [423, 353] width 47 height 47
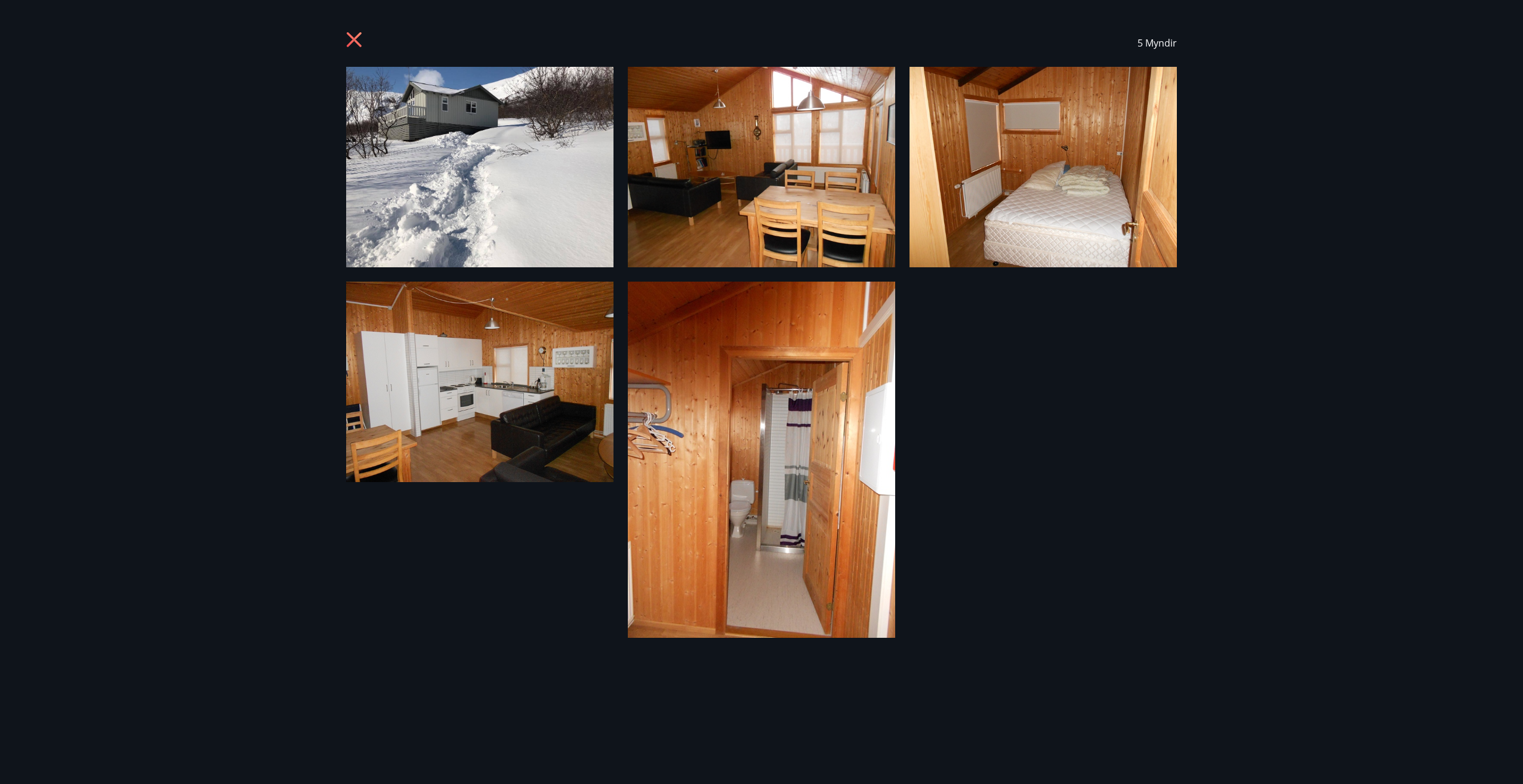
click at [458, 152] on img at bounding box center [480, 167] width 267 height 200
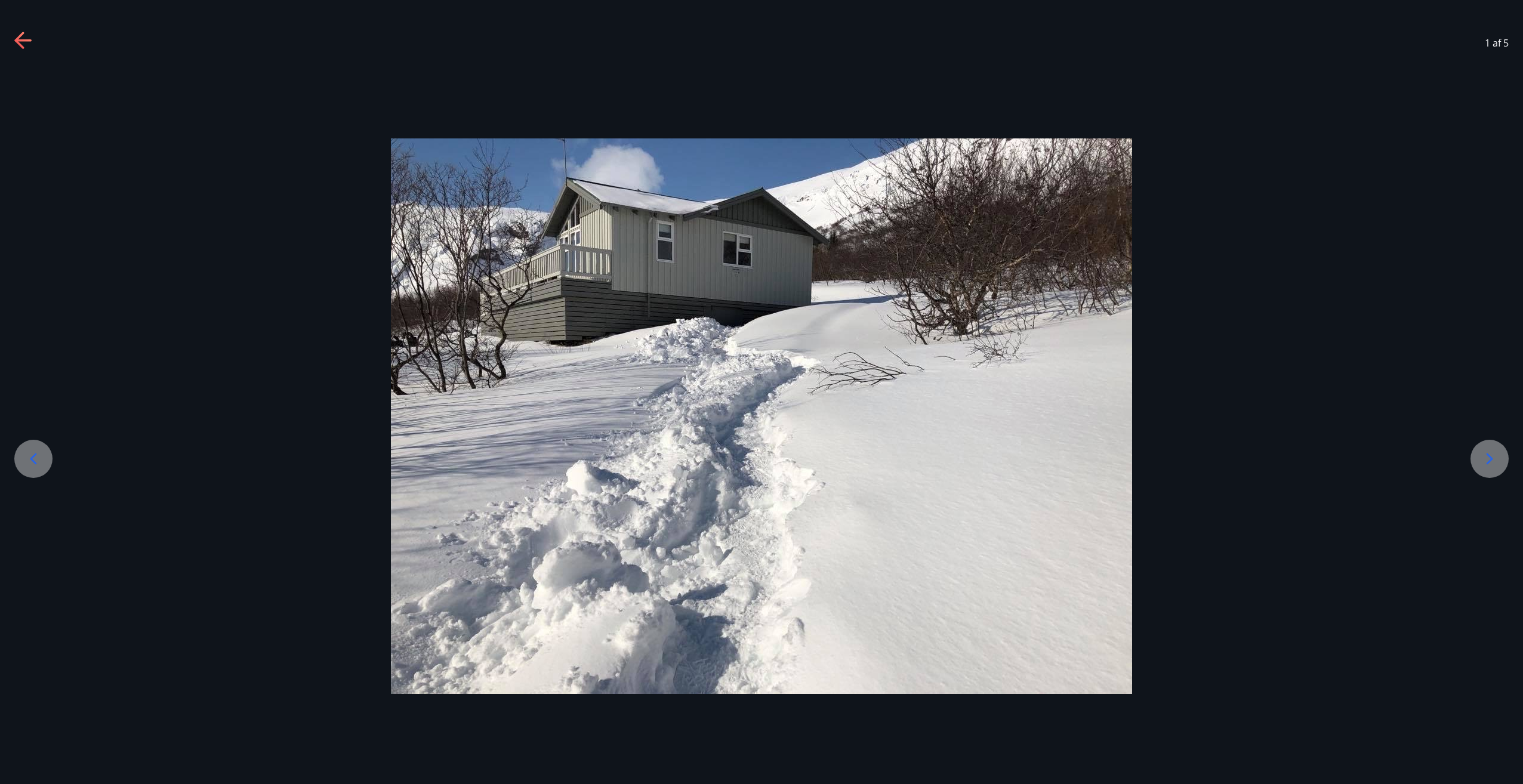
click at [1495, 454] on icon at bounding box center [1489, 459] width 19 height 19
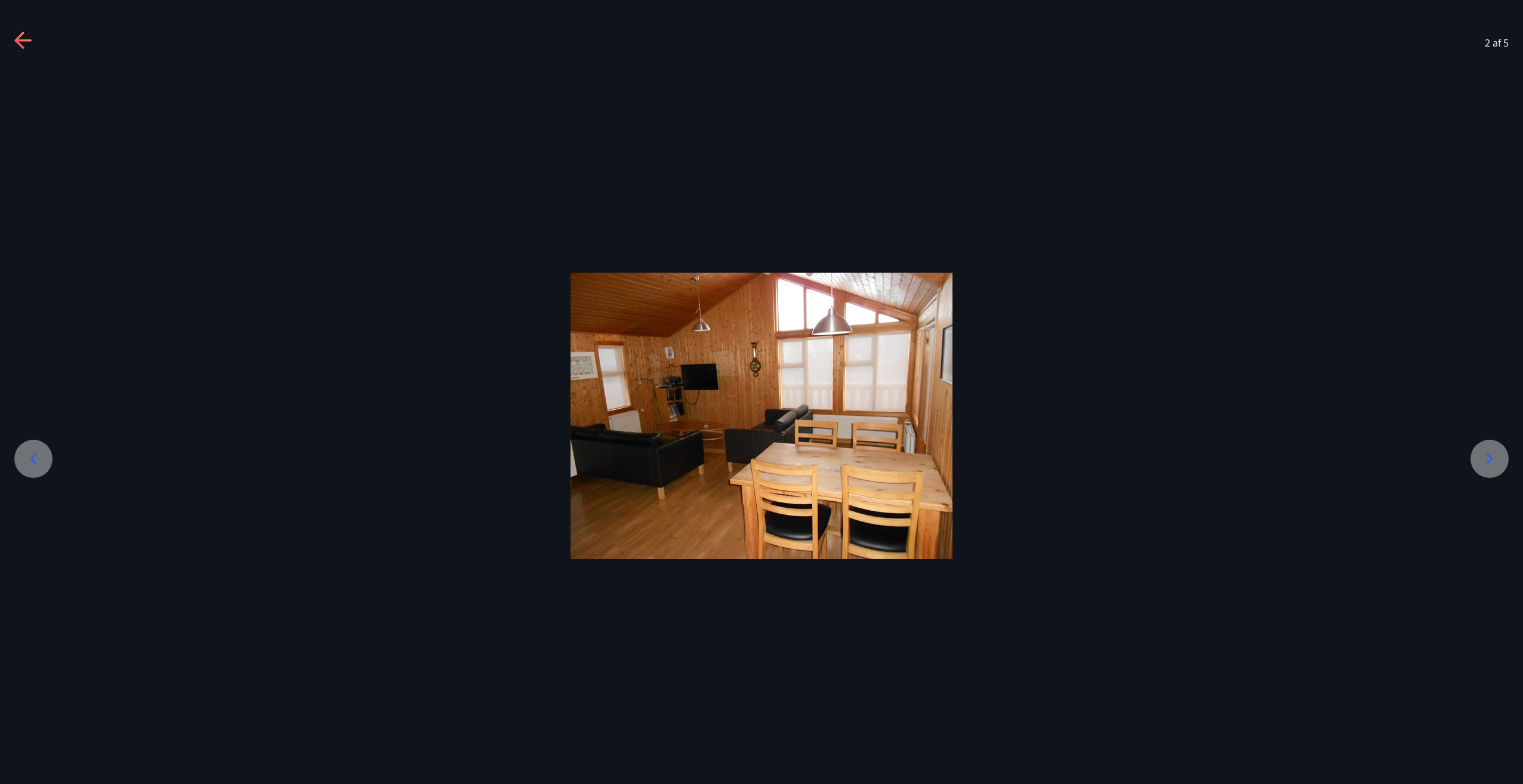
click at [1495, 454] on icon at bounding box center [1489, 459] width 19 height 19
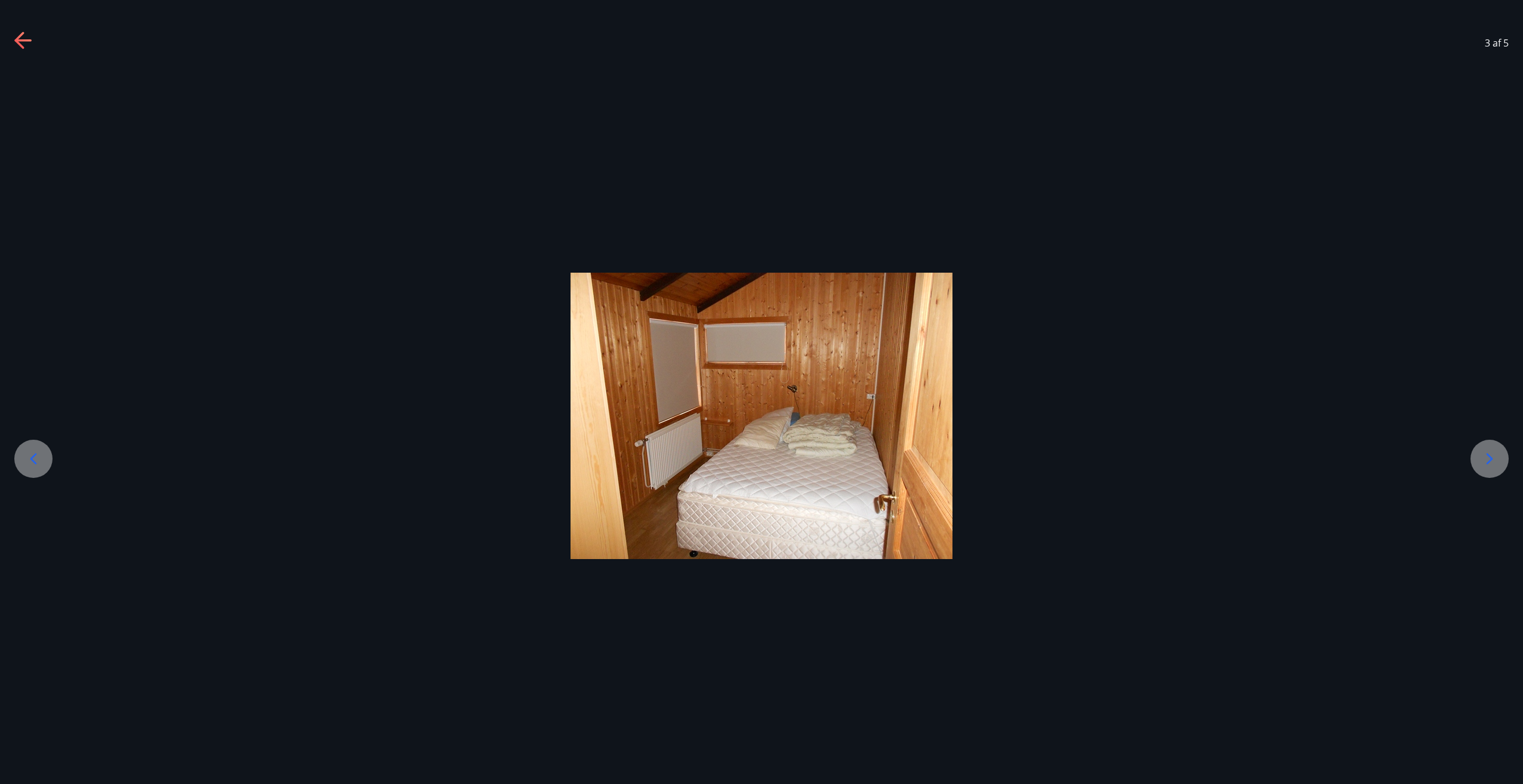
click at [1495, 454] on icon at bounding box center [1489, 459] width 19 height 19
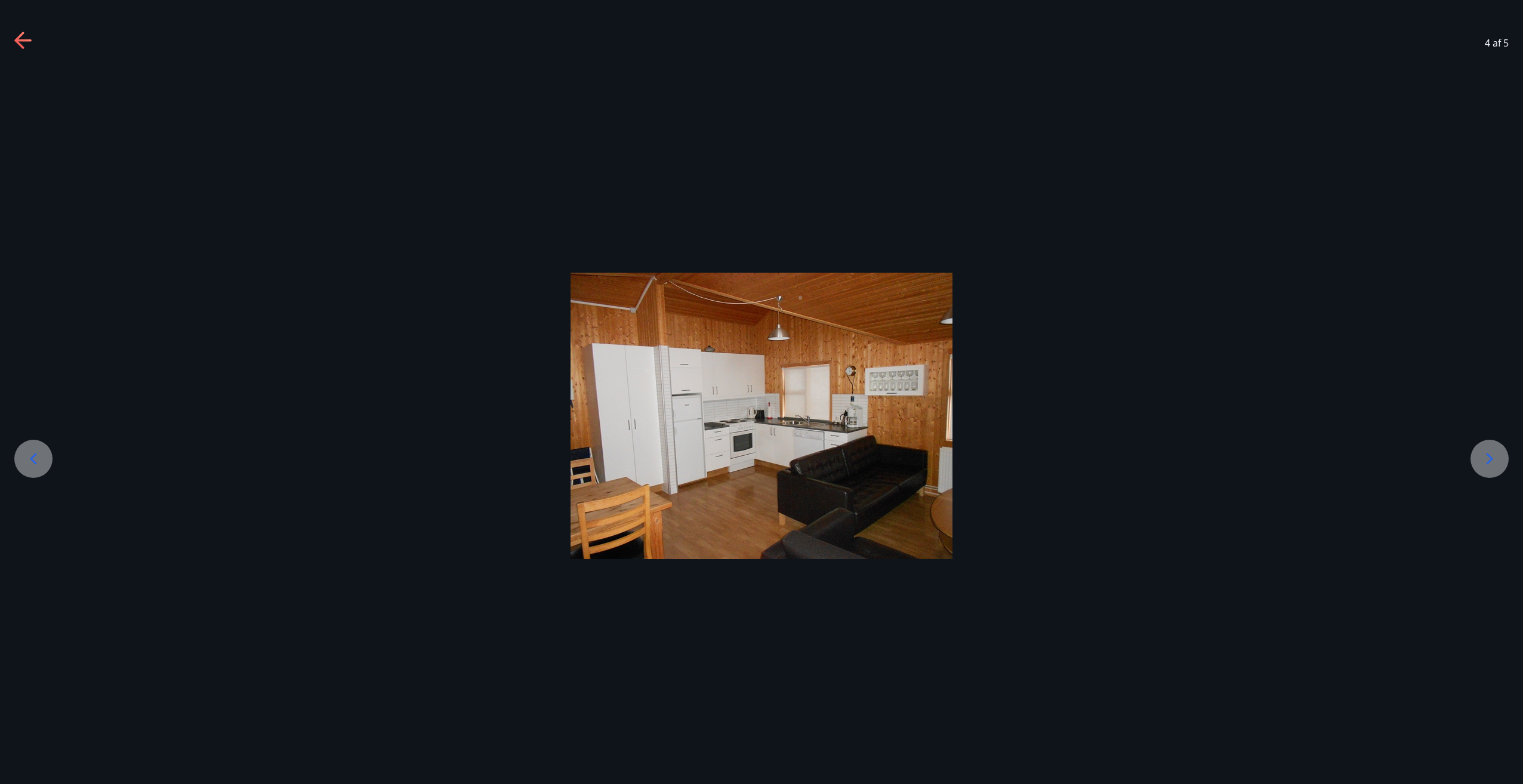
click at [1495, 454] on icon at bounding box center [1489, 459] width 19 height 19
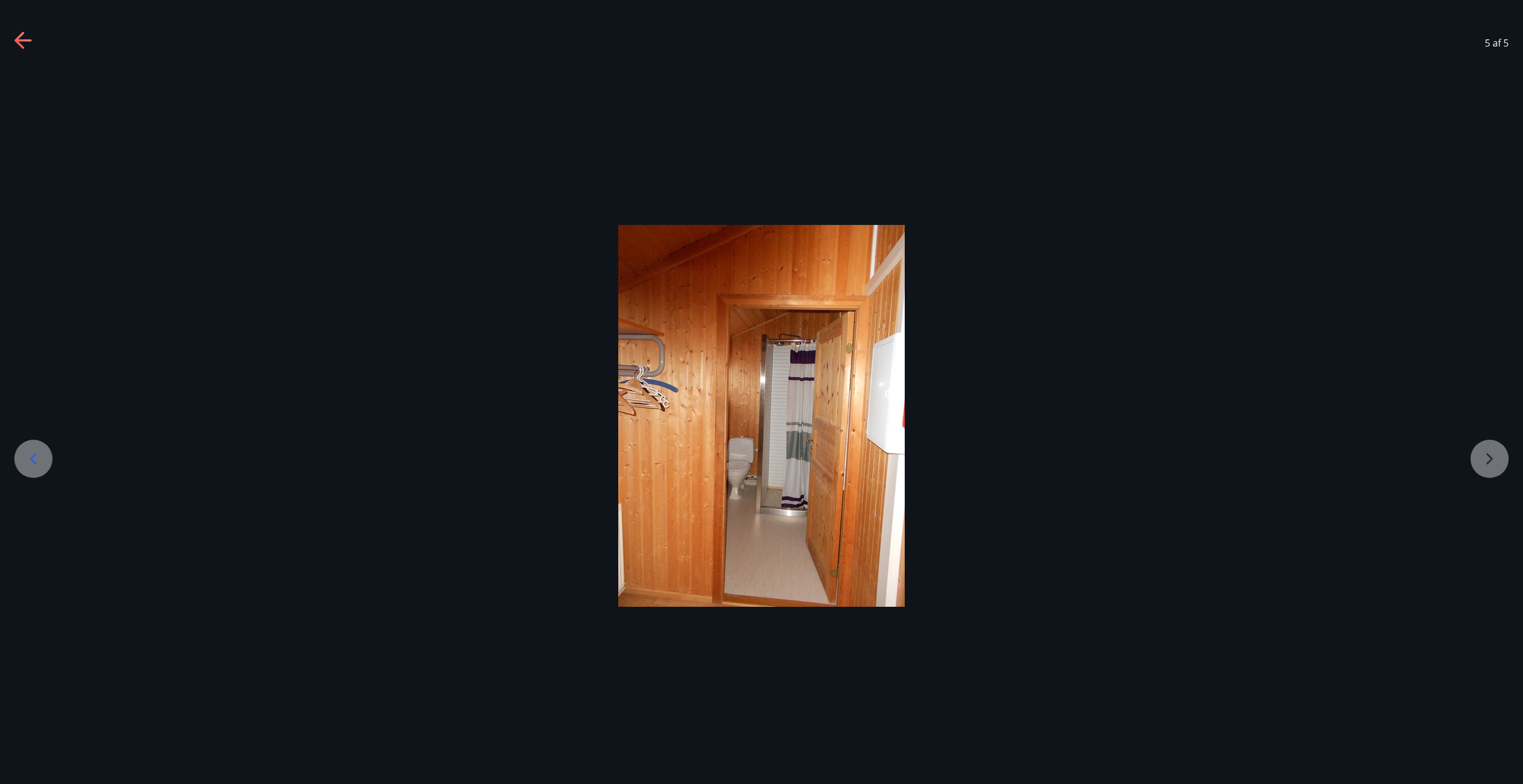
click at [1495, 454] on div at bounding box center [762, 416] width 1523 height 382
click at [1493, 454] on div at bounding box center [762, 416] width 1523 height 382
click at [1489, 454] on div at bounding box center [762, 416] width 1523 height 382
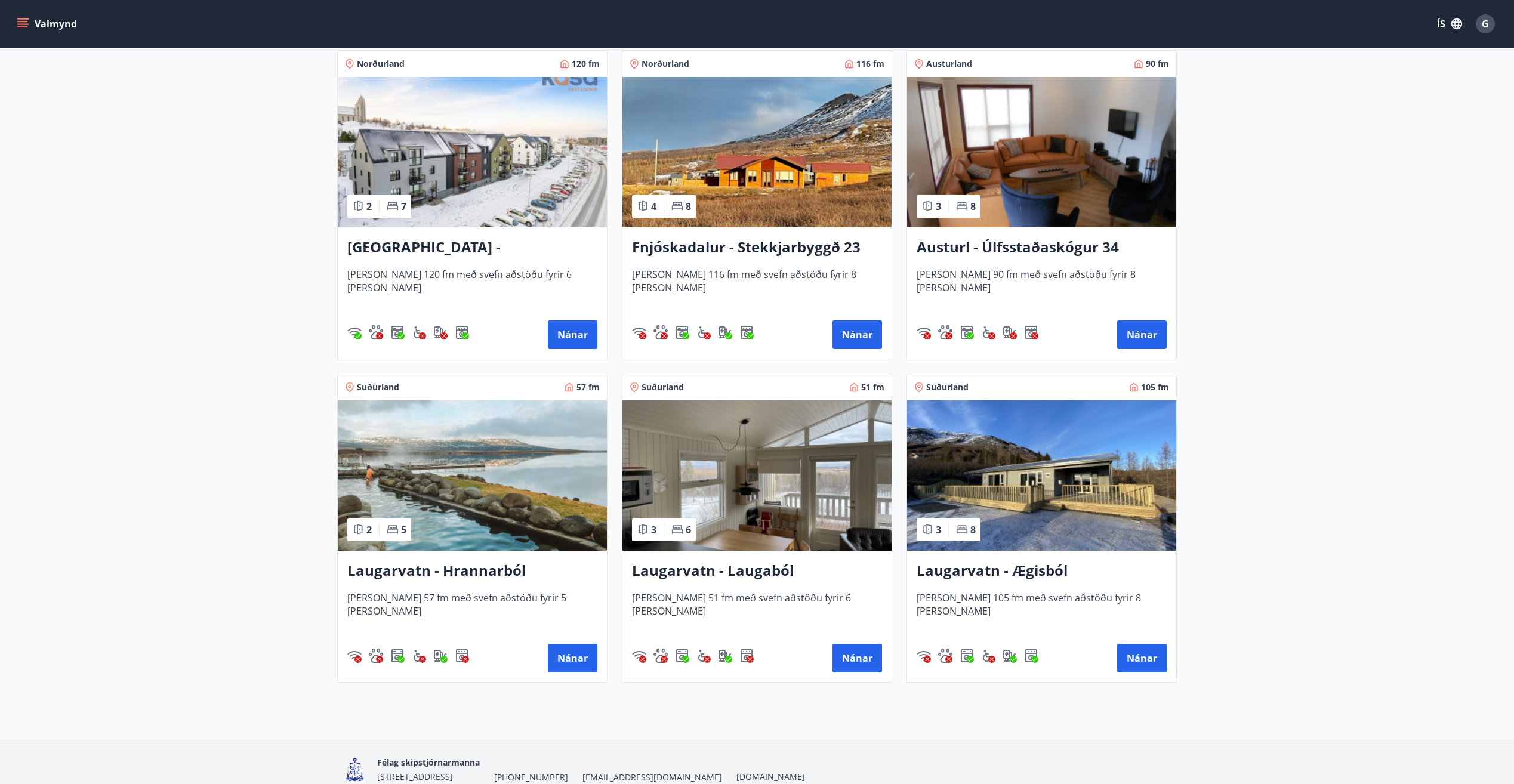
scroll to position [1573, 0]
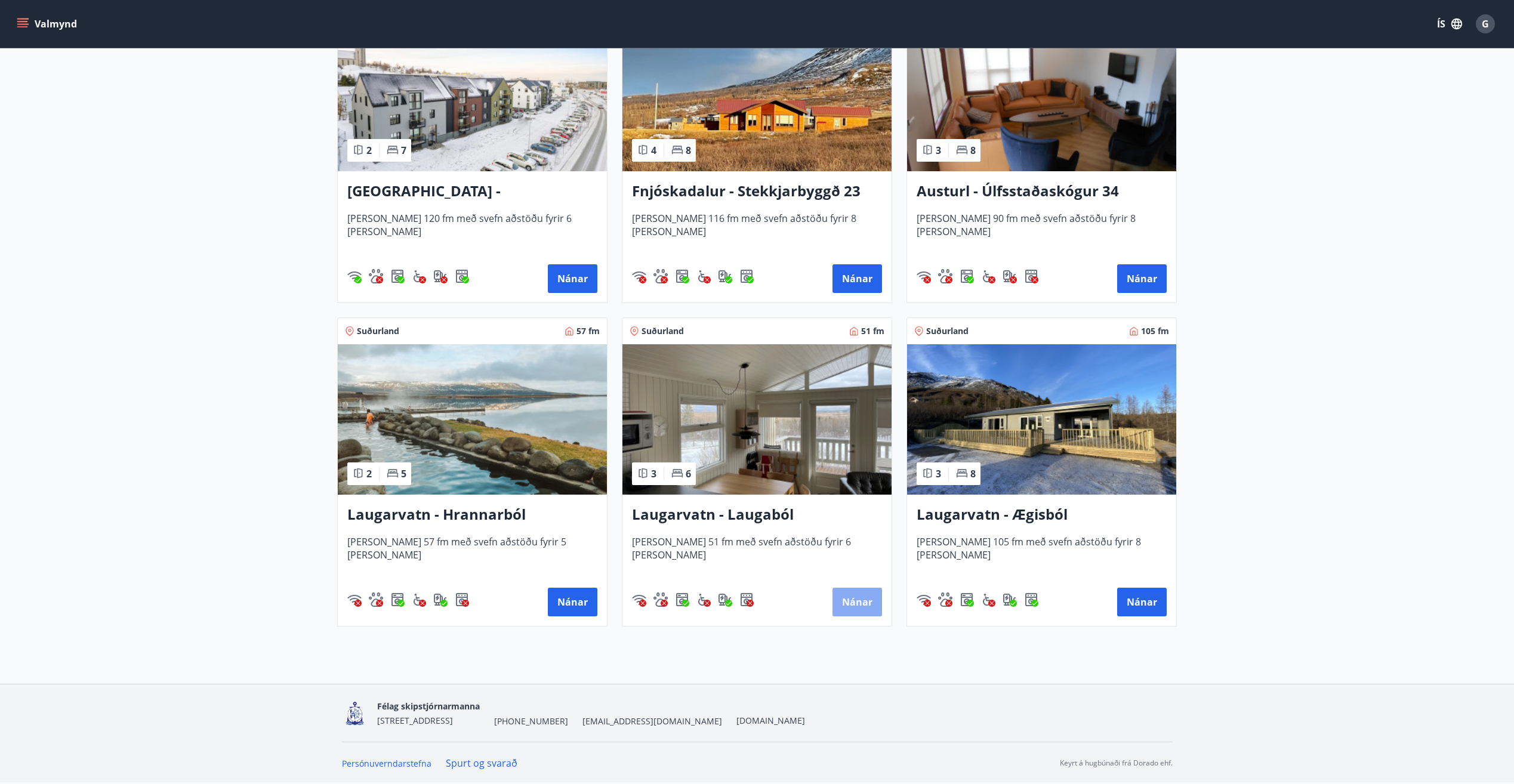
click at [851, 594] on button "Nánar" at bounding box center [857, 602] width 50 height 29
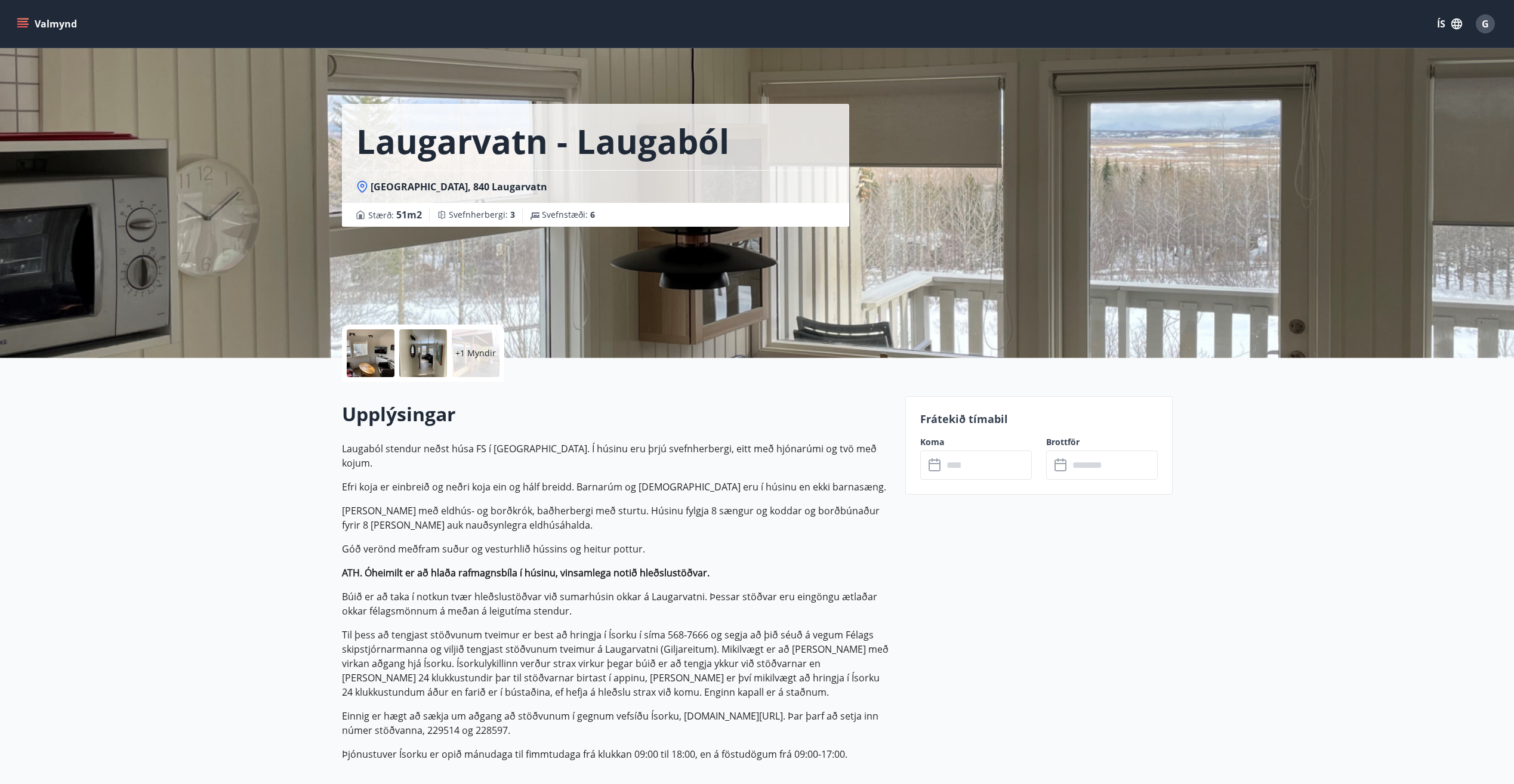
click at [470, 347] on p "+1 Myndir" at bounding box center [475, 353] width 40 height 12
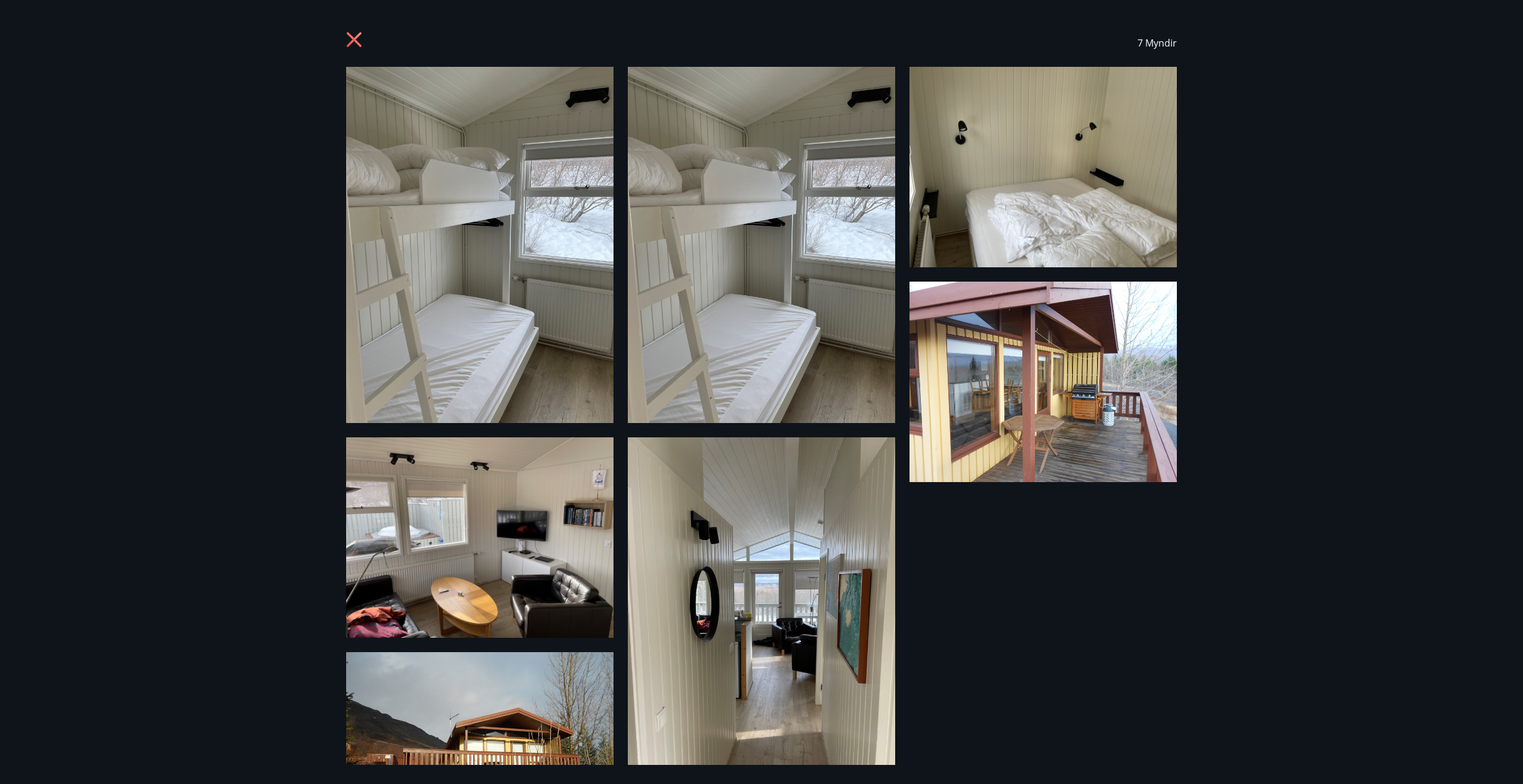
click at [516, 286] on img at bounding box center [480, 245] width 267 height 356
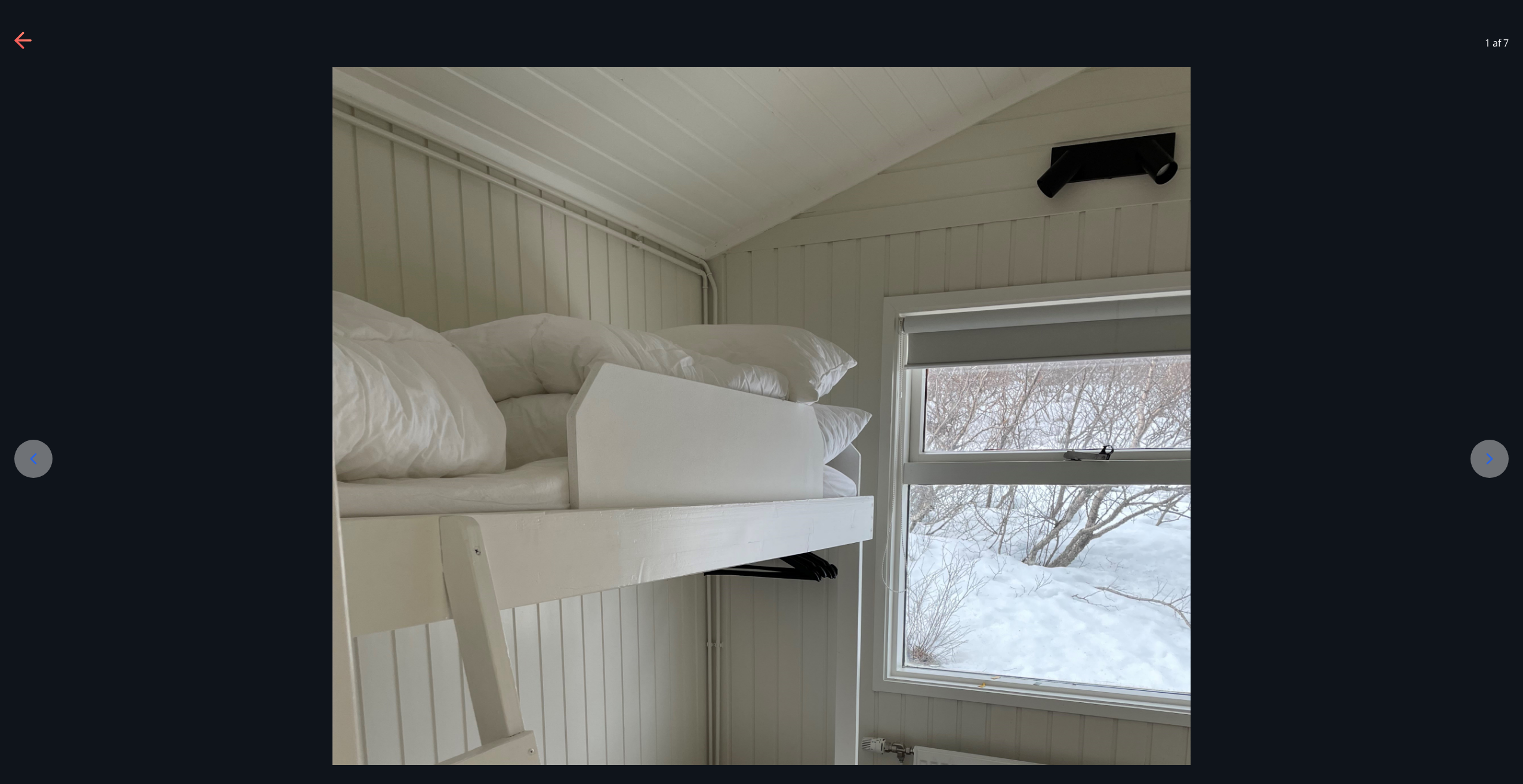
click at [1492, 455] on icon at bounding box center [1489, 459] width 19 height 19
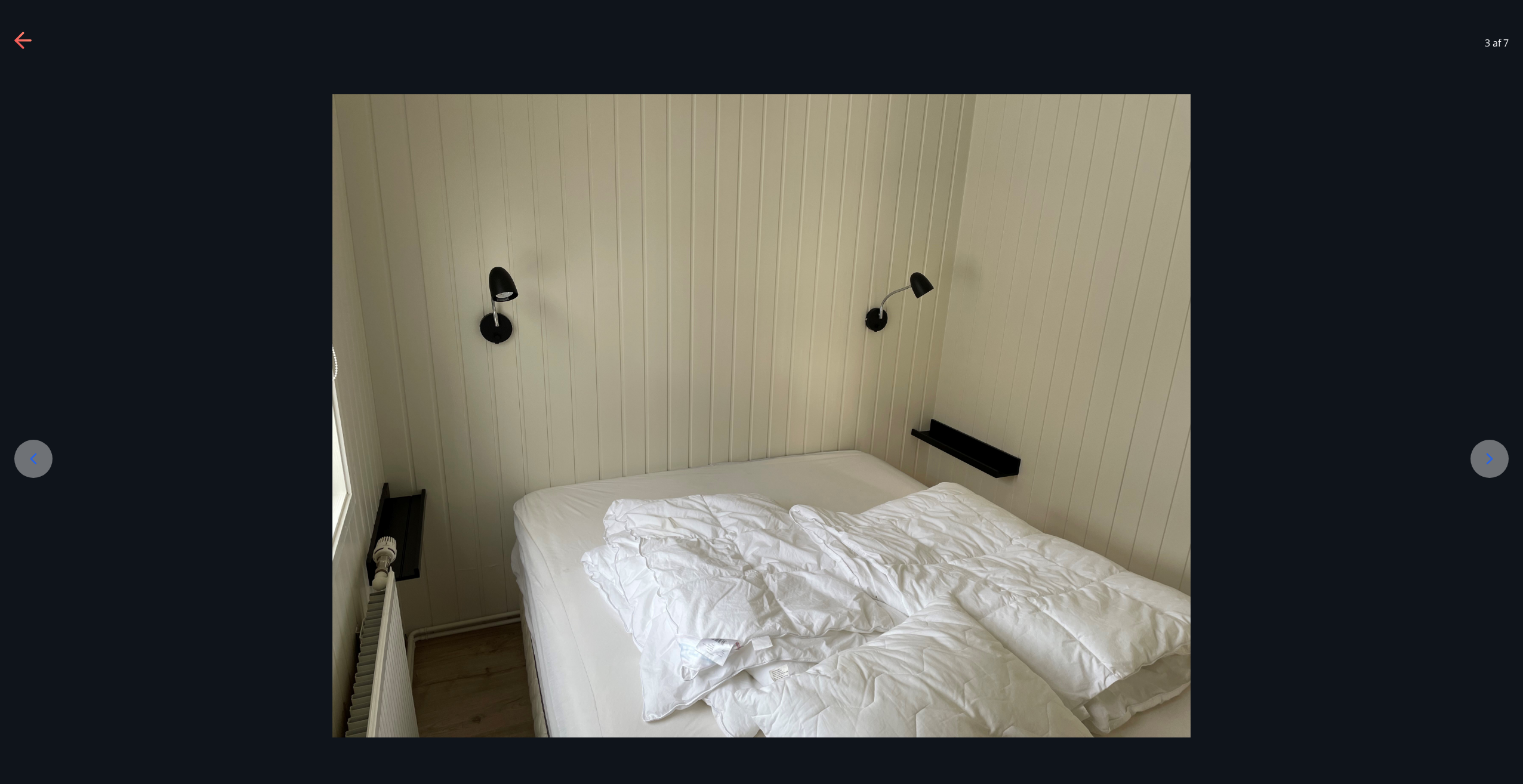
click at [1492, 455] on icon at bounding box center [1489, 459] width 19 height 19
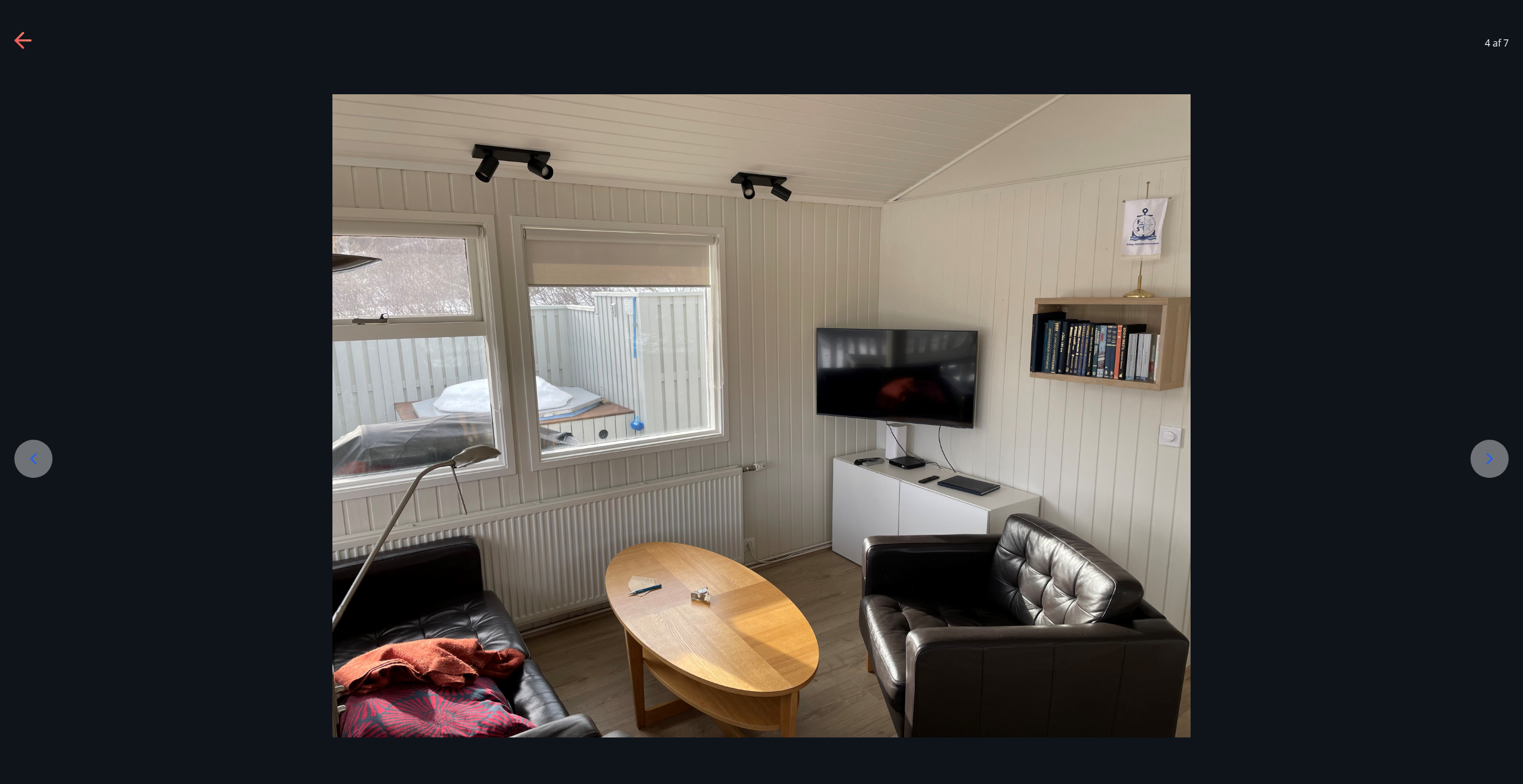
click at [1492, 455] on icon at bounding box center [1489, 459] width 19 height 19
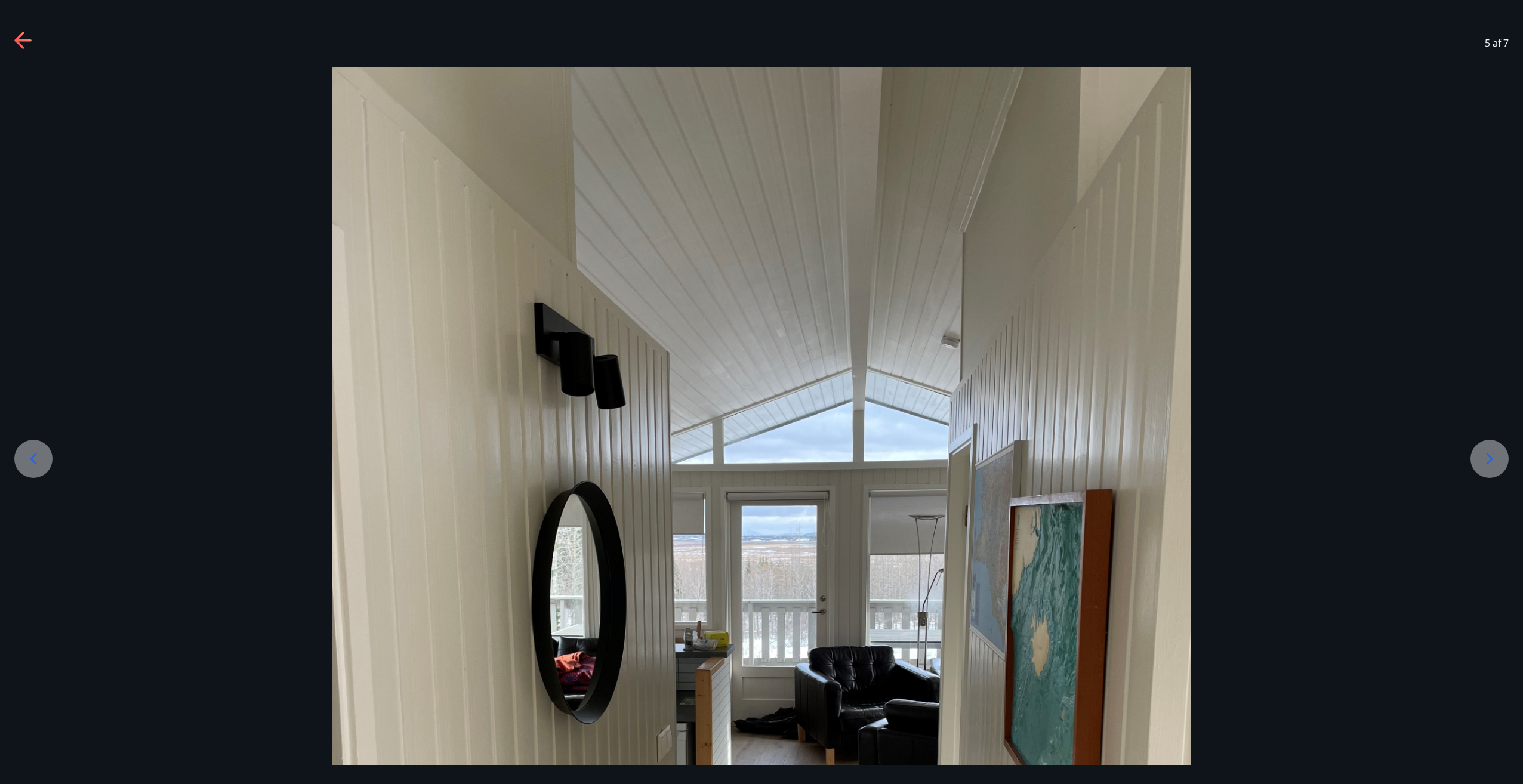
click at [1492, 455] on icon at bounding box center [1489, 459] width 19 height 19
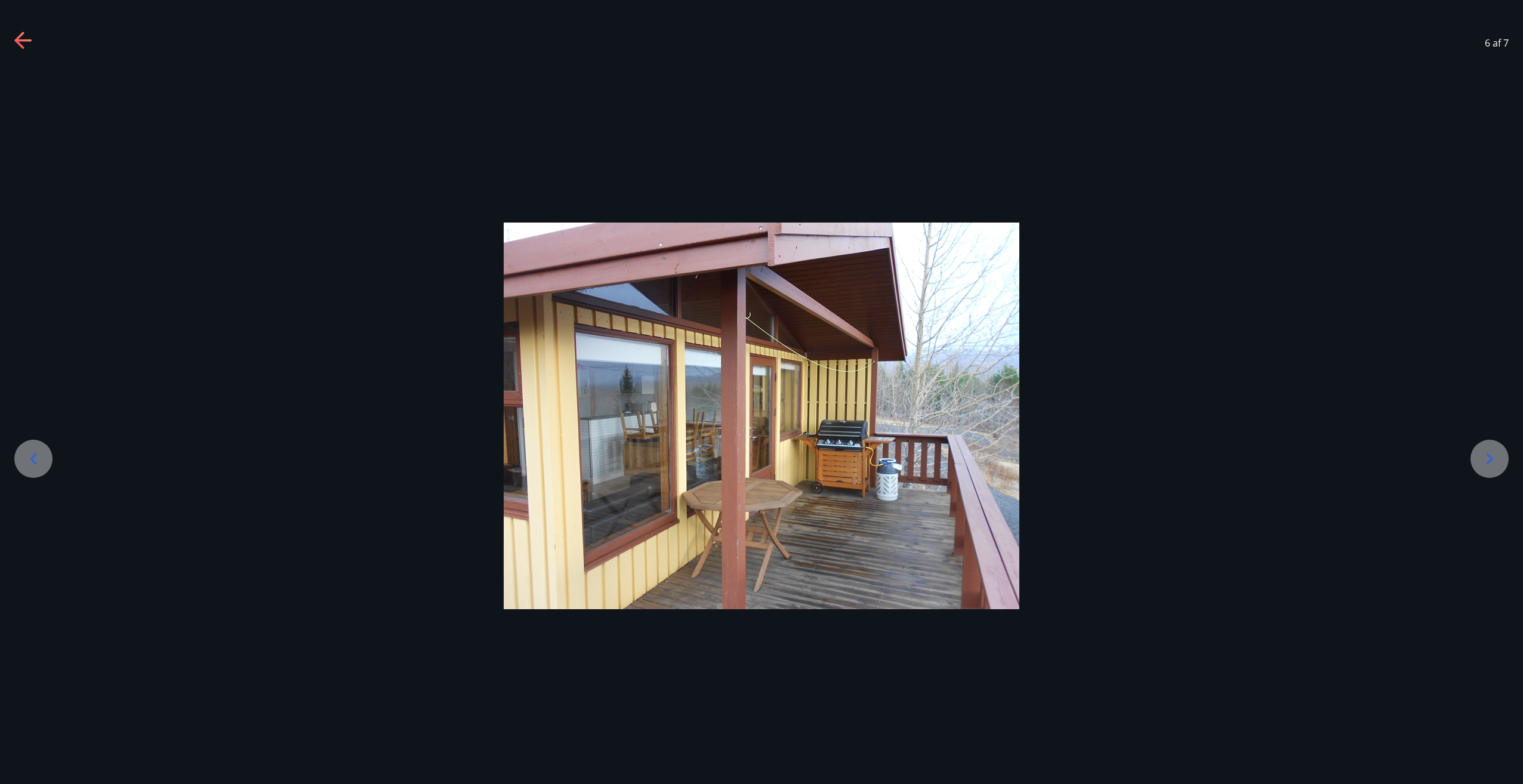
click at [1492, 455] on icon at bounding box center [1489, 459] width 19 height 19
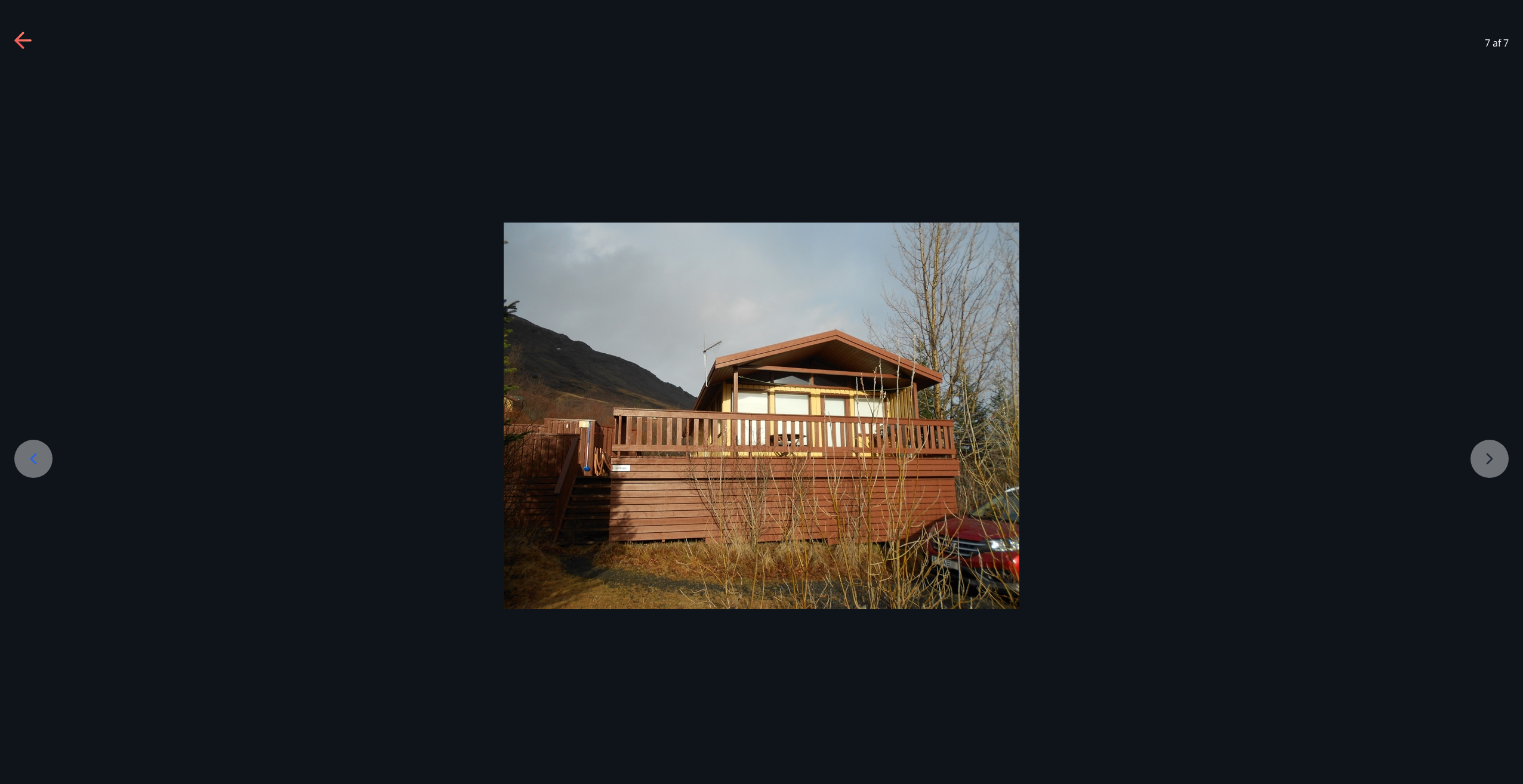
click at [1492, 455] on div at bounding box center [762, 416] width 1523 height 386
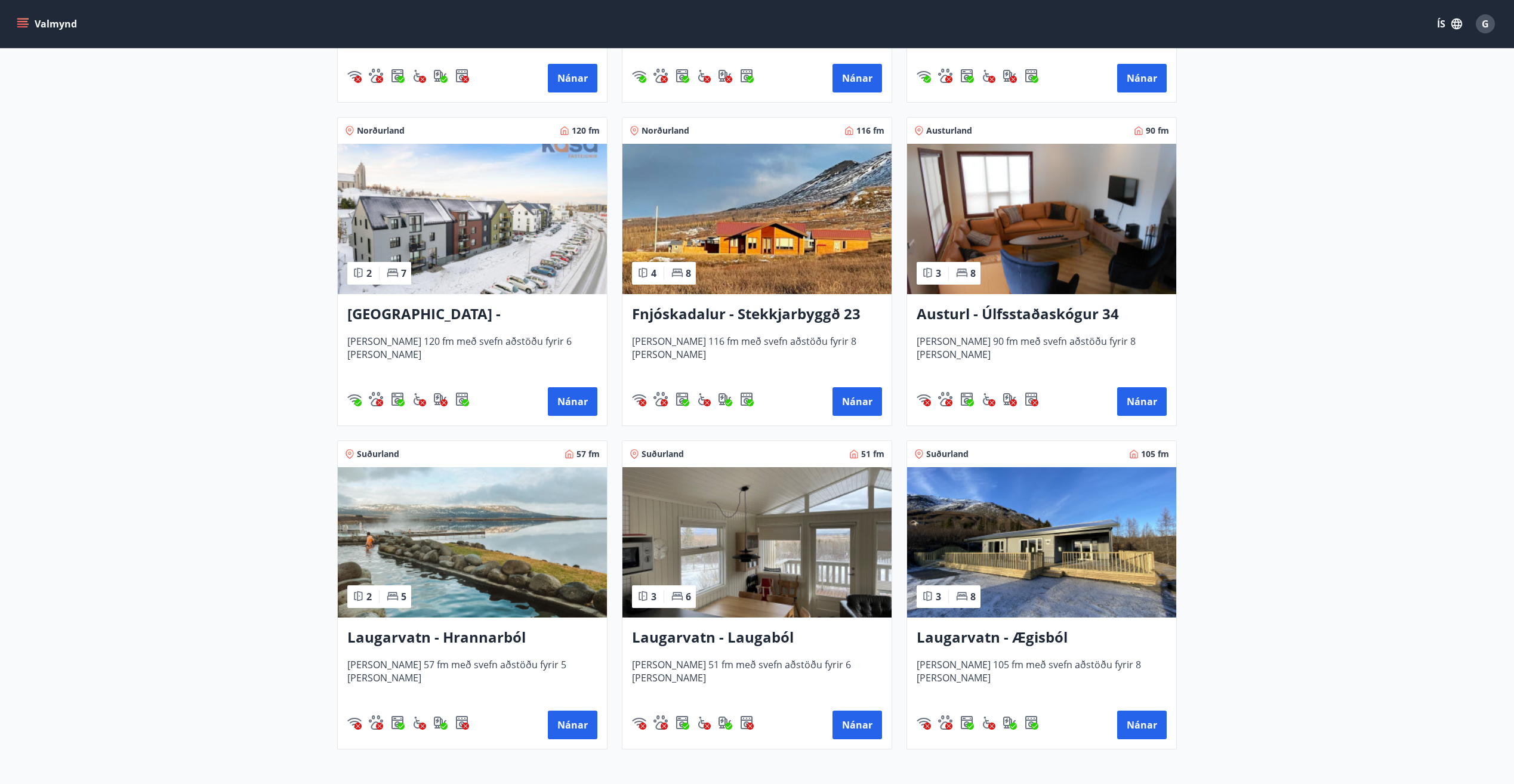
scroll to position [1573, 0]
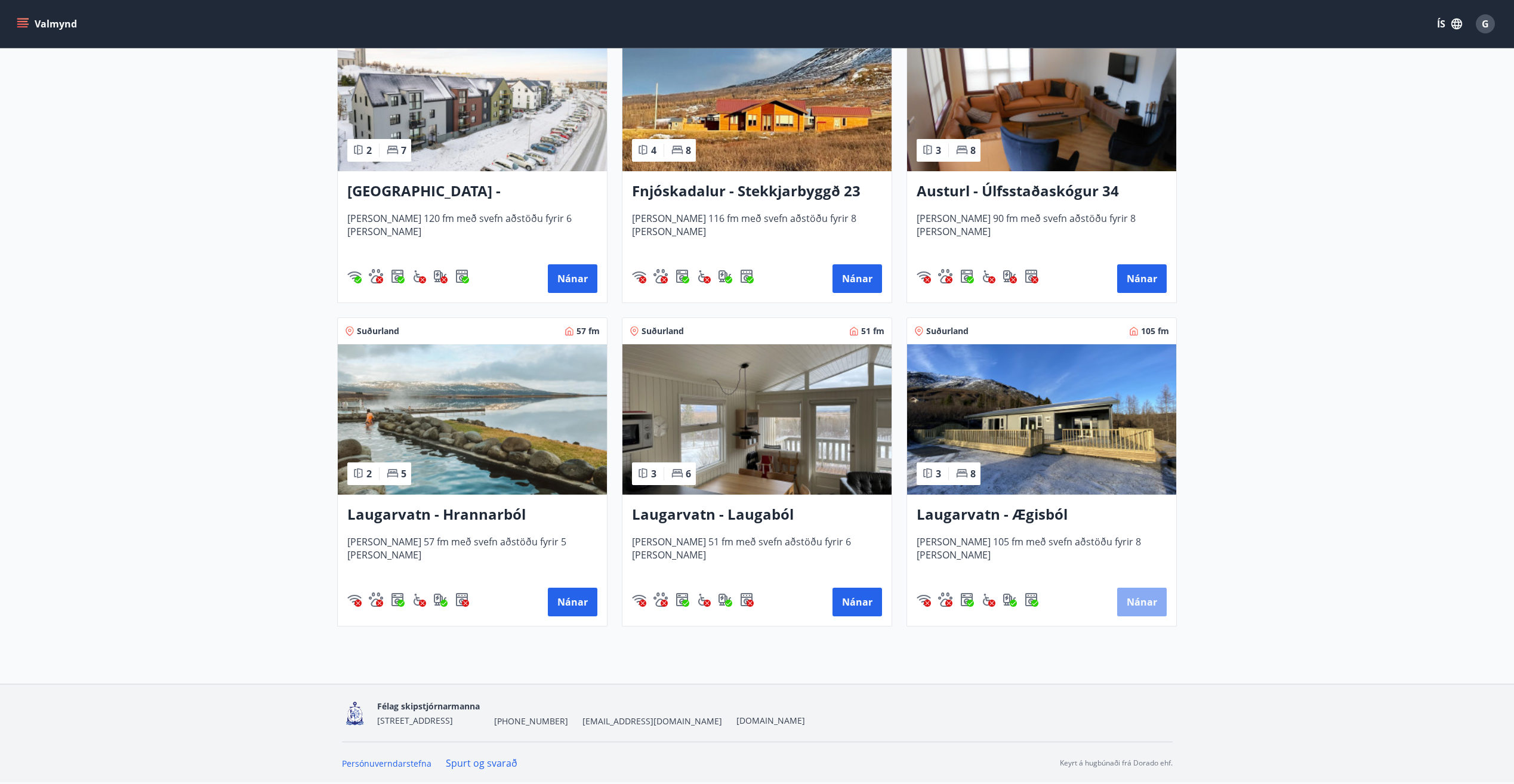
click at [1144, 596] on button "Nánar" at bounding box center [1141, 602] width 50 height 29
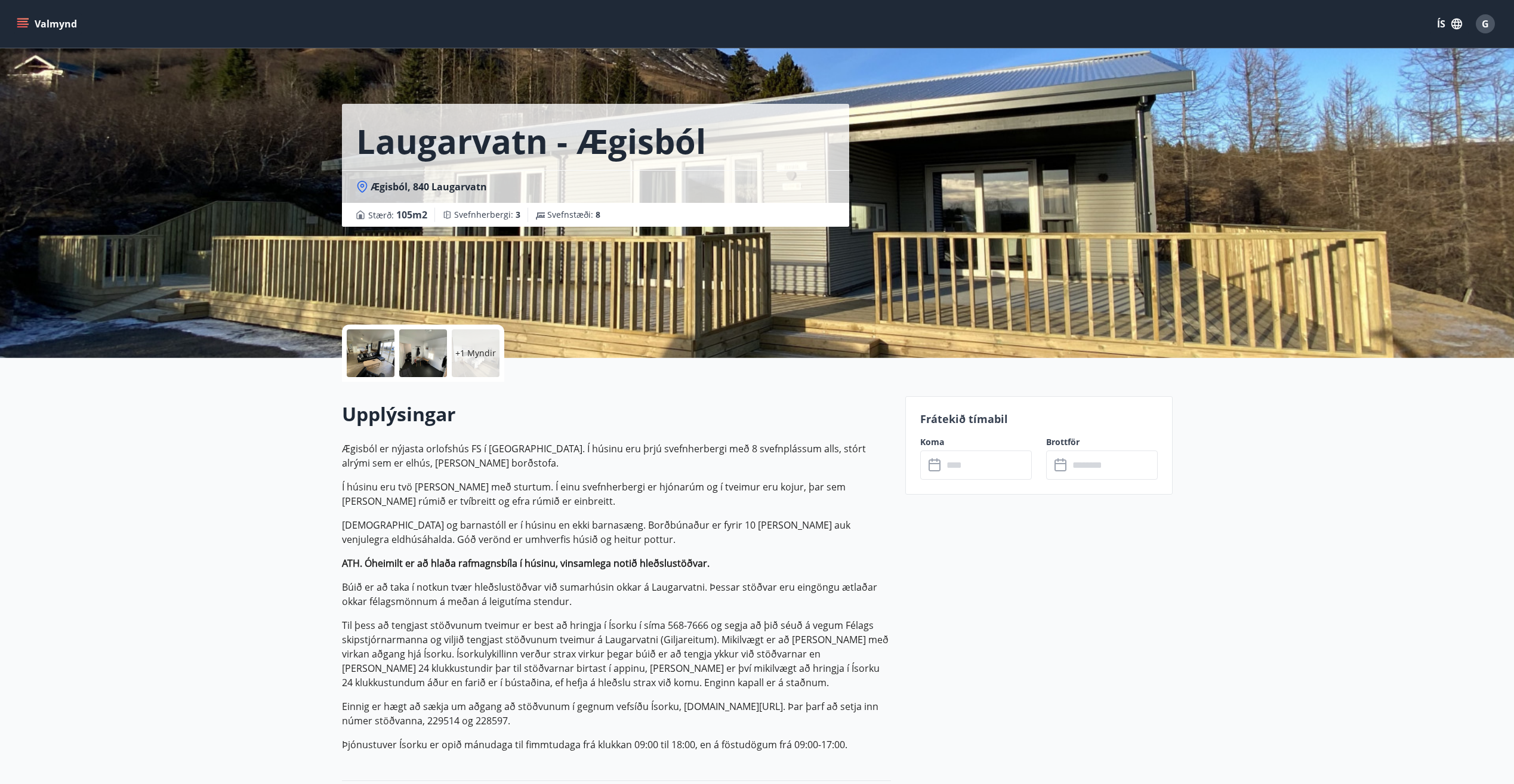
click at [470, 351] on p "+1 Myndir" at bounding box center [475, 353] width 40 height 12
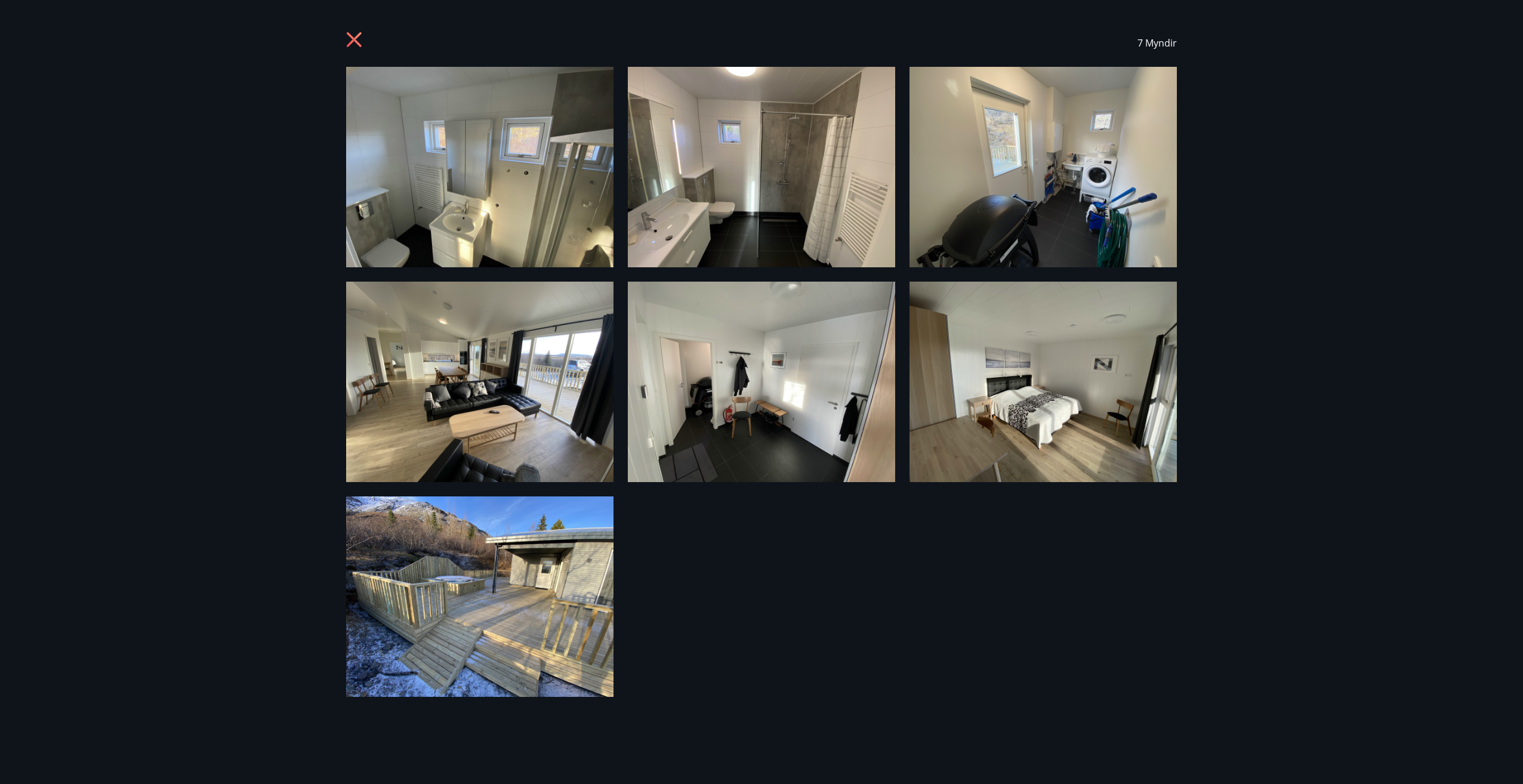
click at [506, 192] on img at bounding box center [480, 167] width 267 height 200
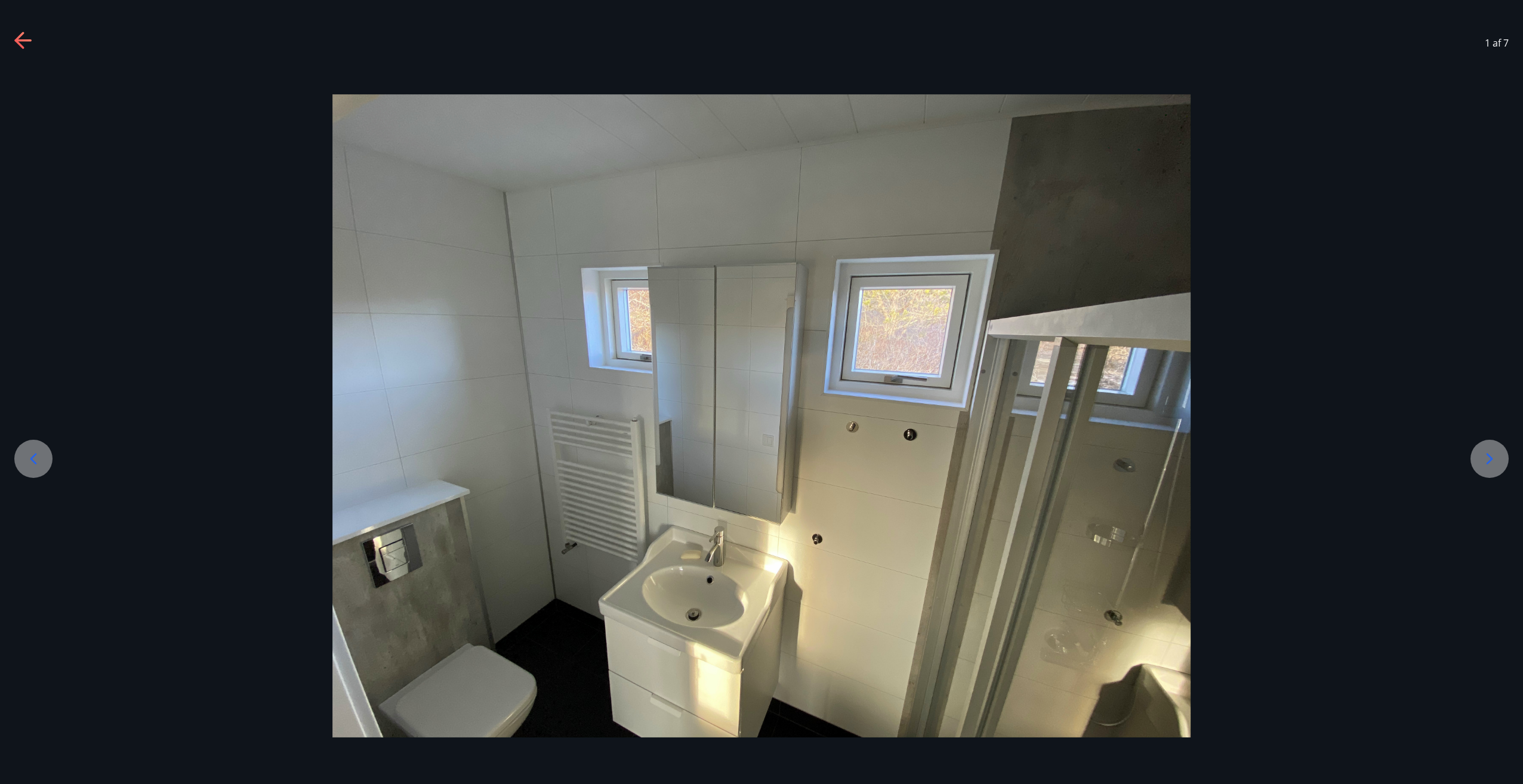
click at [1489, 459] on icon at bounding box center [1489, 459] width 19 height 19
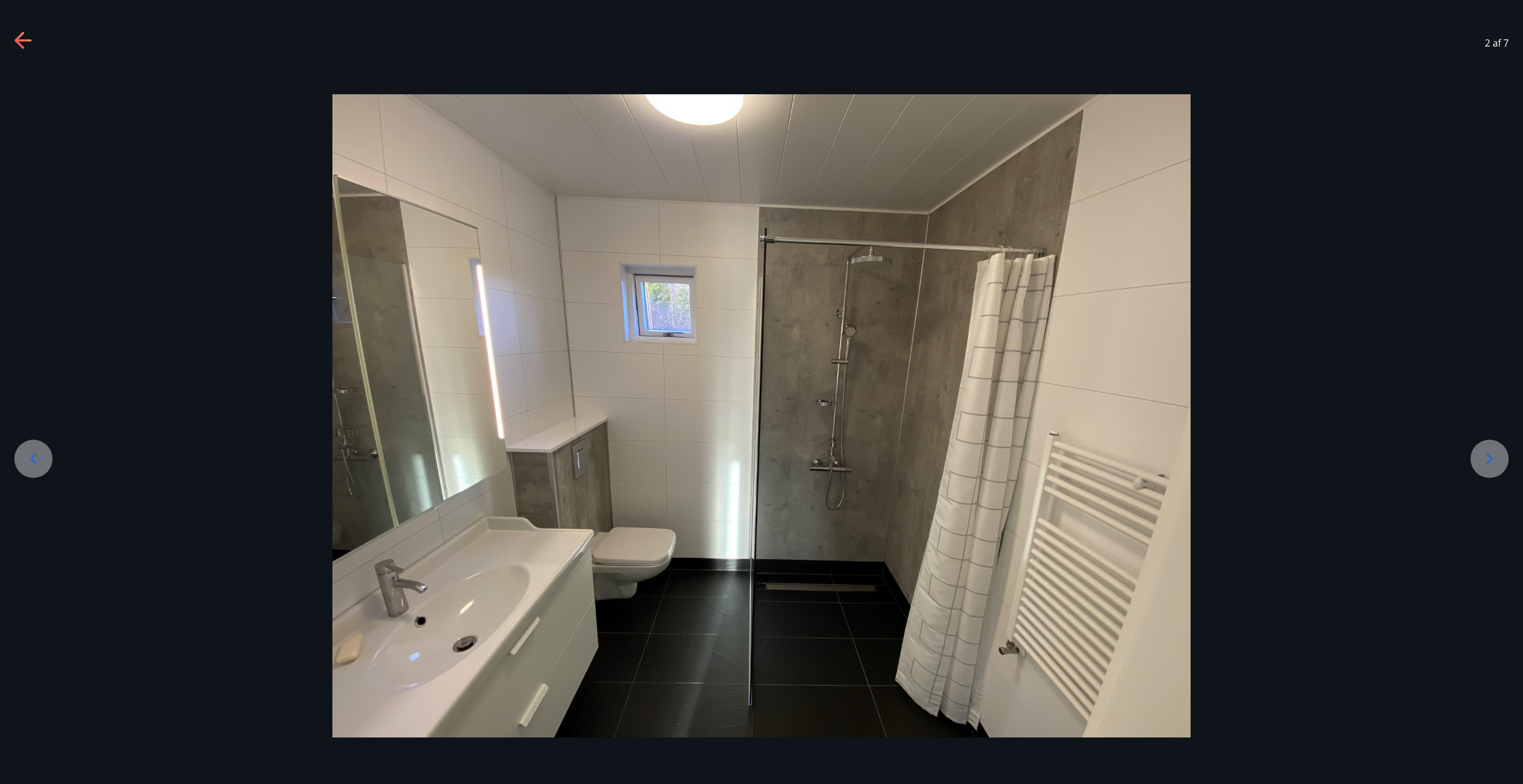
click at [1489, 459] on icon at bounding box center [1489, 459] width 19 height 19
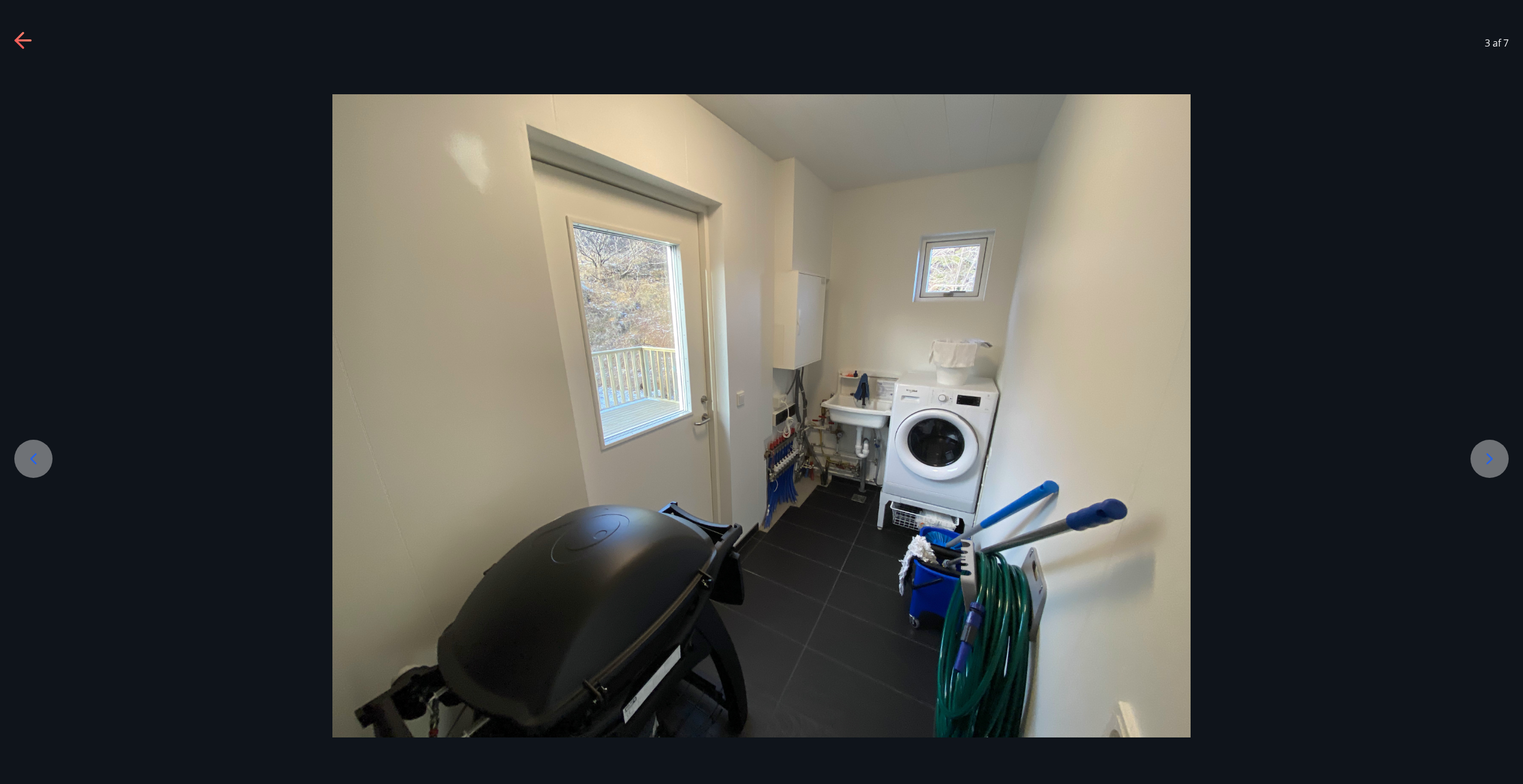
click at [1489, 459] on icon at bounding box center [1489, 459] width 19 height 19
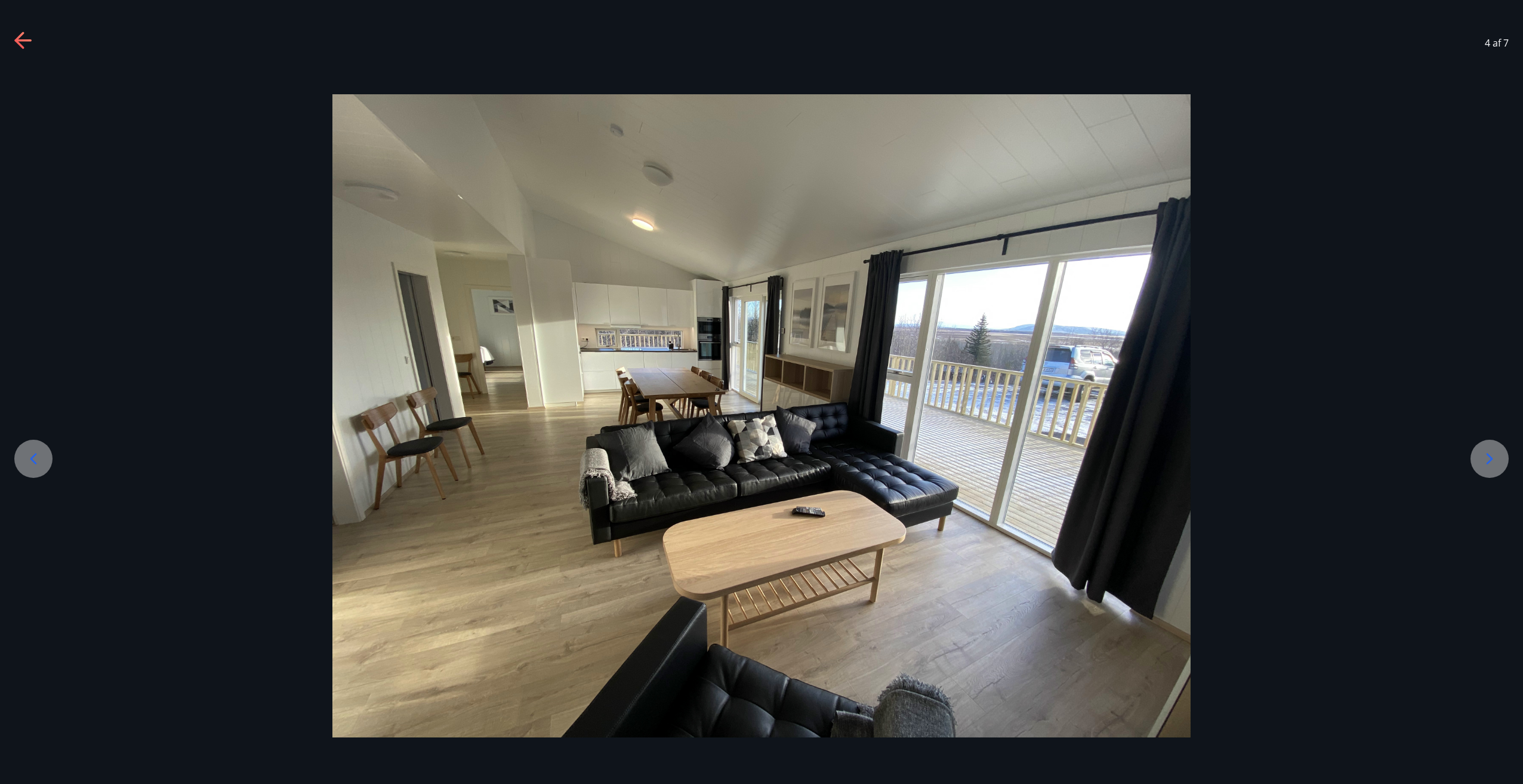
click at [1489, 459] on icon at bounding box center [1489, 459] width 19 height 19
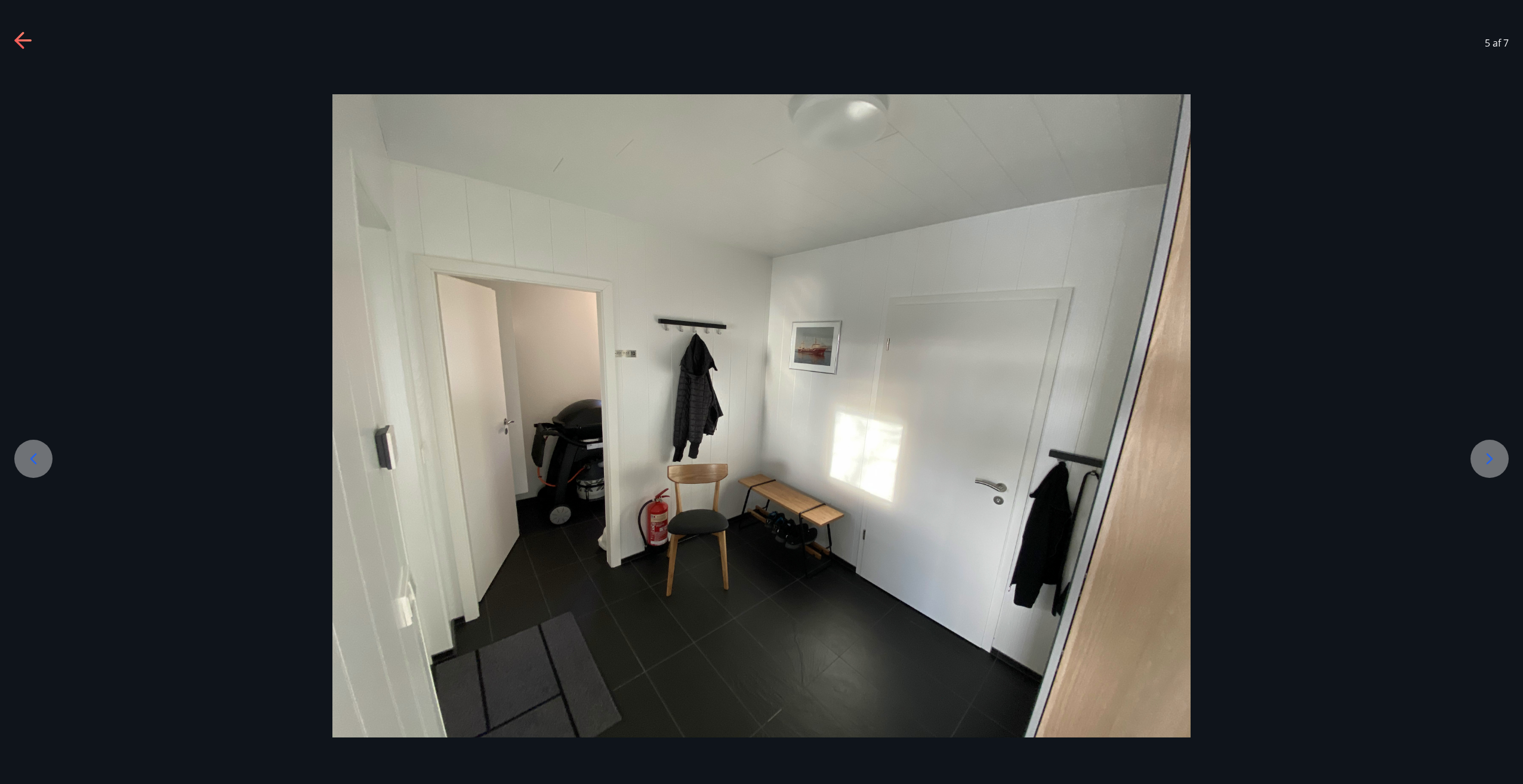
click at [37, 453] on icon at bounding box center [33, 459] width 19 height 19
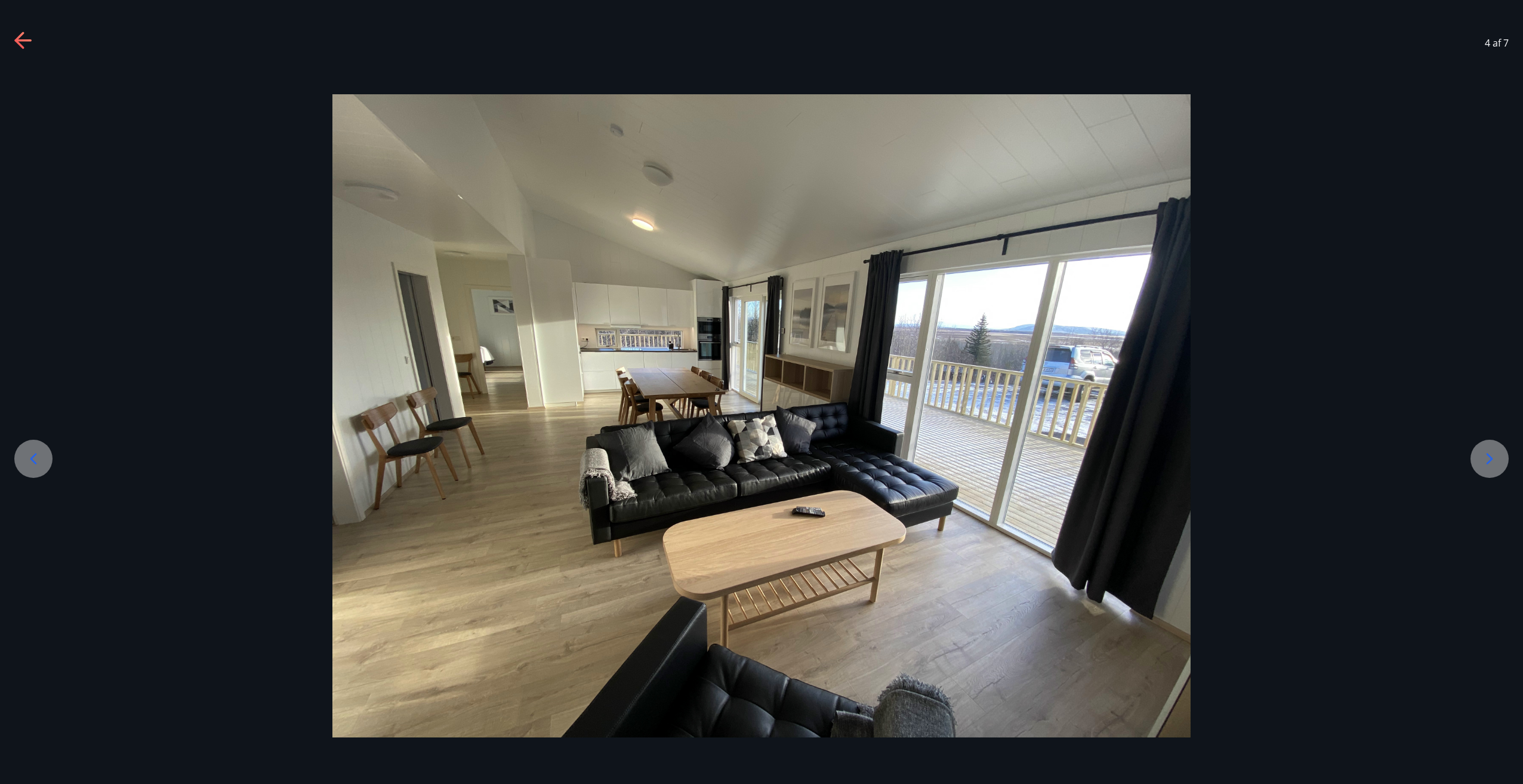
click at [1491, 452] on icon at bounding box center [1489, 459] width 19 height 19
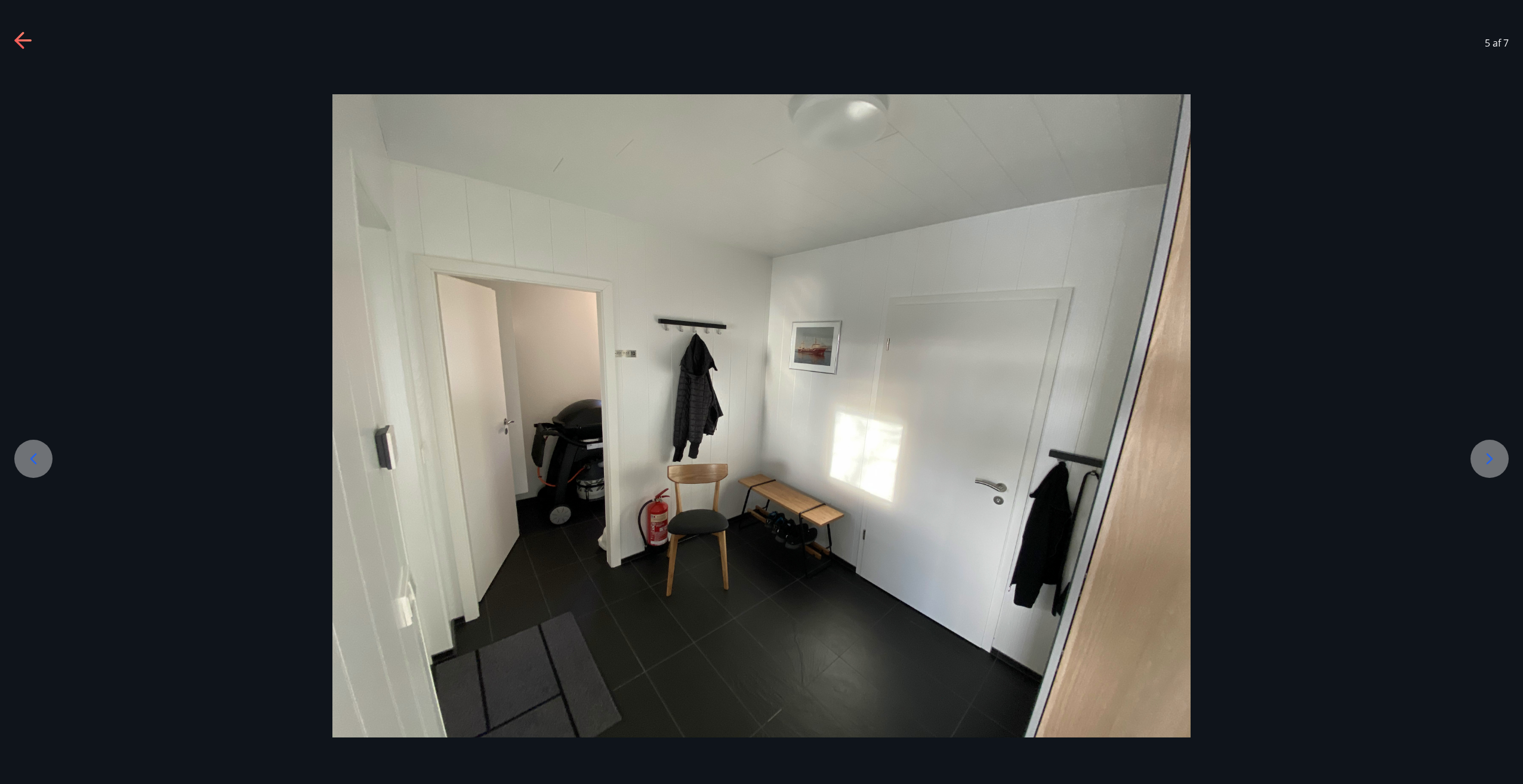
click at [1491, 452] on icon at bounding box center [1489, 459] width 19 height 19
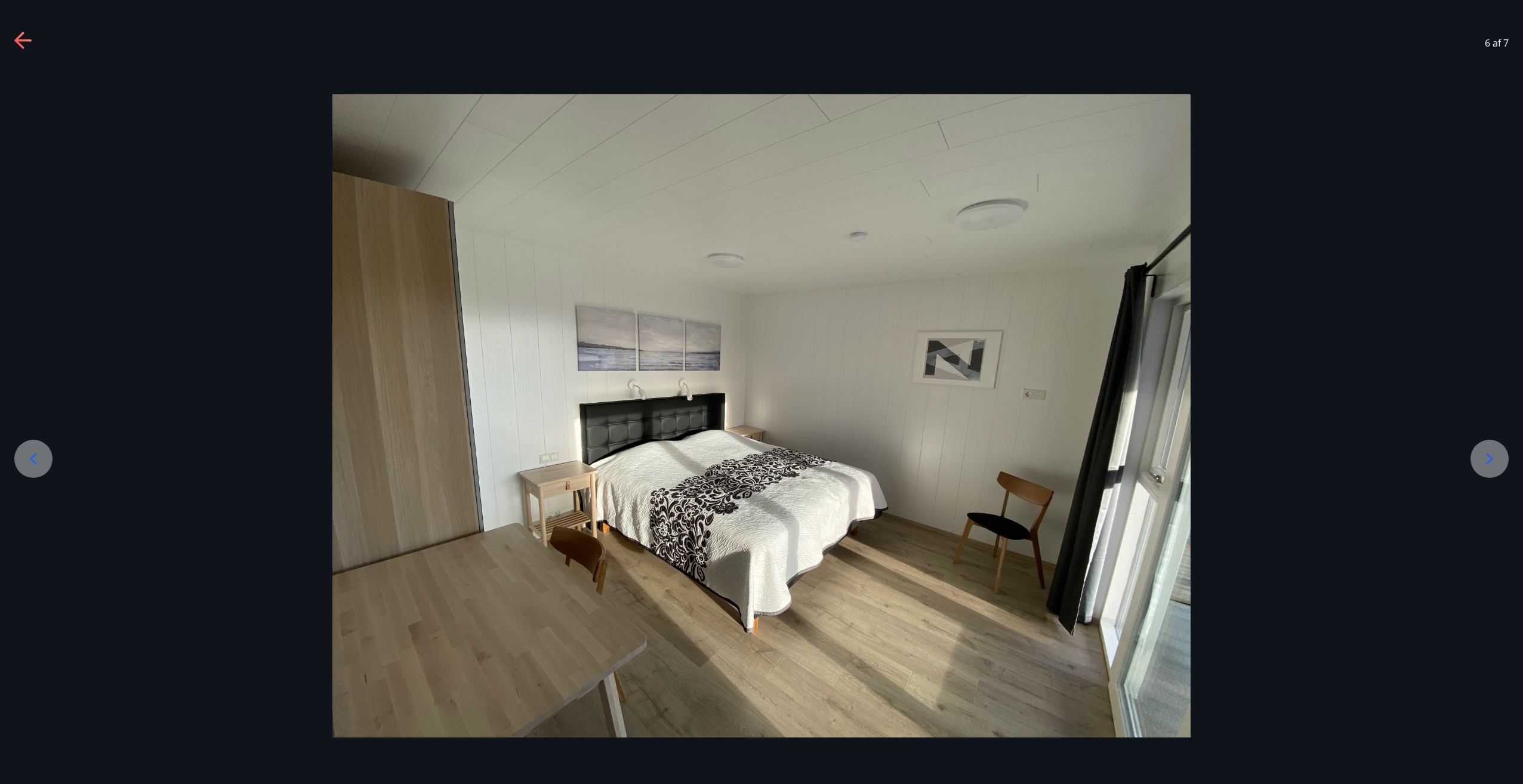
click at [1491, 452] on icon at bounding box center [1489, 459] width 19 height 19
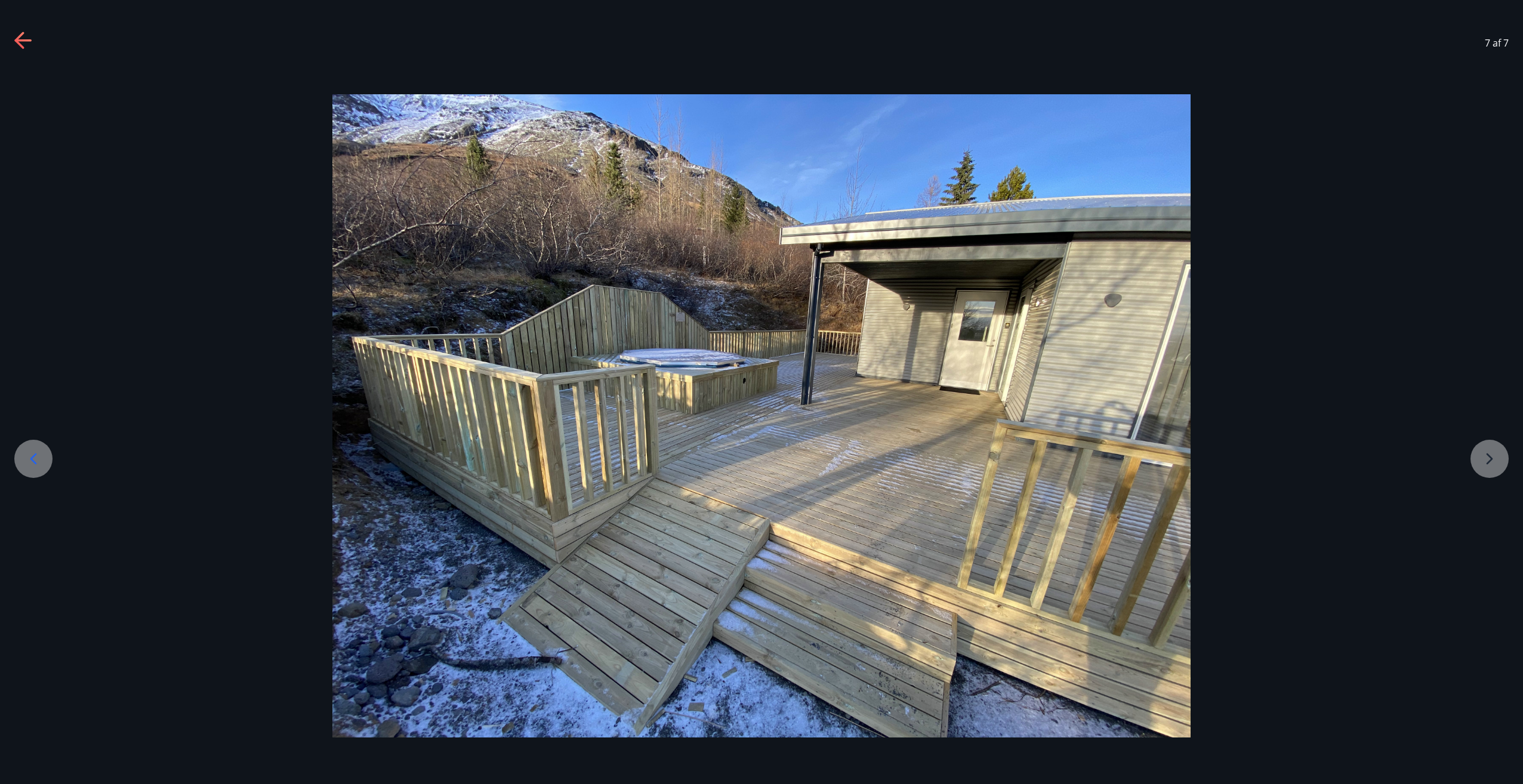
click at [1491, 452] on div at bounding box center [762, 416] width 1523 height 643
click at [1489, 453] on div at bounding box center [762, 416] width 1523 height 643
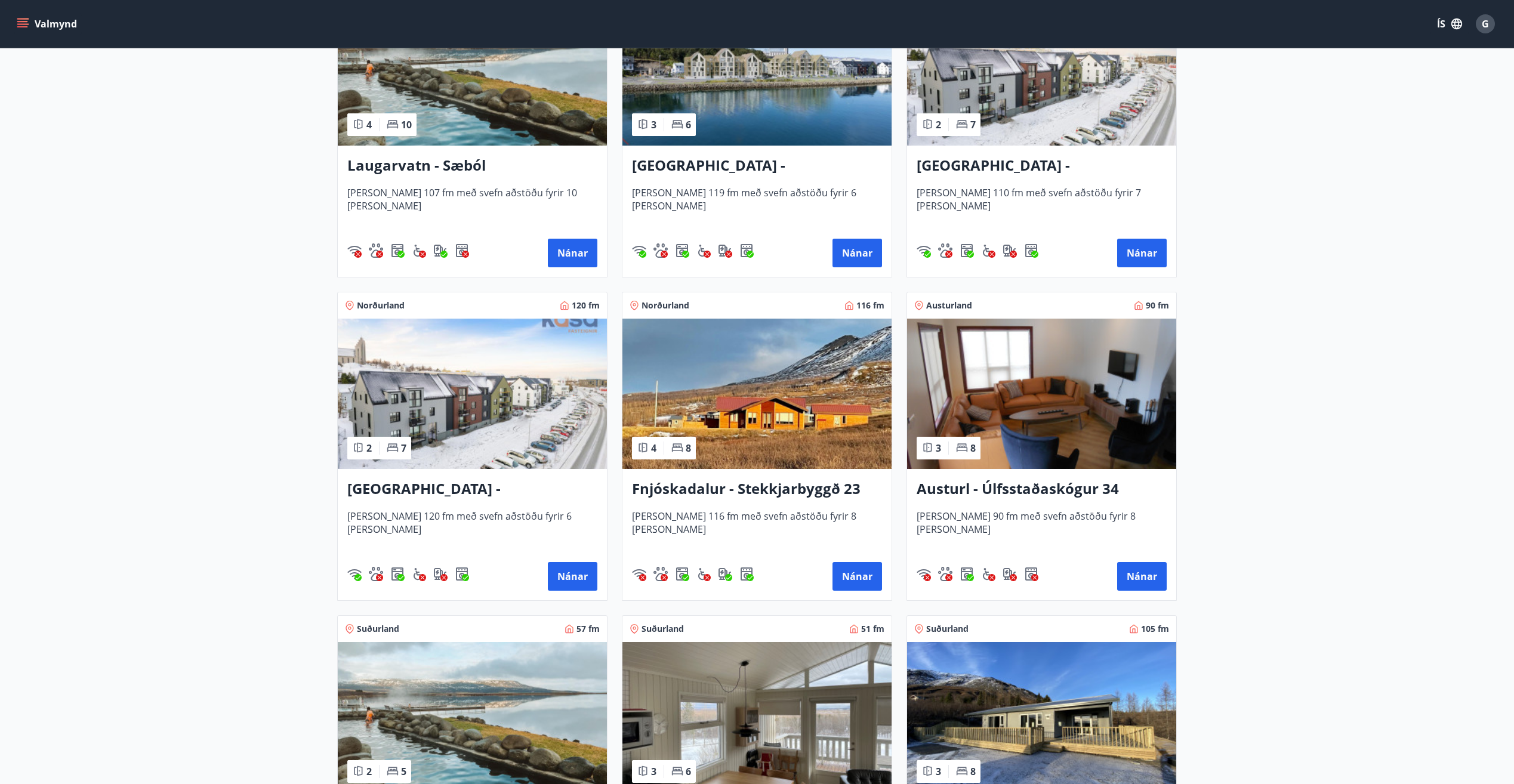
scroll to position [1270, 0]
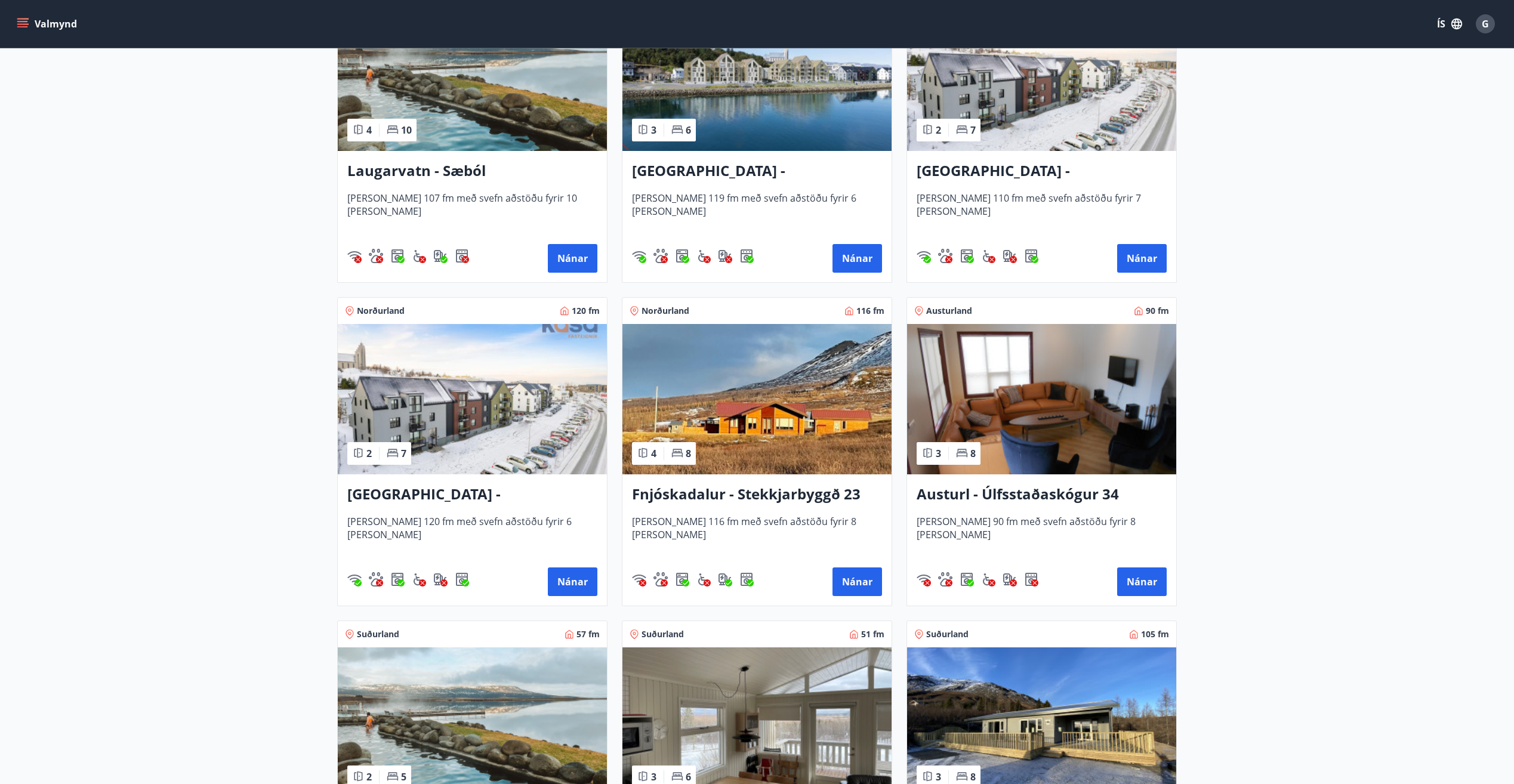
click at [512, 439] on img at bounding box center [472, 398] width 269 height 150
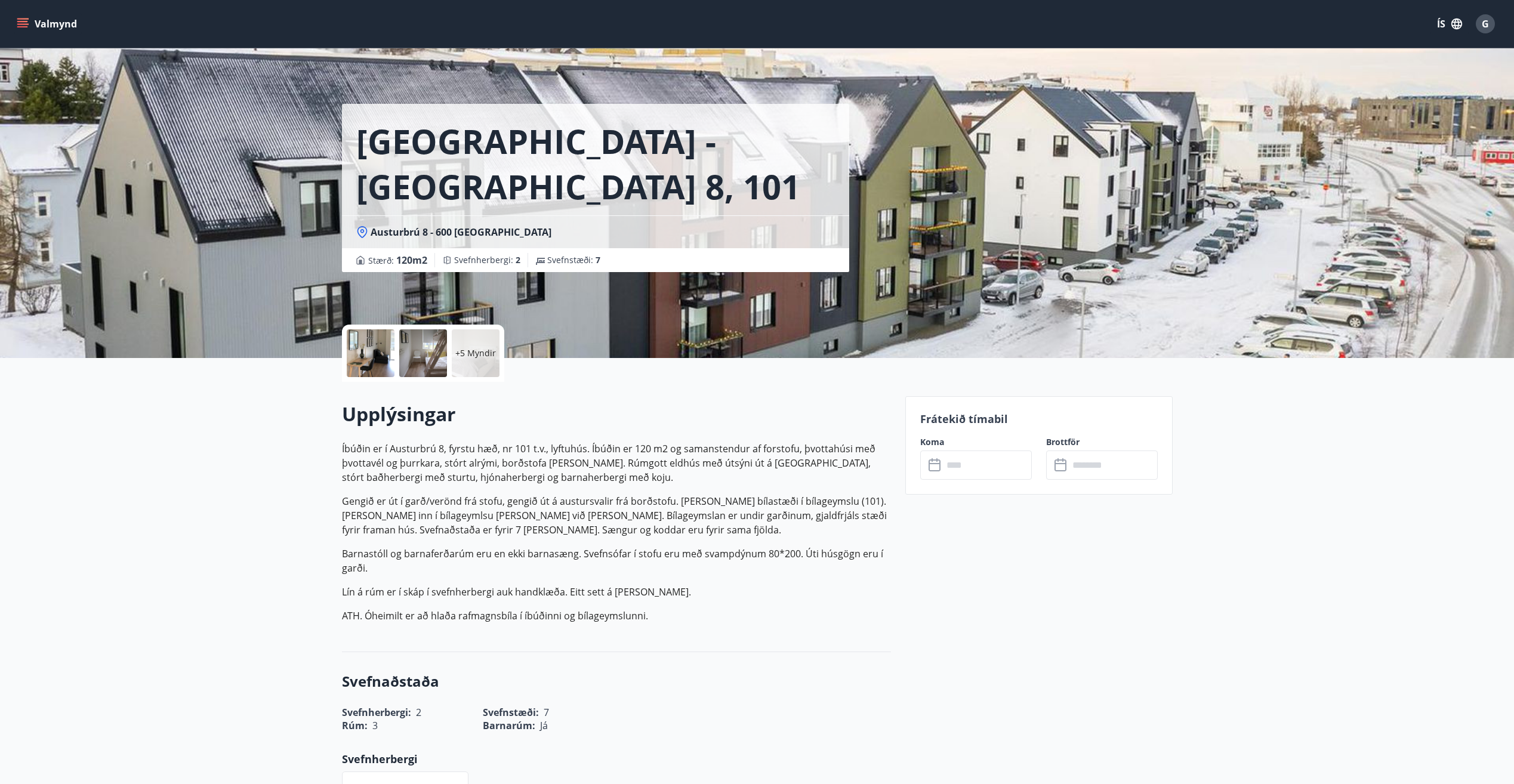
click at [469, 353] on p "+5 Myndir" at bounding box center [475, 353] width 40 height 12
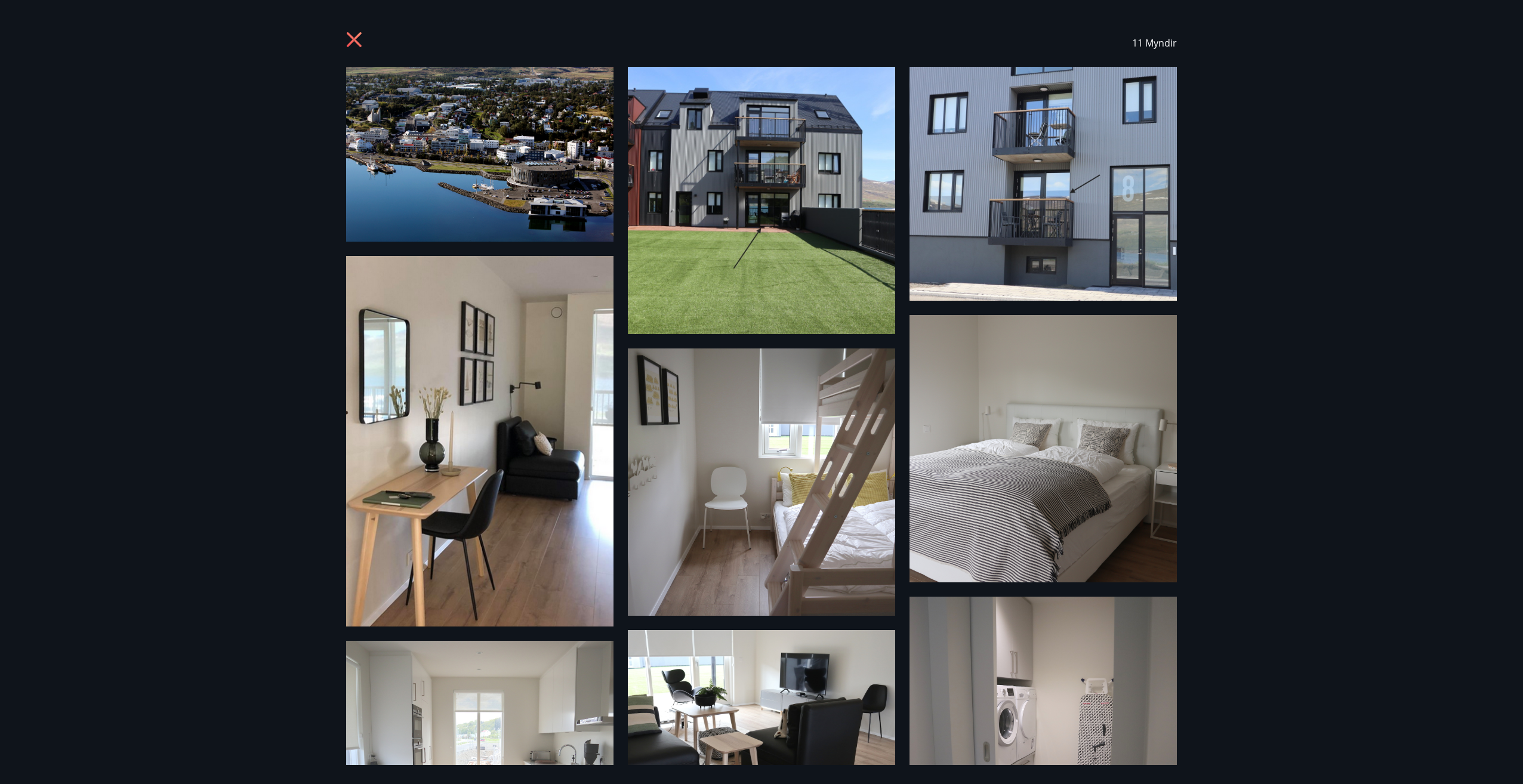
click at [508, 186] on img at bounding box center [480, 154] width 267 height 174
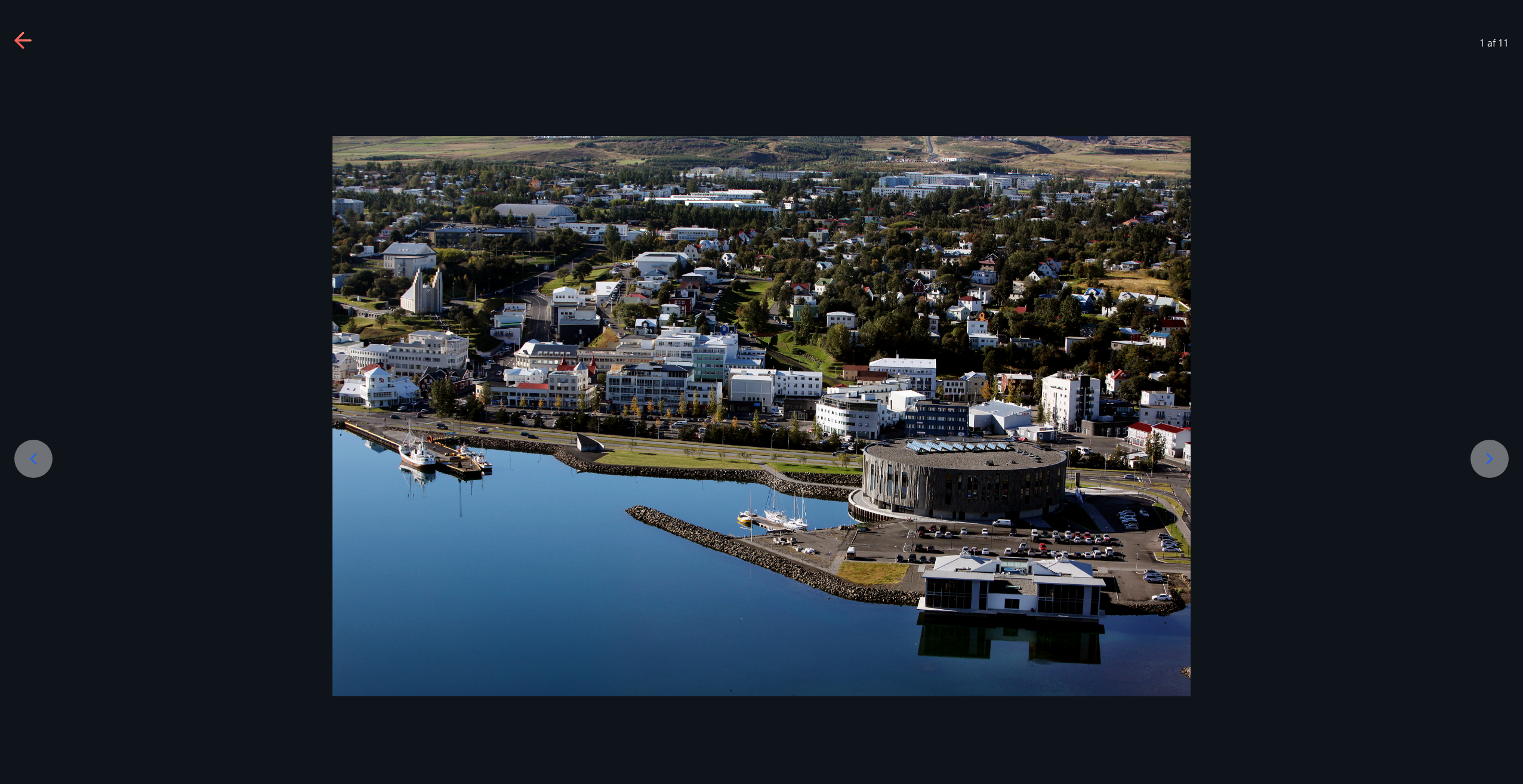
click at [1491, 459] on icon at bounding box center [1489, 459] width 19 height 19
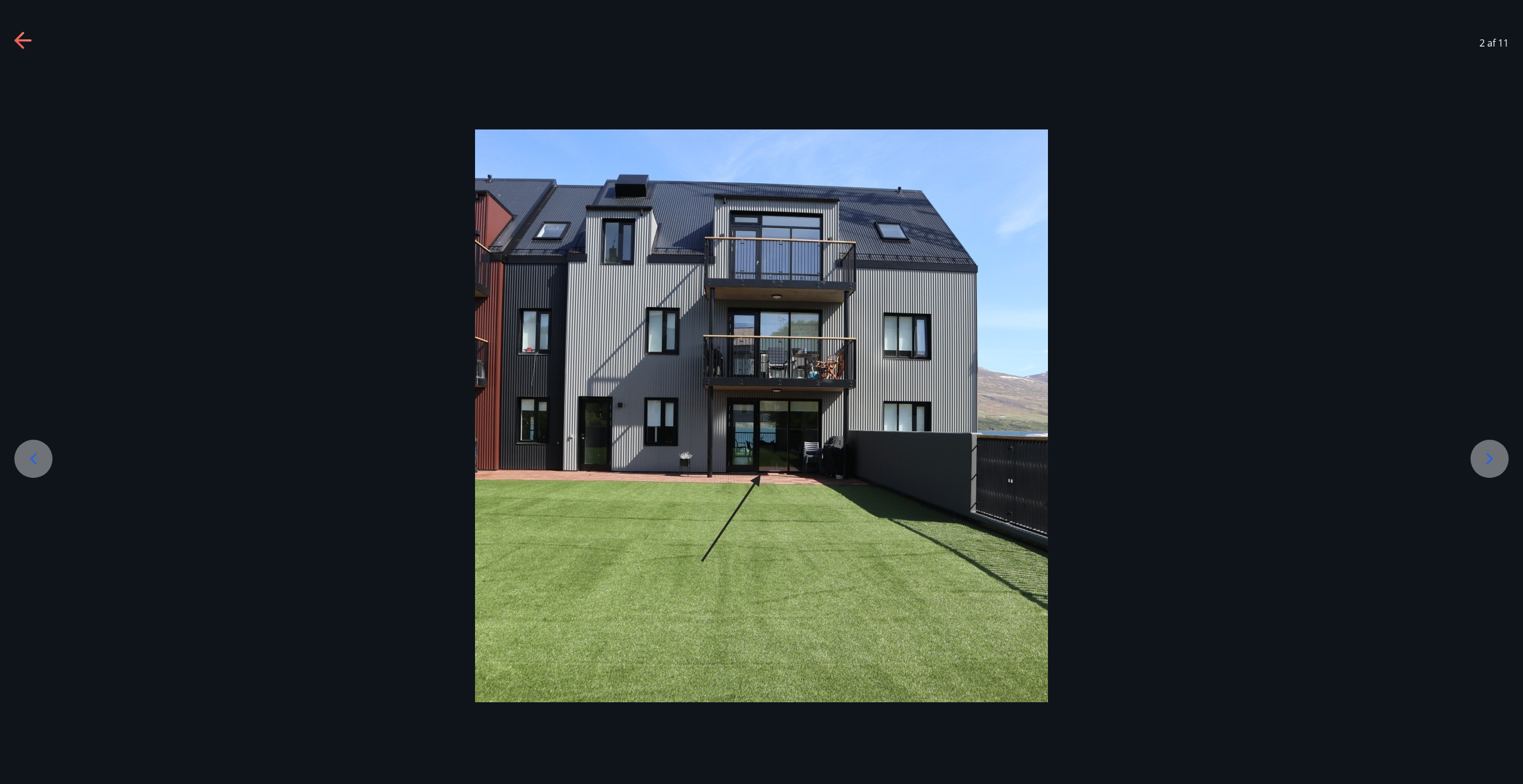
click at [1491, 459] on icon at bounding box center [1489, 459] width 19 height 19
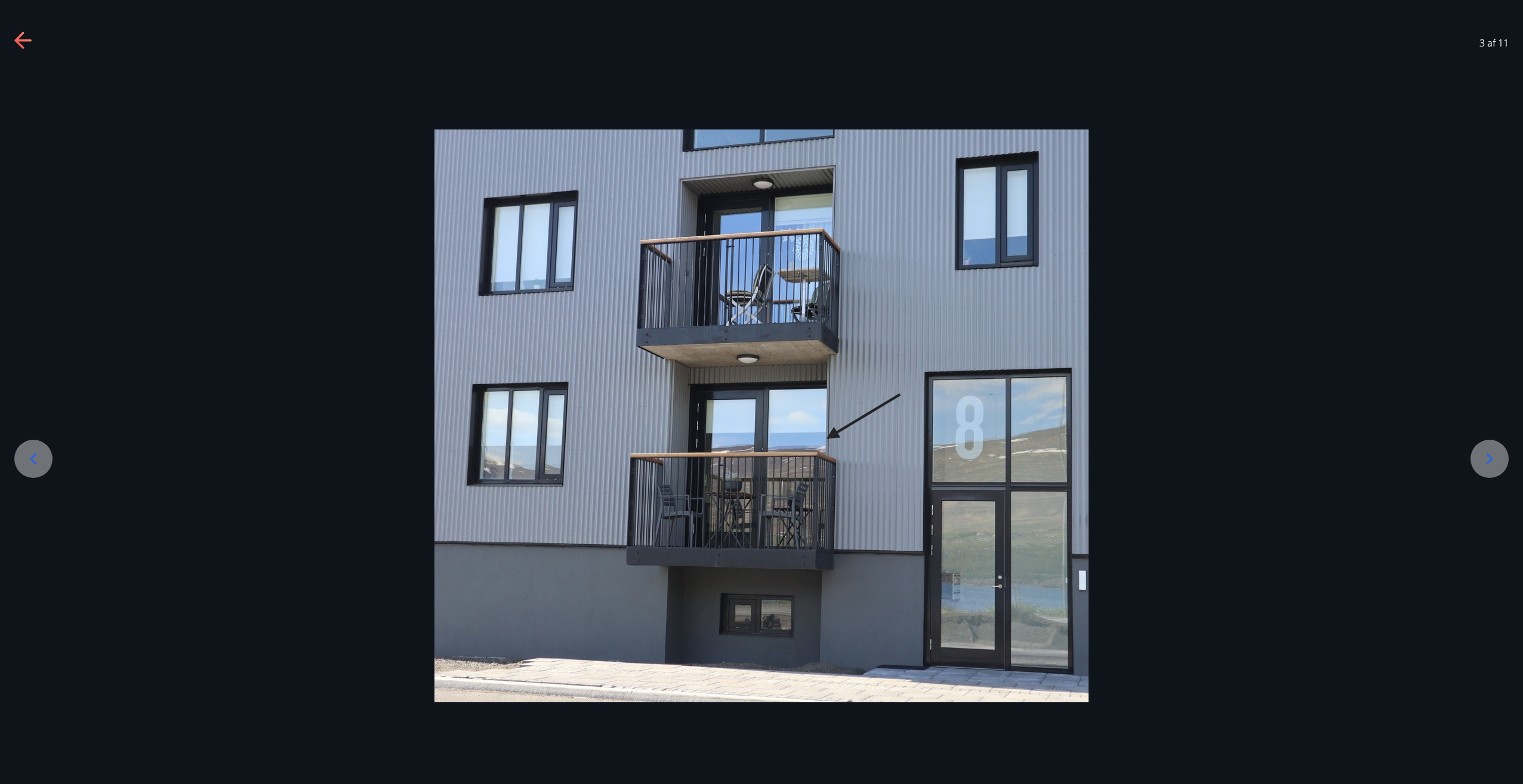
click at [1491, 459] on icon at bounding box center [1489, 459] width 19 height 19
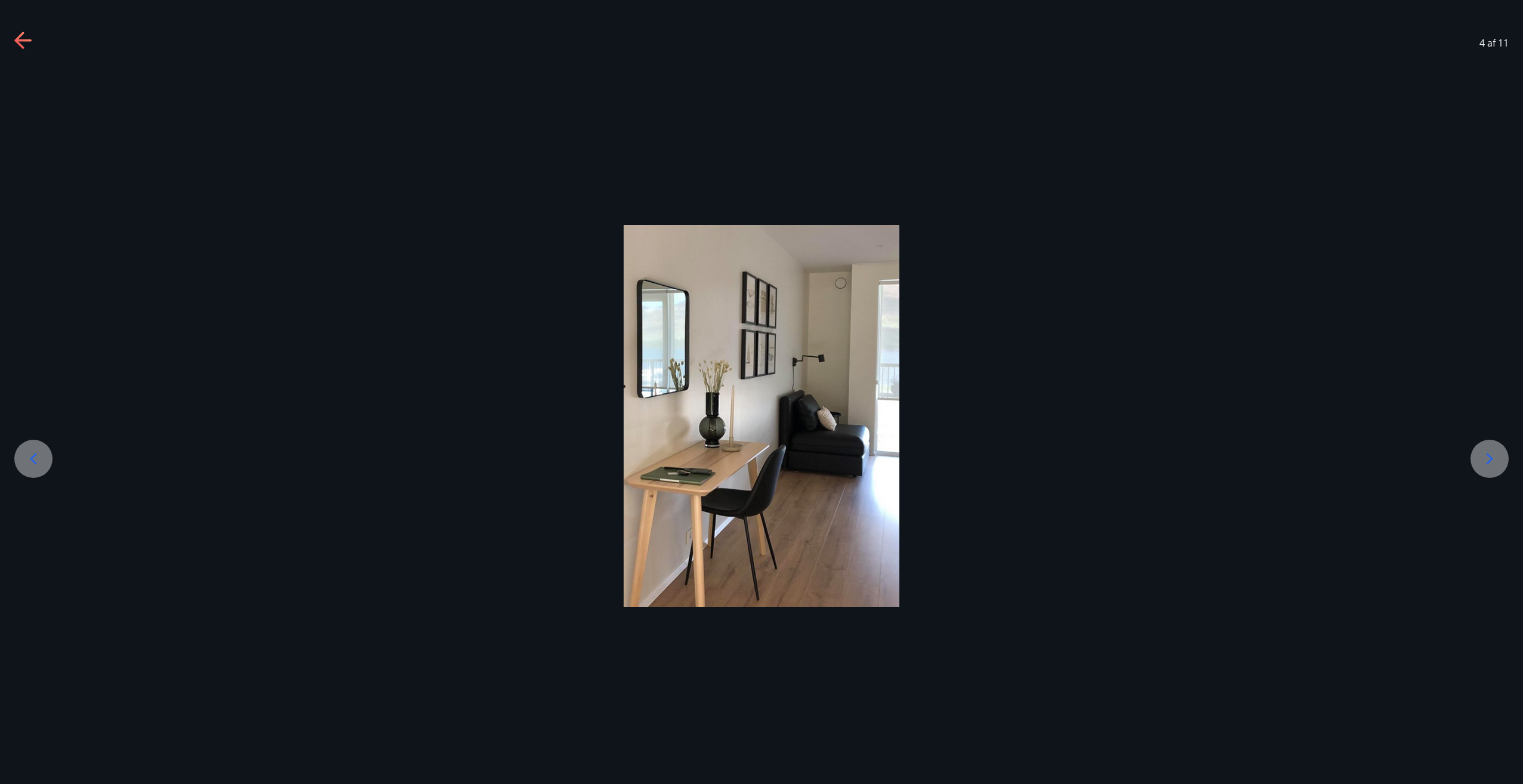
click at [1491, 459] on icon at bounding box center [1489, 459] width 19 height 19
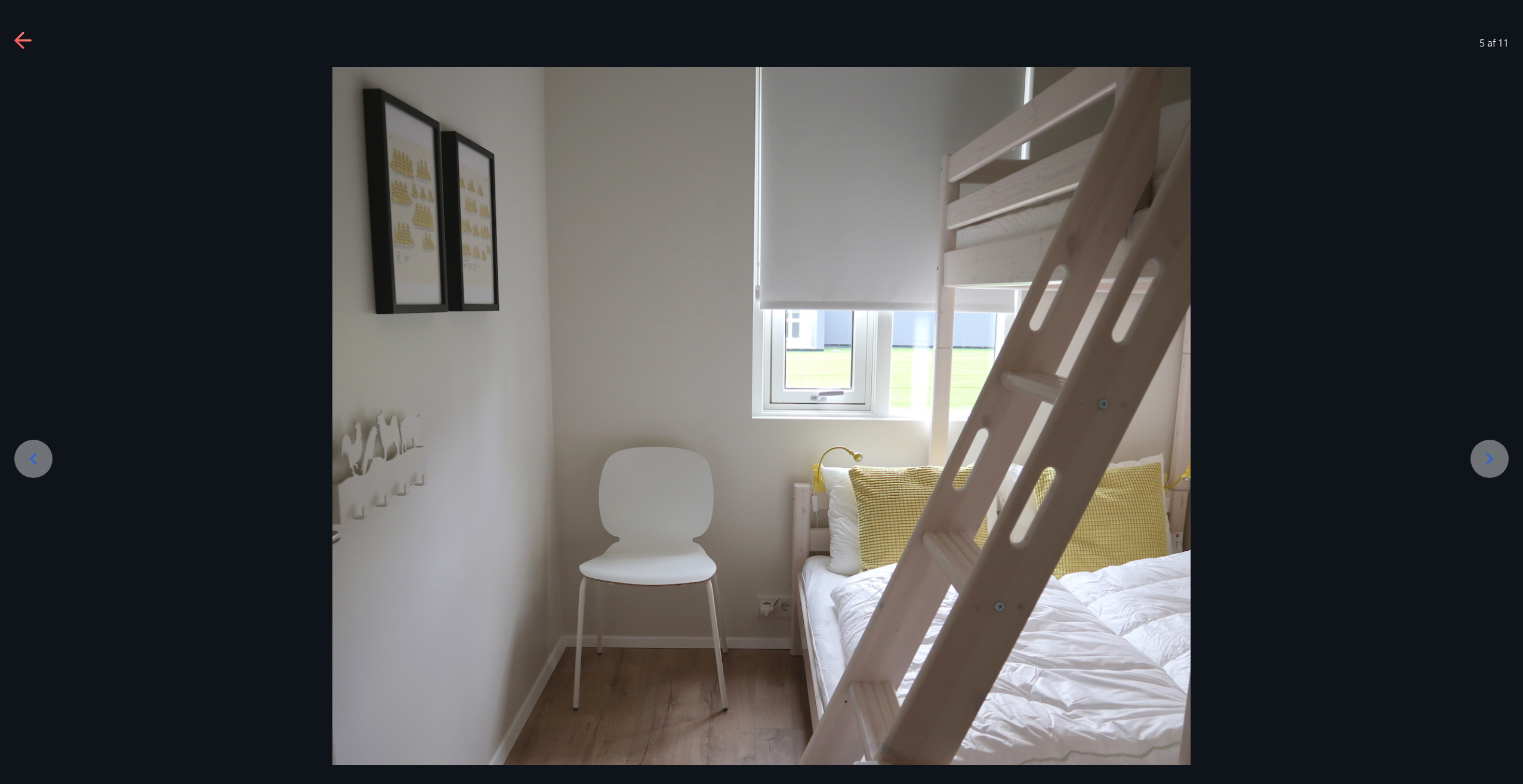
click at [1491, 459] on icon at bounding box center [1489, 459] width 19 height 19
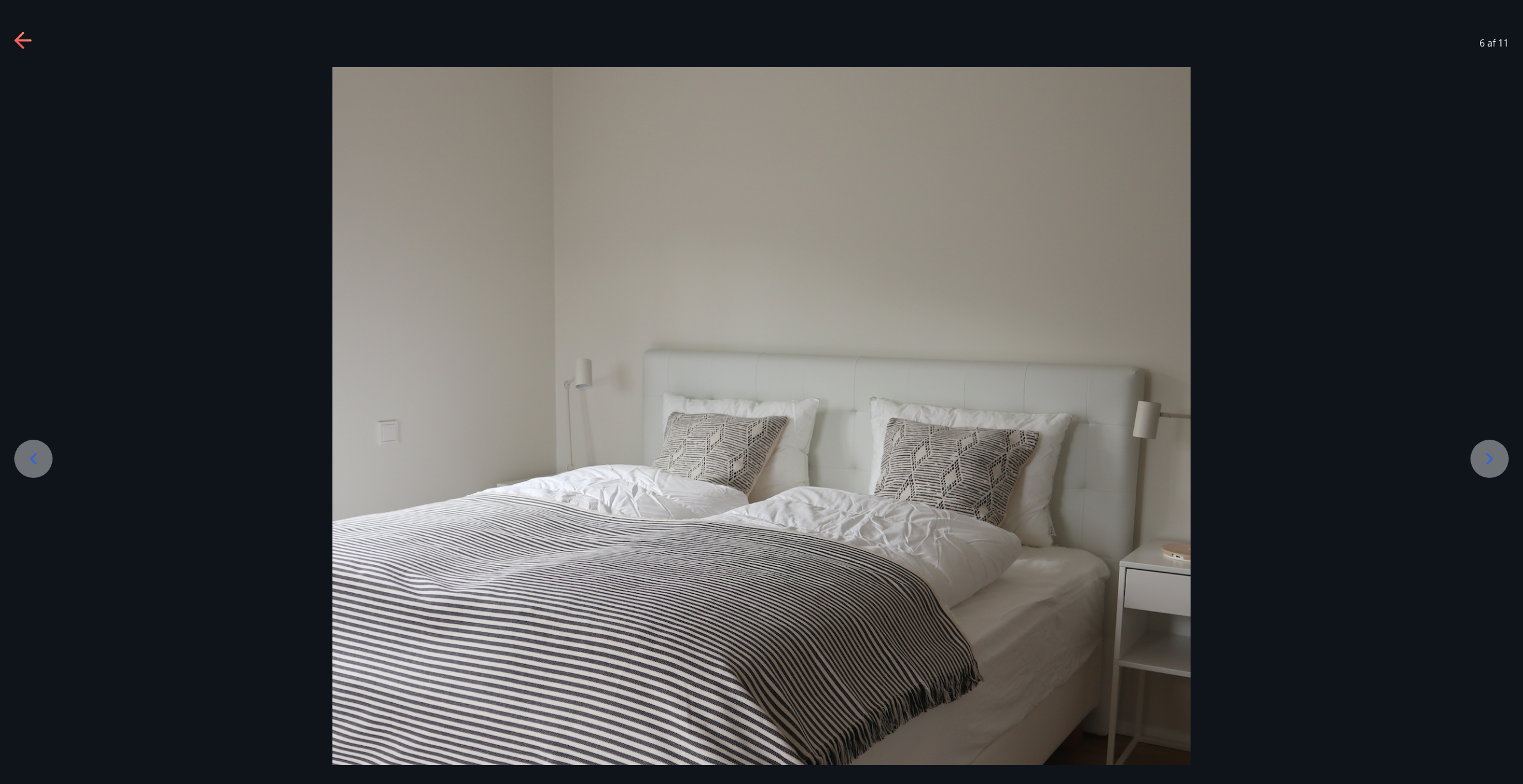
click at [1491, 459] on icon at bounding box center [1489, 459] width 19 height 19
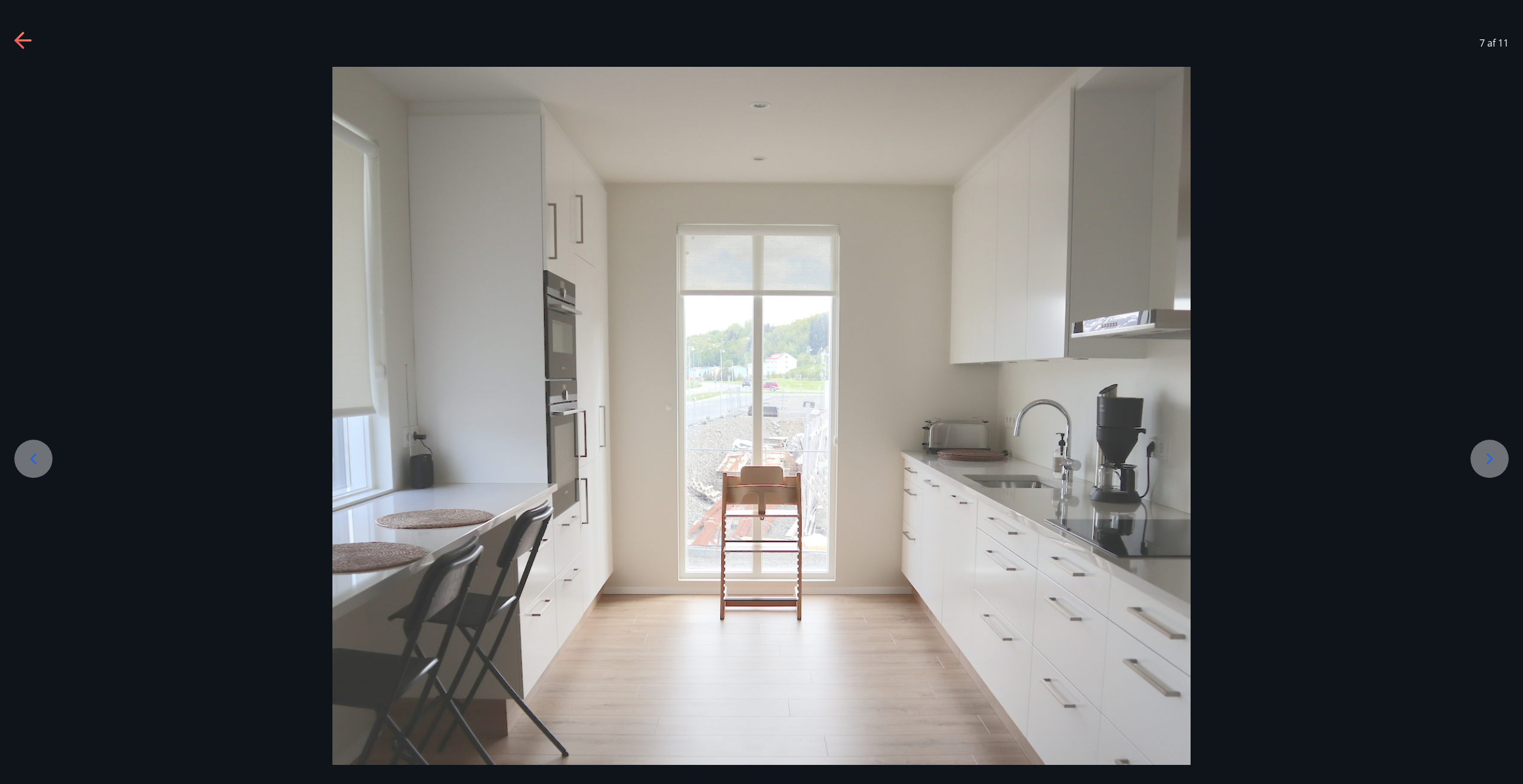
click at [1491, 459] on icon at bounding box center [1489, 459] width 19 height 19
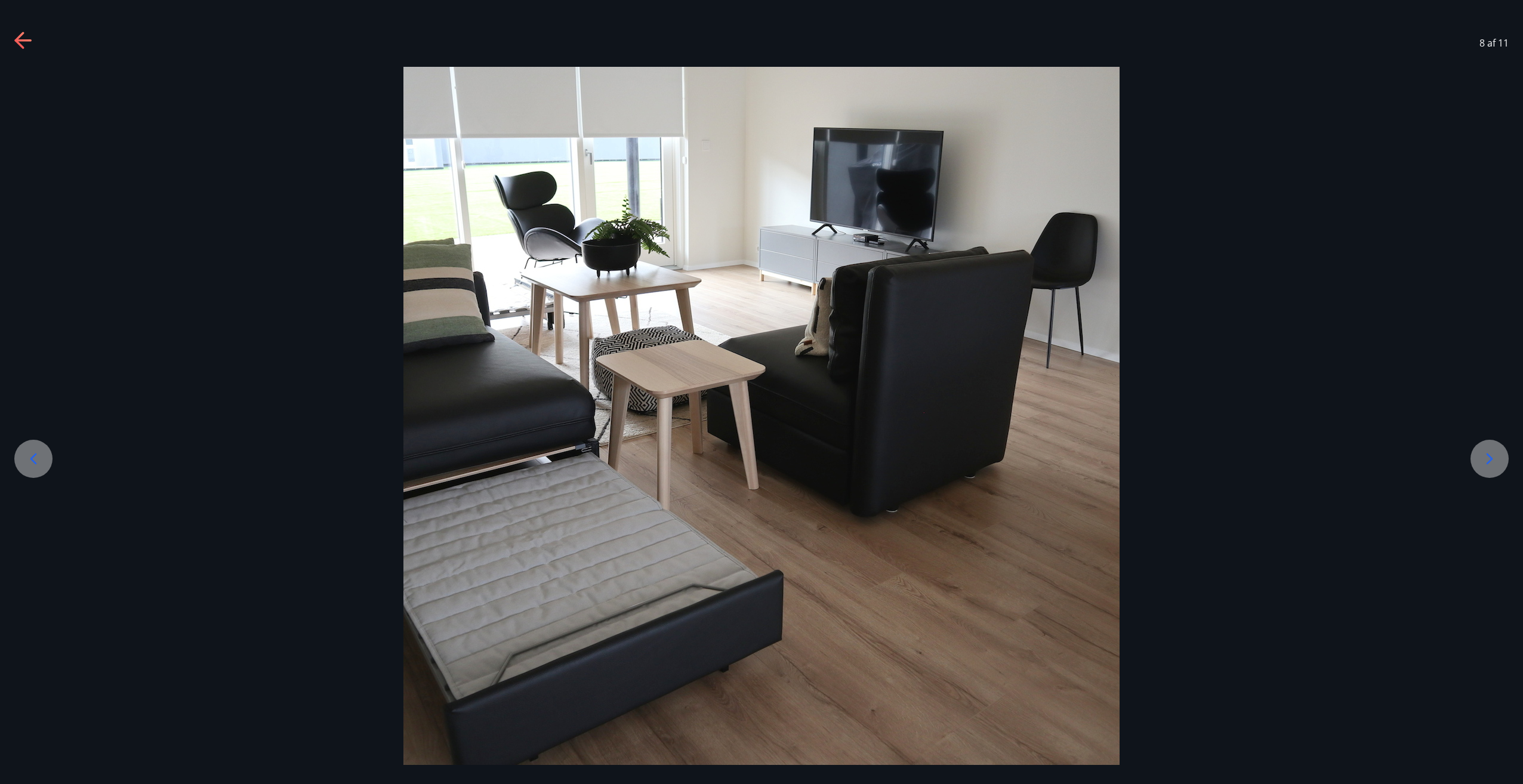
click at [1491, 459] on icon at bounding box center [1489, 459] width 19 height 19
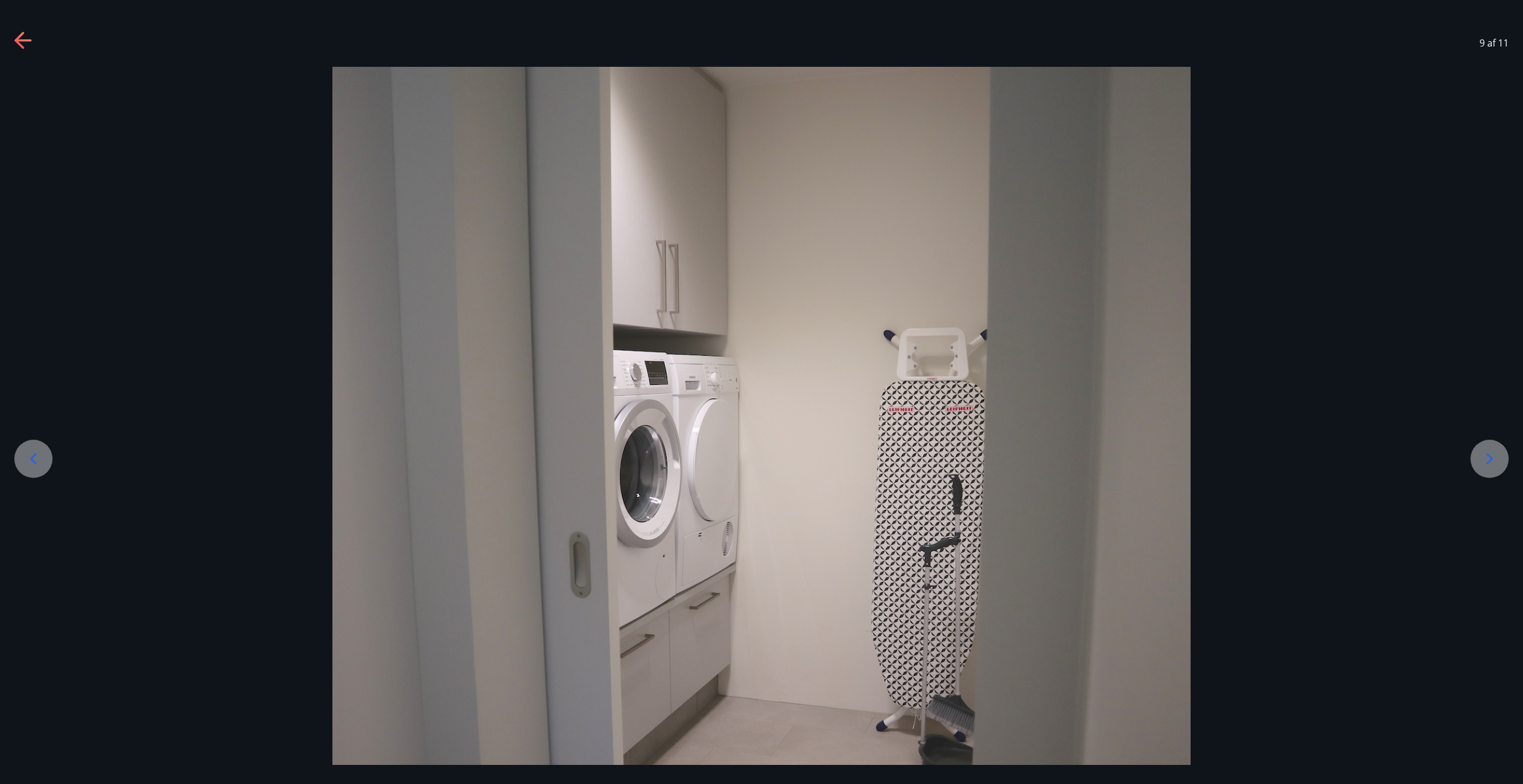
click at [1491, 459] on icon at bounding box center [1489, 459] width 19 height 19
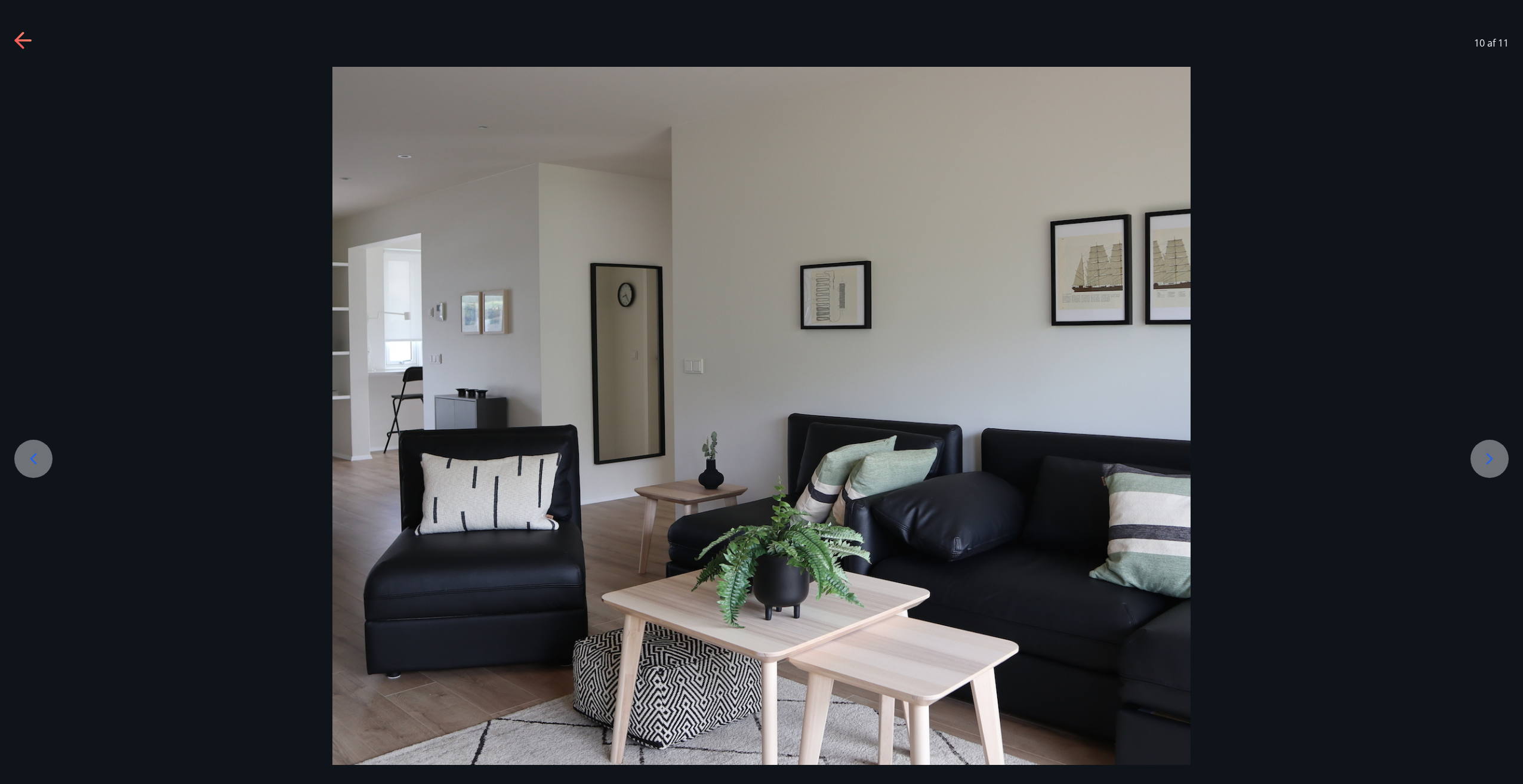
click at [1491, 459] on icon at bounding box center [1489, 459] width 19 height 19
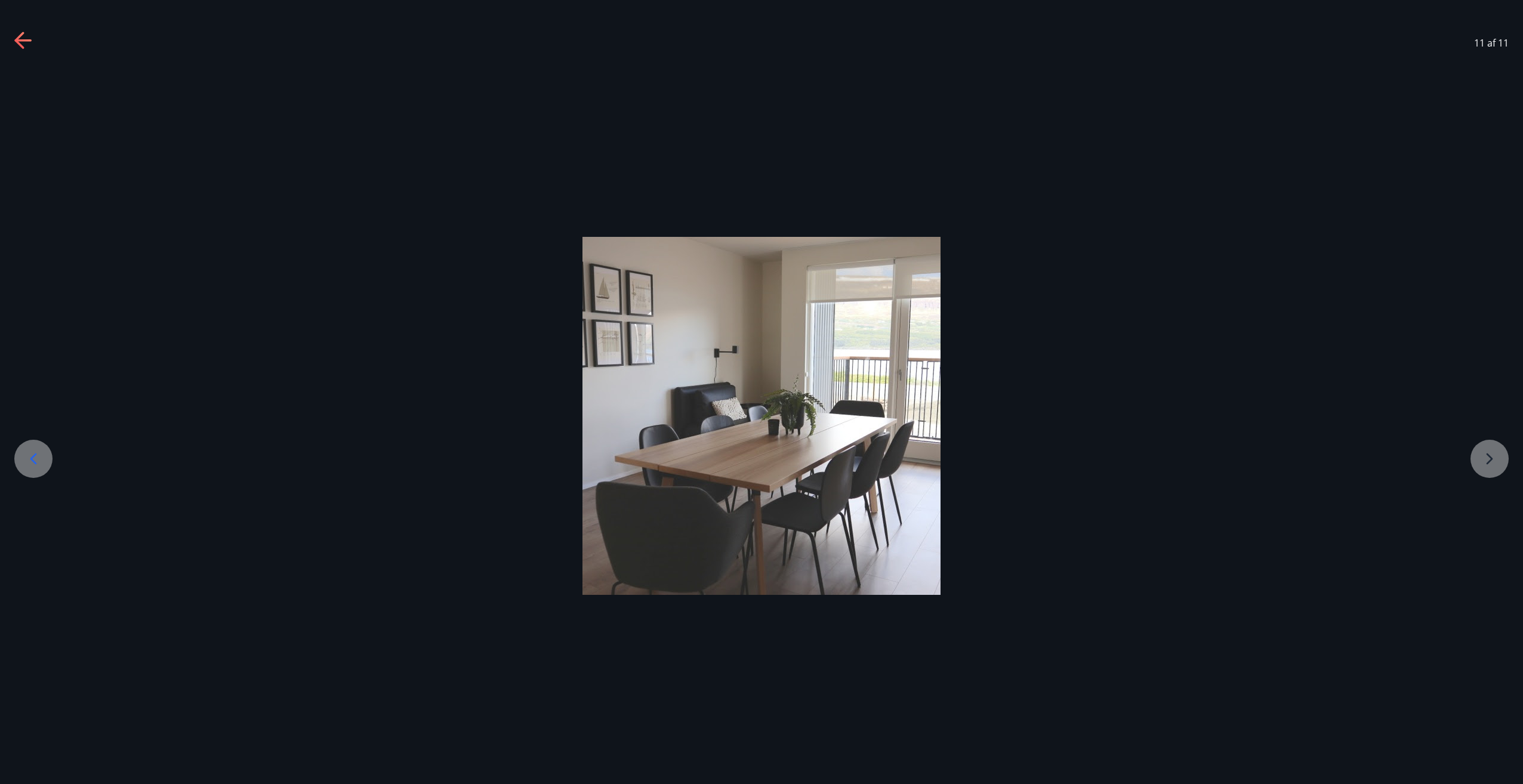
click at [1491, 459] on div at bounding box center [762, 416] width 1523 height 358
